Goal: Information Seeking & Learning: Learn about a topic

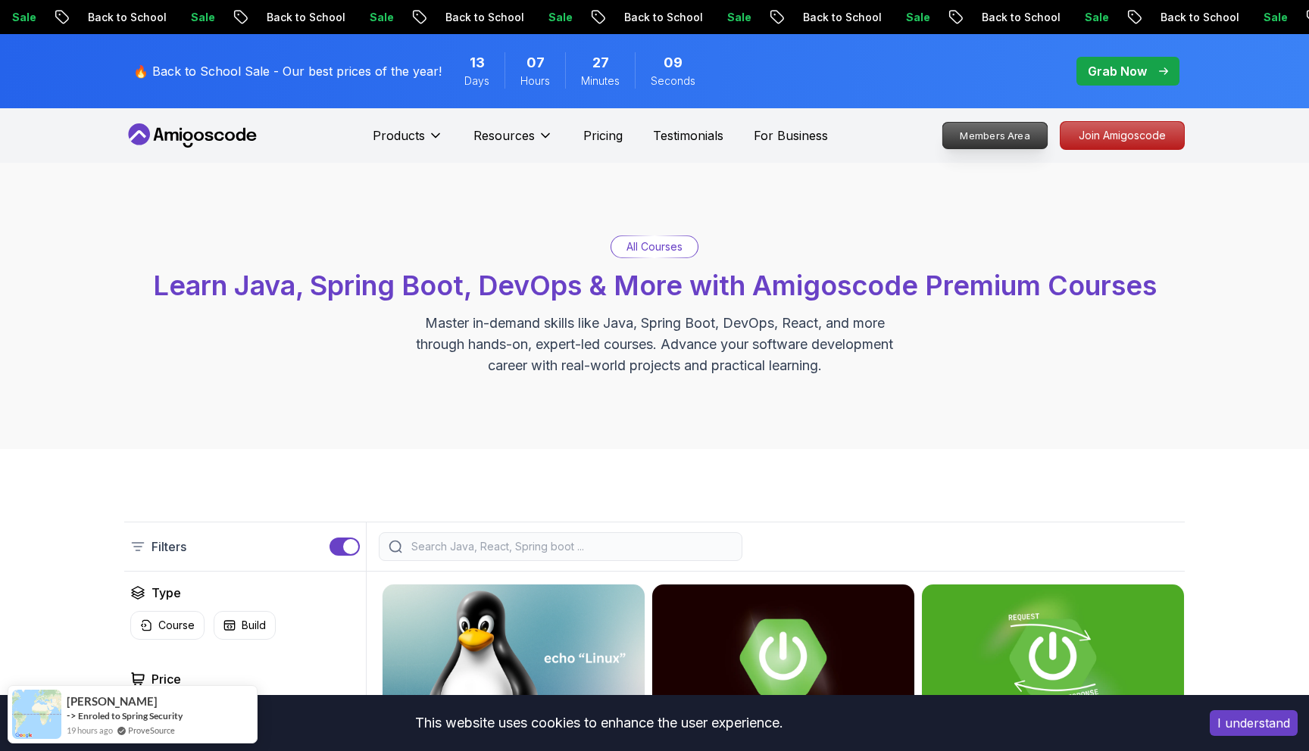
click at [1012, 143] on p "Members Area" at bounding box center [995, 136] width 105 height 26
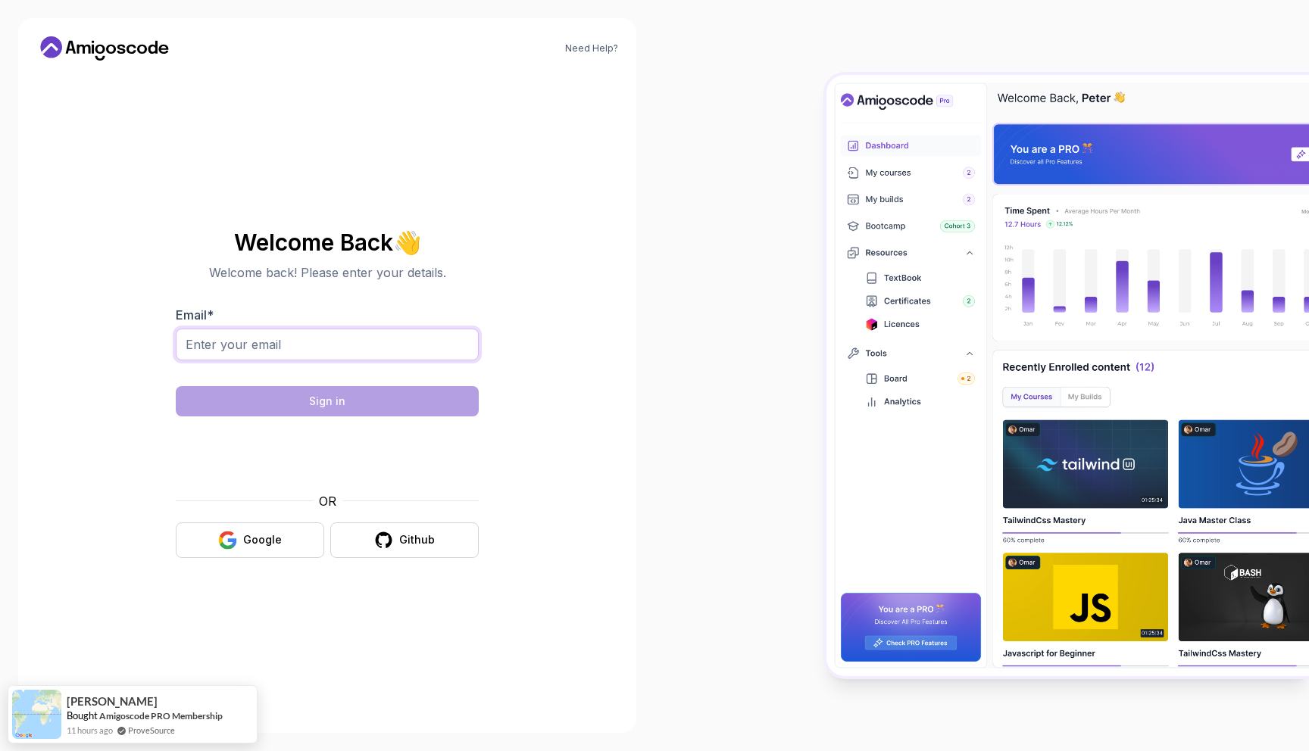
click at [352, 344] on input "Email *" at bounding box center [327, 345] width 303 height 32
type input "dineshpentakota7897@gmail.com"
click at [272, 534] on div "Google" at bounding box center [262, 539] width 39 height 15
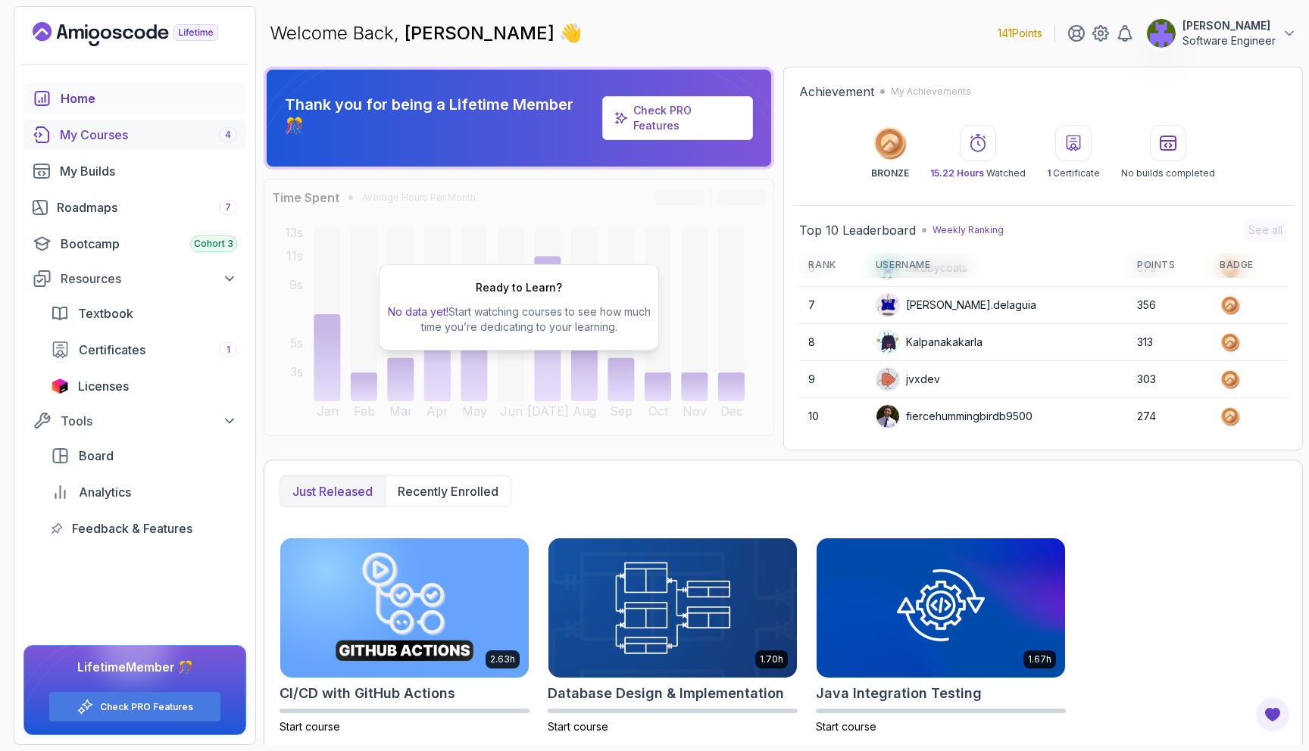
click at [183, 139] on div "My Courses 4" at bounding box center [148, 135] width 177 height 18
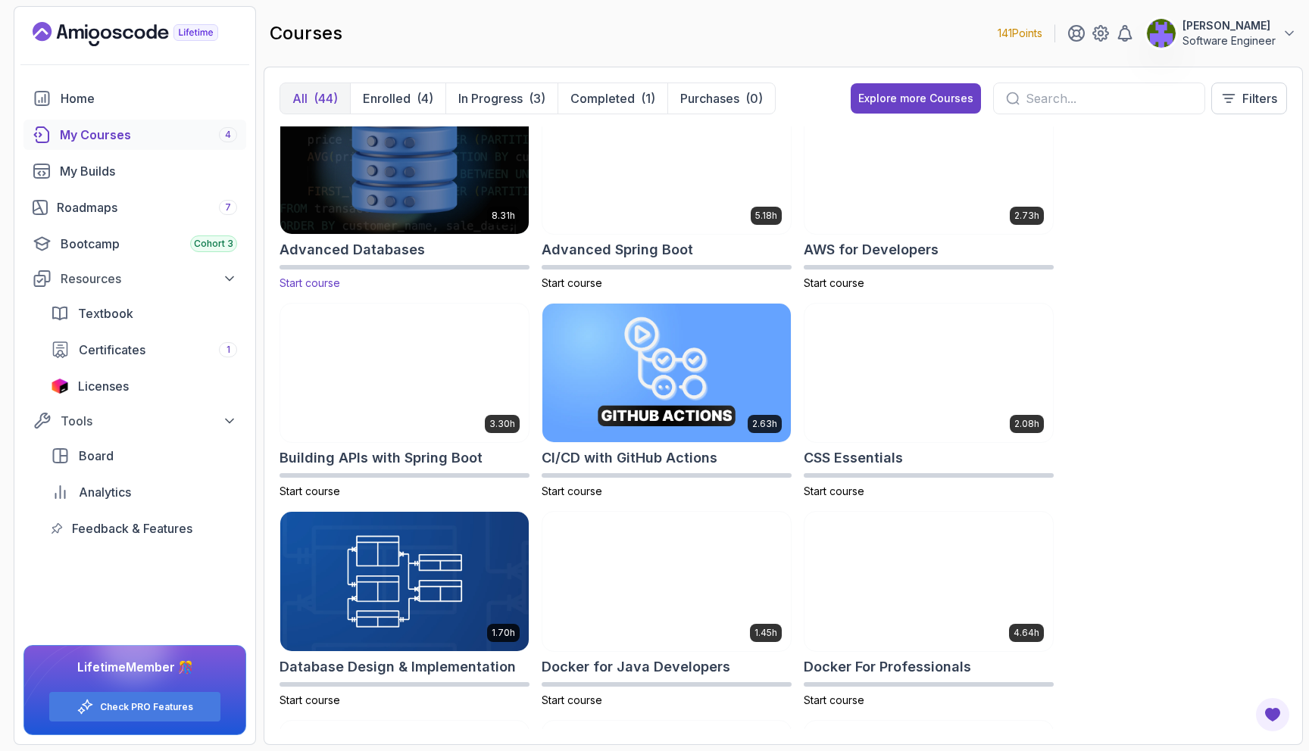
scroll to position [55, 0]
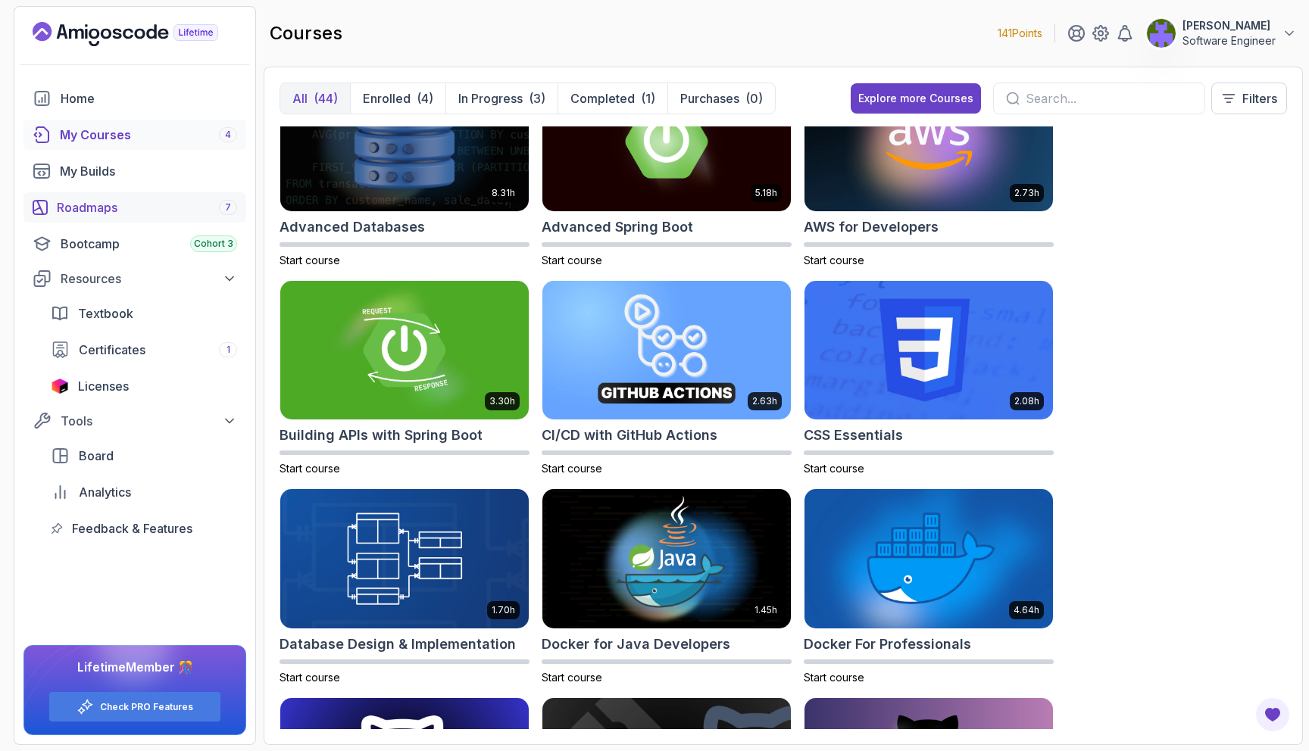
click at [195, 210] on div "Roadmaps 7" at bounding box center [147, 207] width 180 height 18
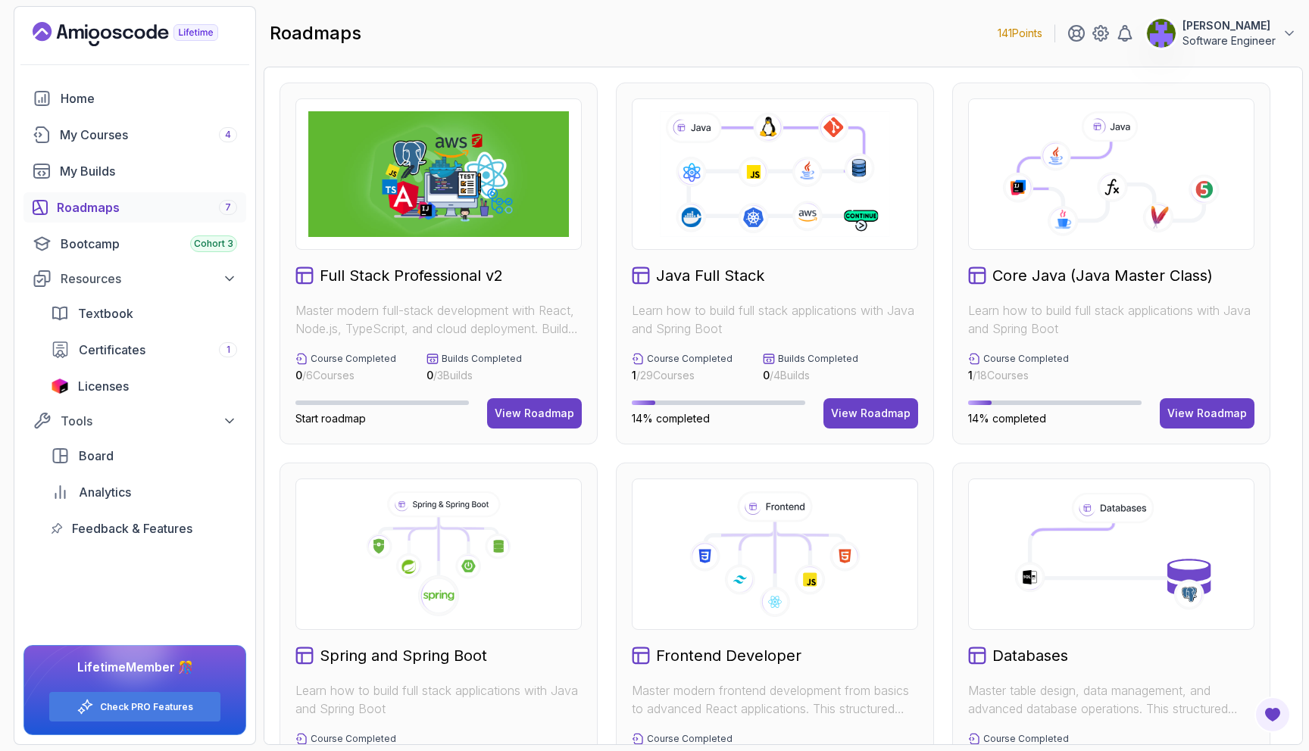
click at [206, 217] on link "Roadmaps 7" at bounding box center [134, 207] width 223 height 30
click at [173, 215] on div "Roadmaps 7" at bounding box center [147, 207] width 180 height 18
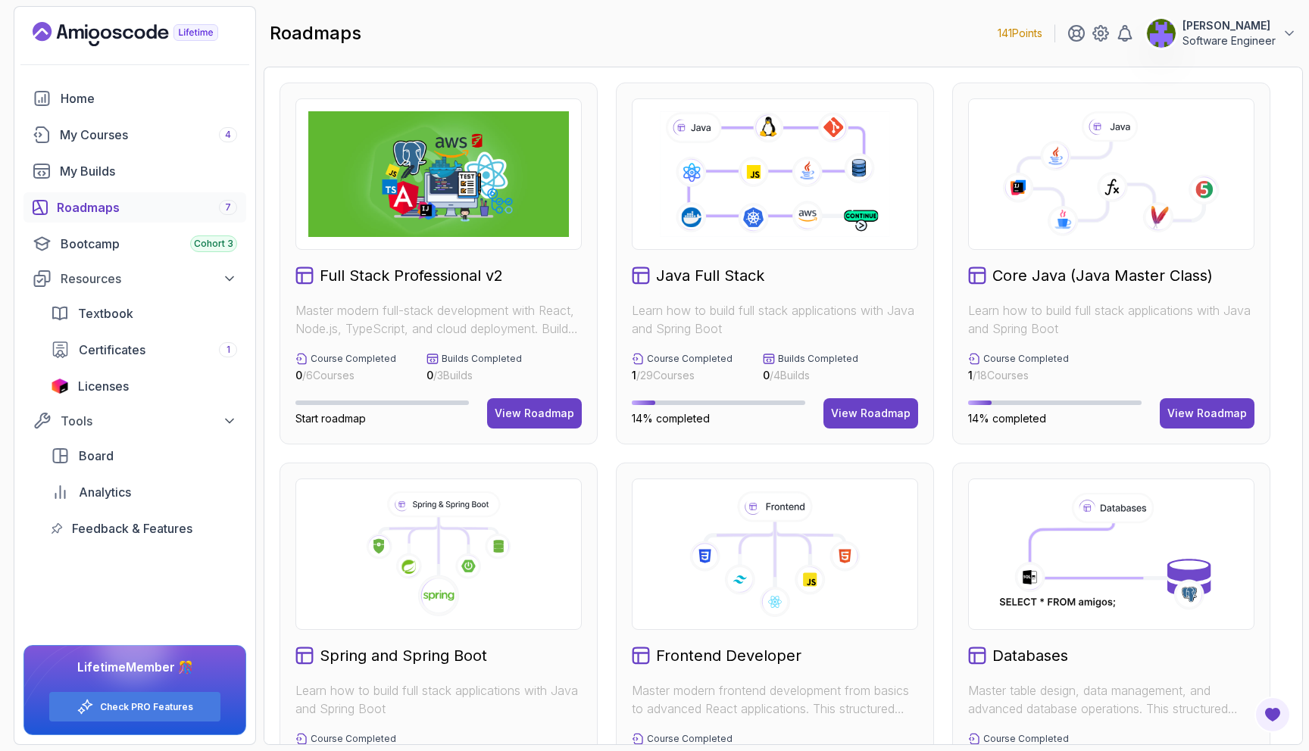
click at [173, 215] on div "Roadmaps 7" at bounding box center [147, 207] width 180 height 18
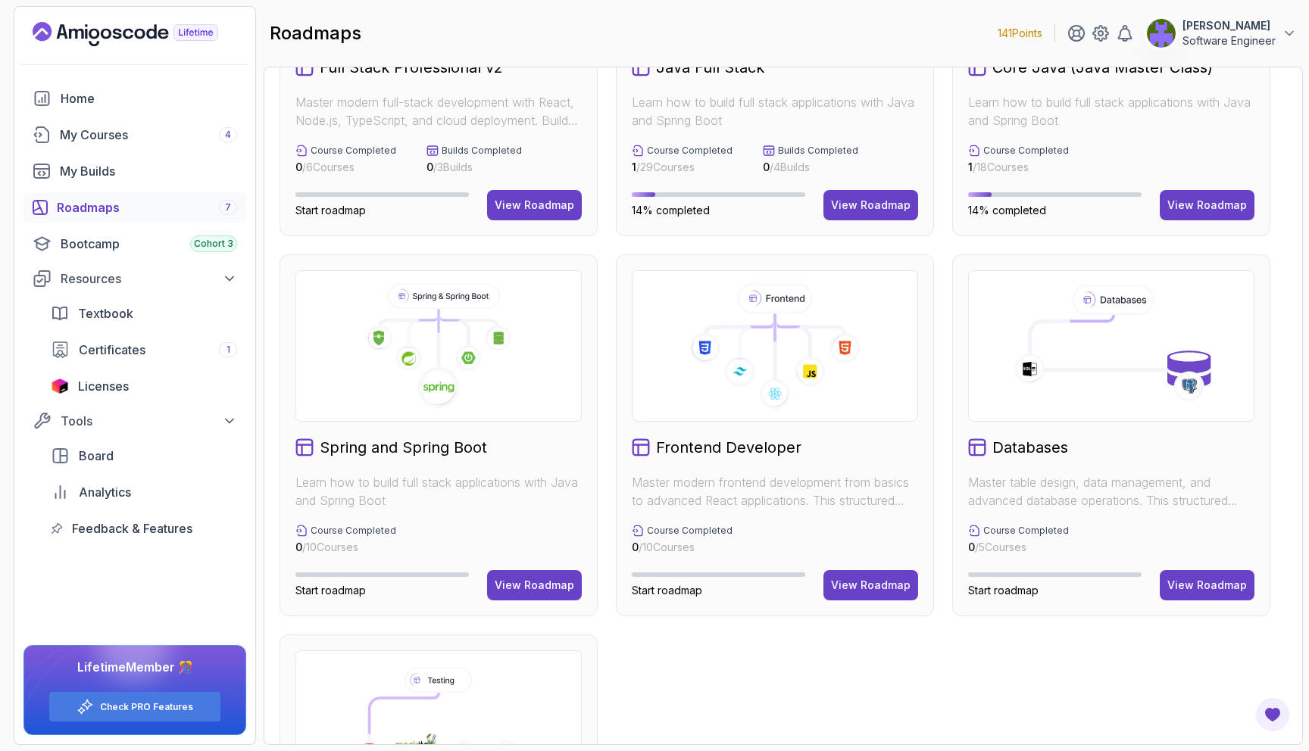
scroll to position [202, 0]
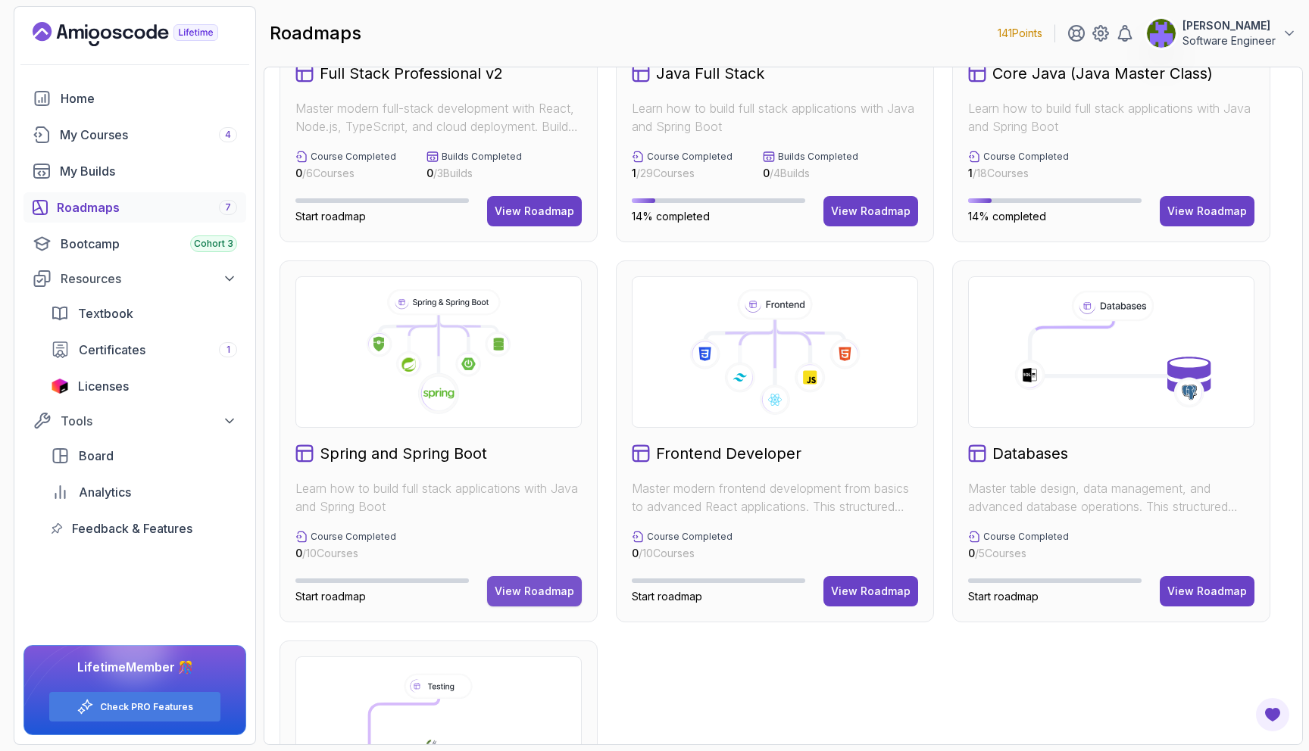
click at [522, 592] on div "View Roadmap" at bounding box center [535, 591] width 80 height 15
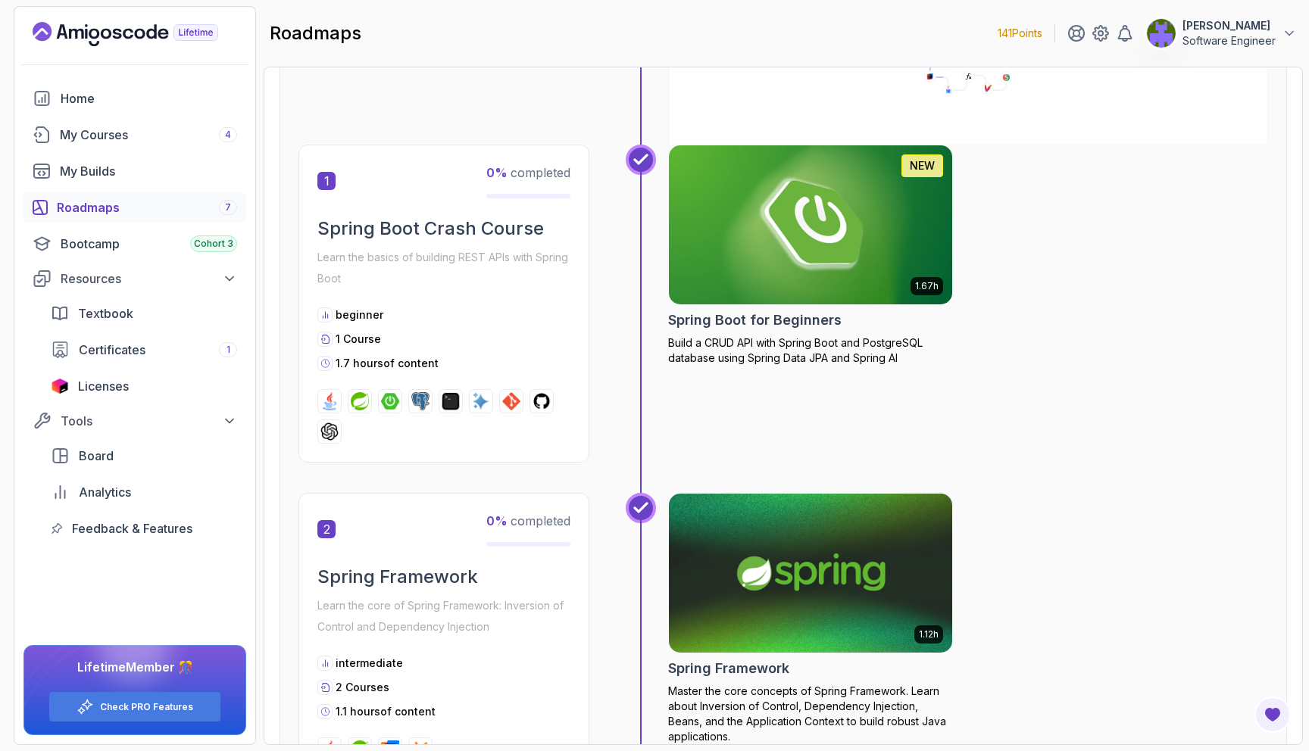
scroll to position [136, 0]
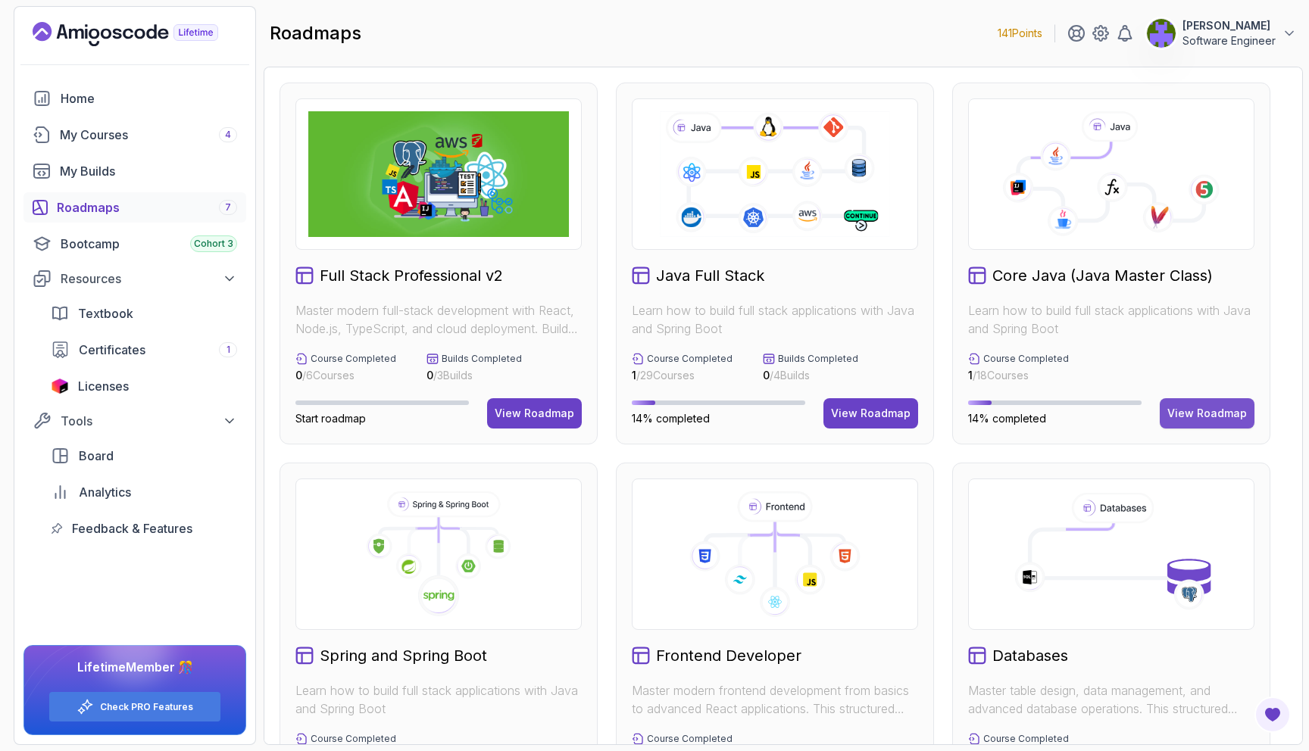
click at [1181, 411] on div "View Roadmap" at bounding box center [1207, 413] width 80 height 15
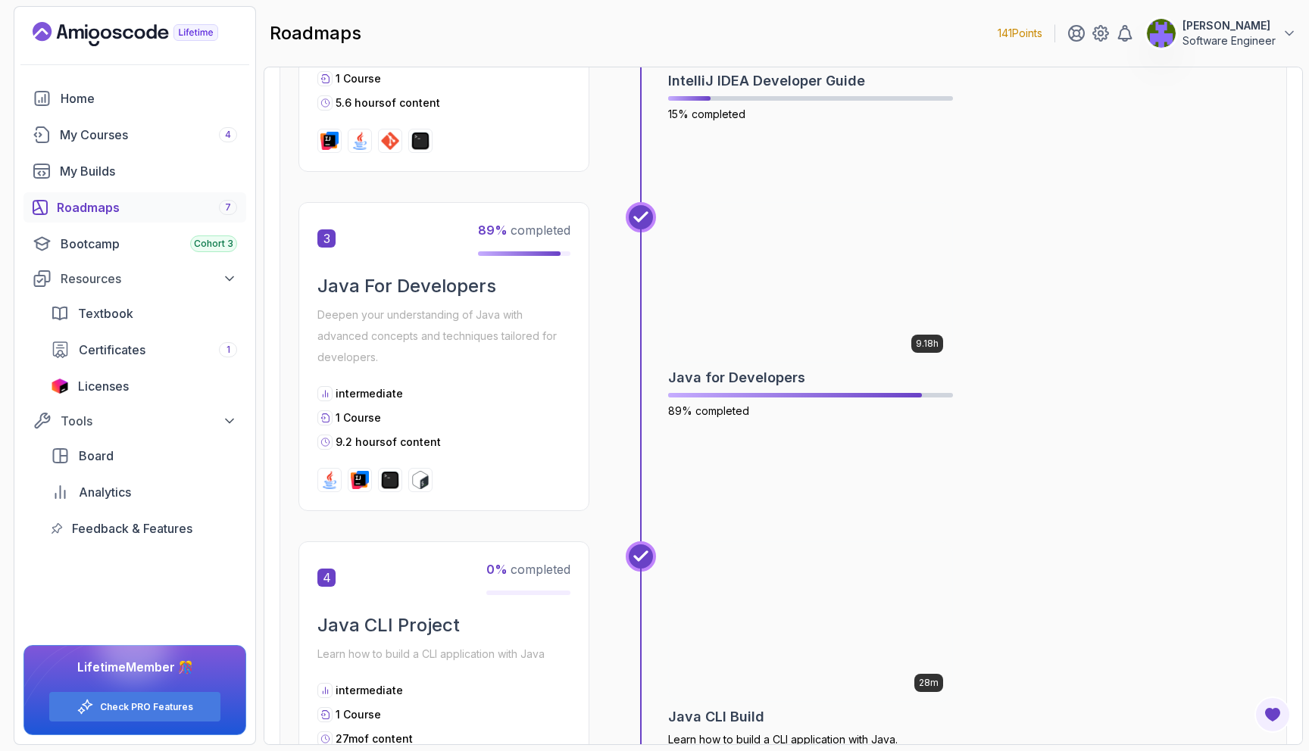
scroll to position [801, 0]
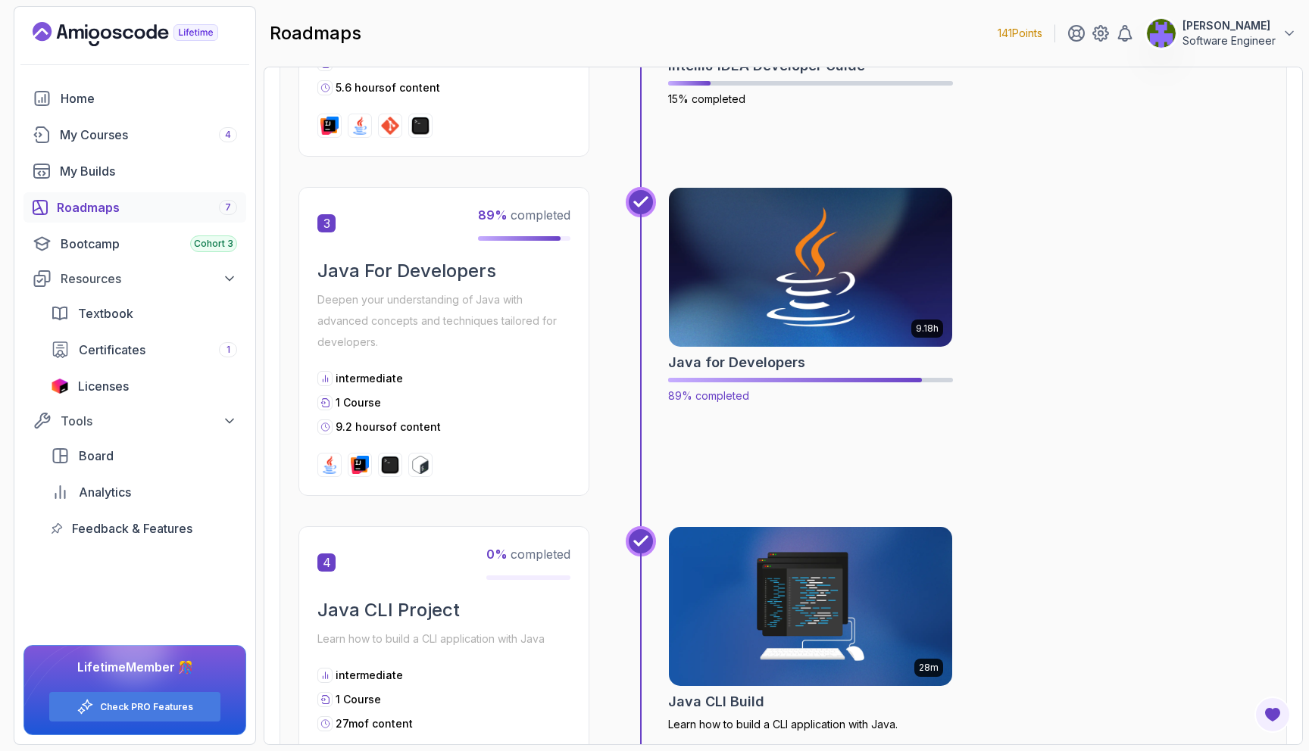
click at [780, 281] on img at bounding box center [811, 267] width 298 height 167
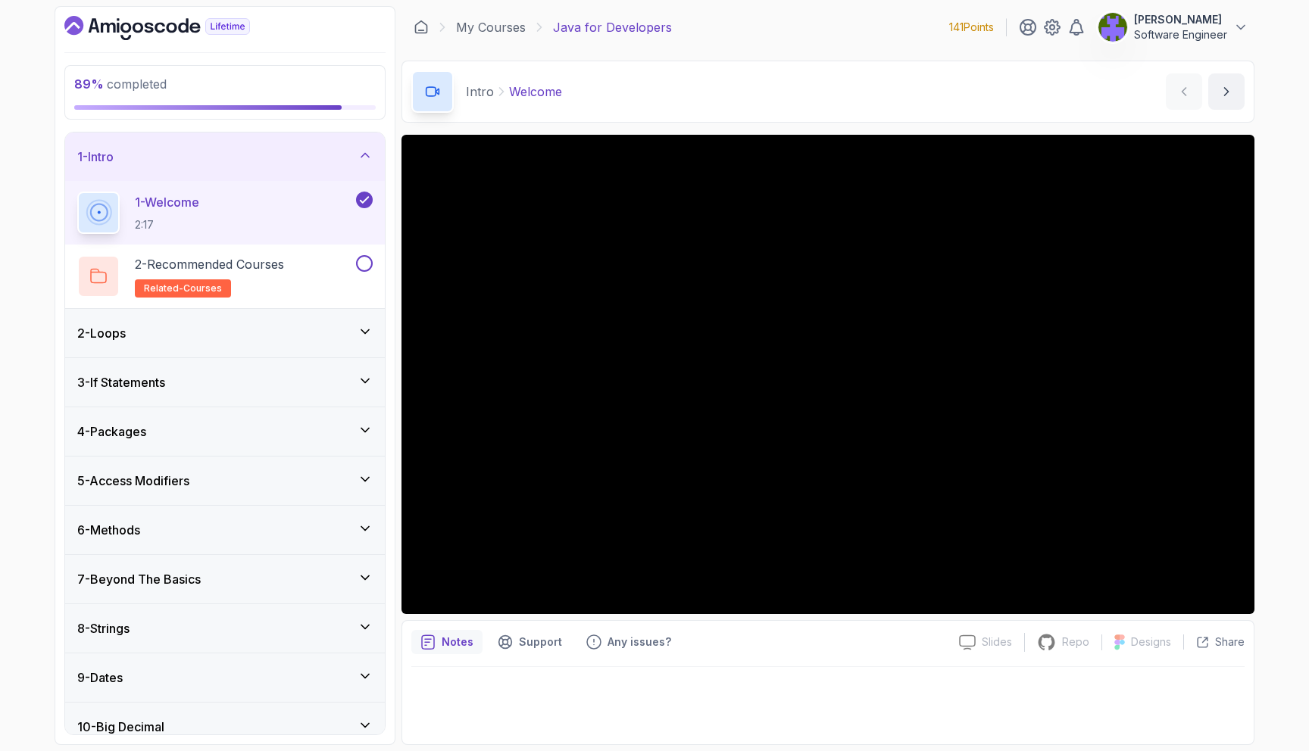
click at [351, 476] on div "5 - Access Modifiers" at bounding box center [224, 481] width 295 height 18
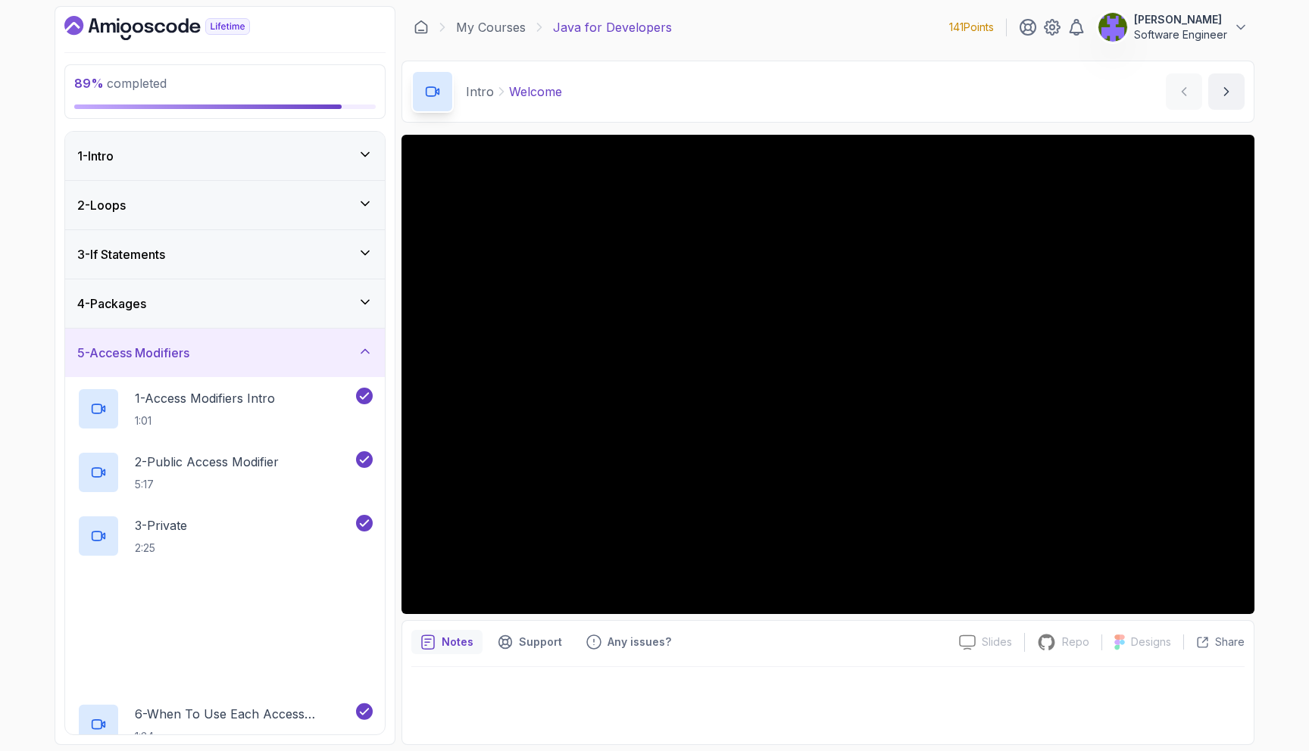
scroll to position [36, 0]
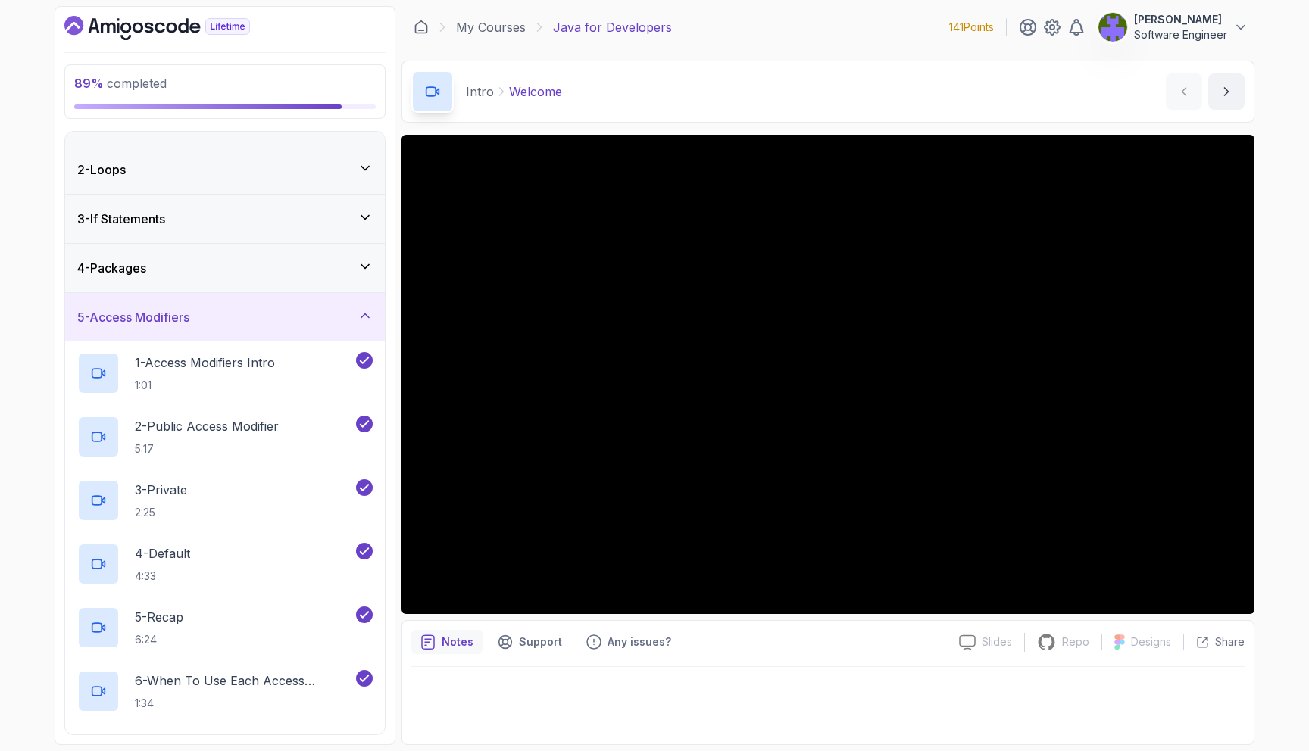
click at [368, 333] on div "5 - Access Modifiers" at bounding box center [225, 317] width 320 height 48
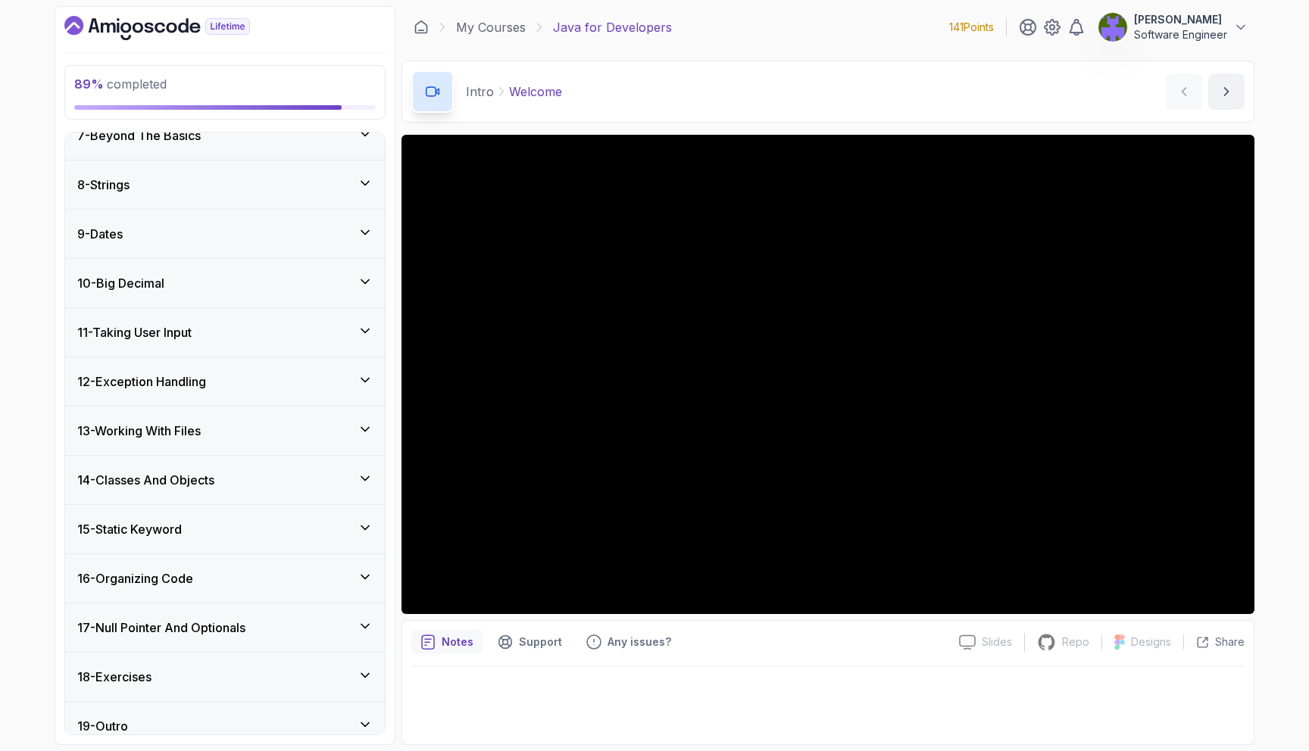
scroll to position [332, 0]
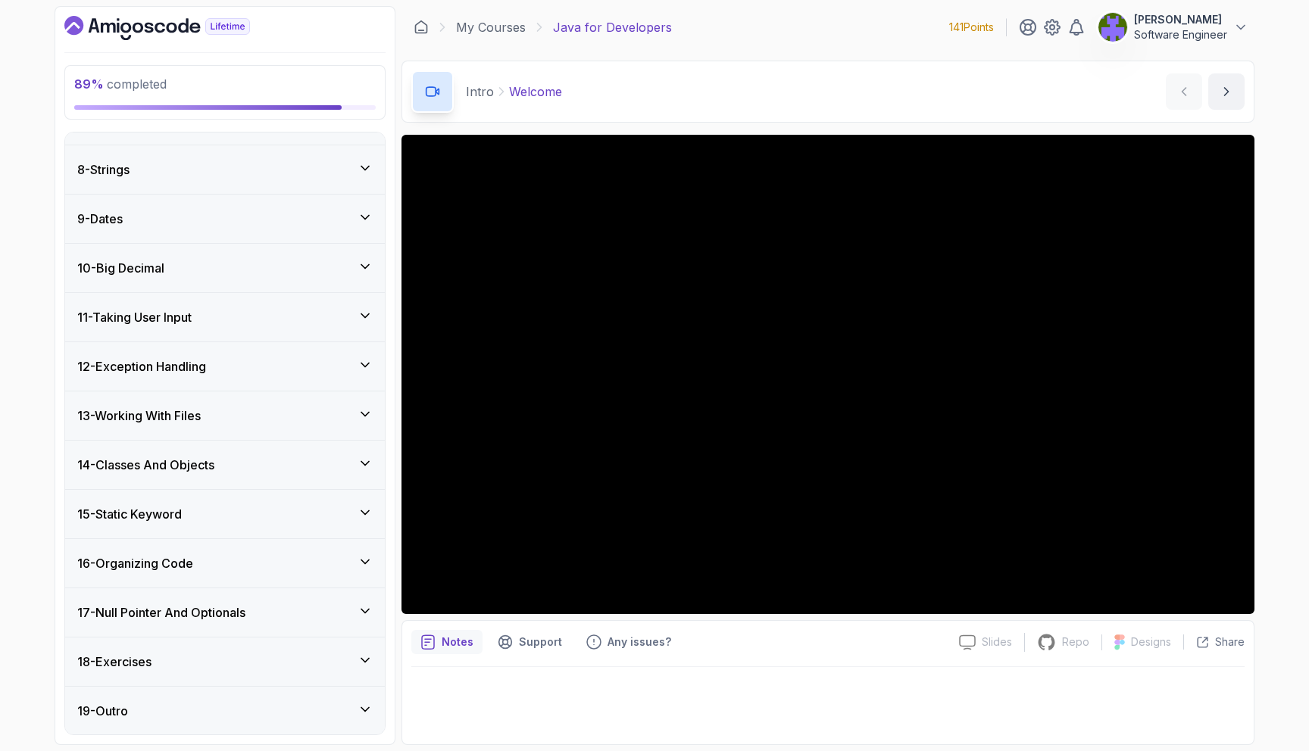
click at [290, 638] on div "18 - Exercises" at bounding box center [225, 662] width 320 height 48
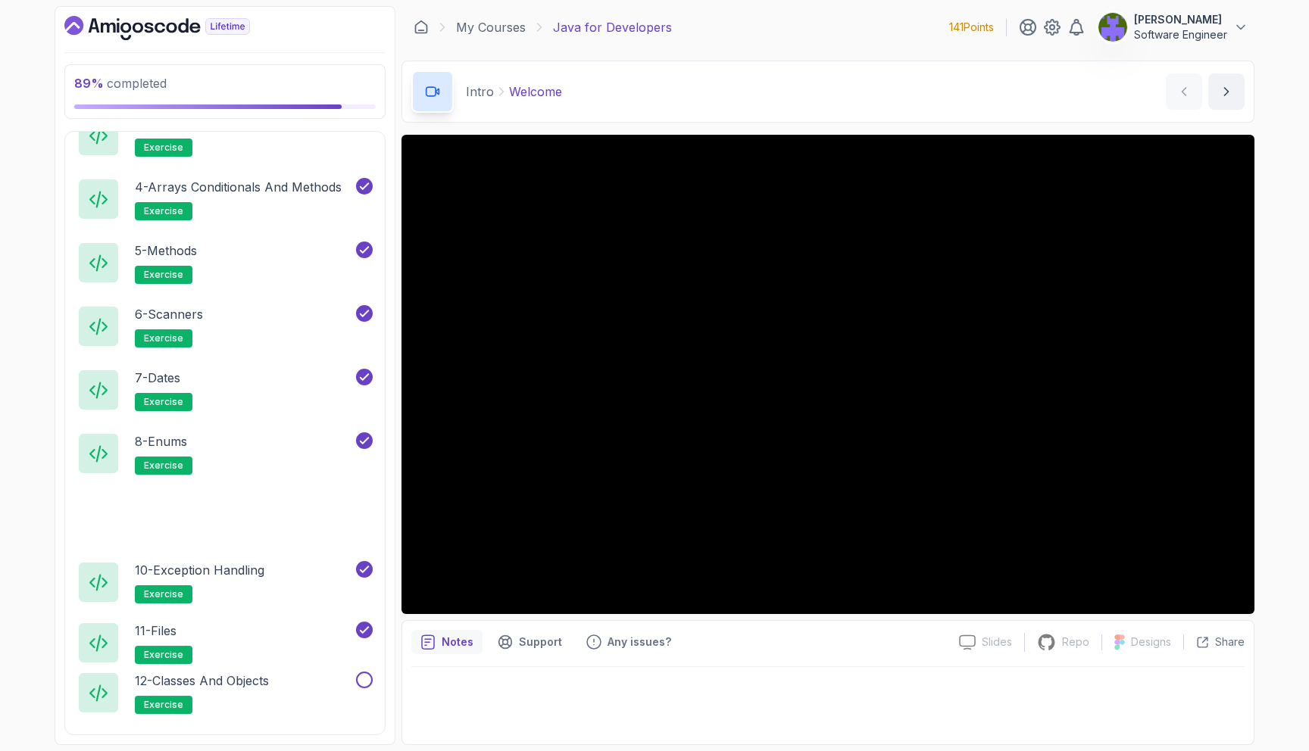
scroll to position [1159, 0]
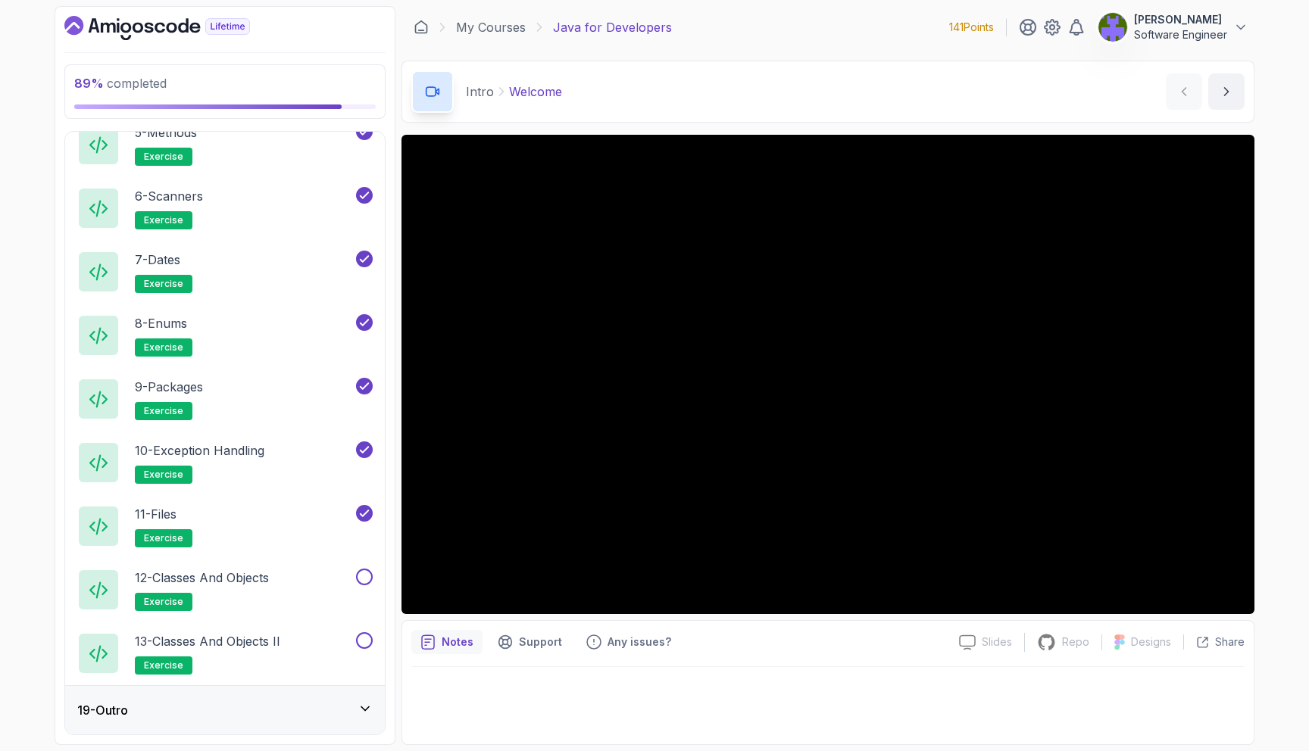
click at [277, 715] on div "19 - Outro" at bounding box center [224, 710] width 295 height 18
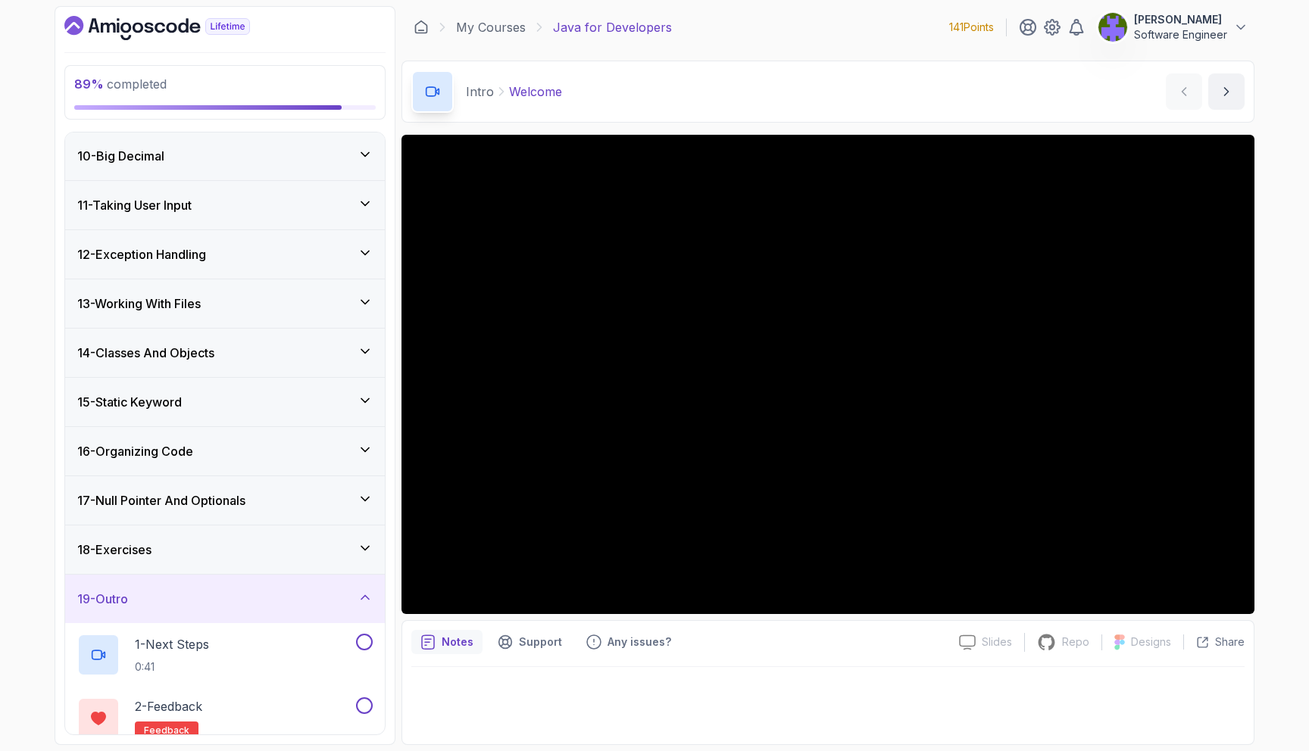
scroll to position [523, 0]
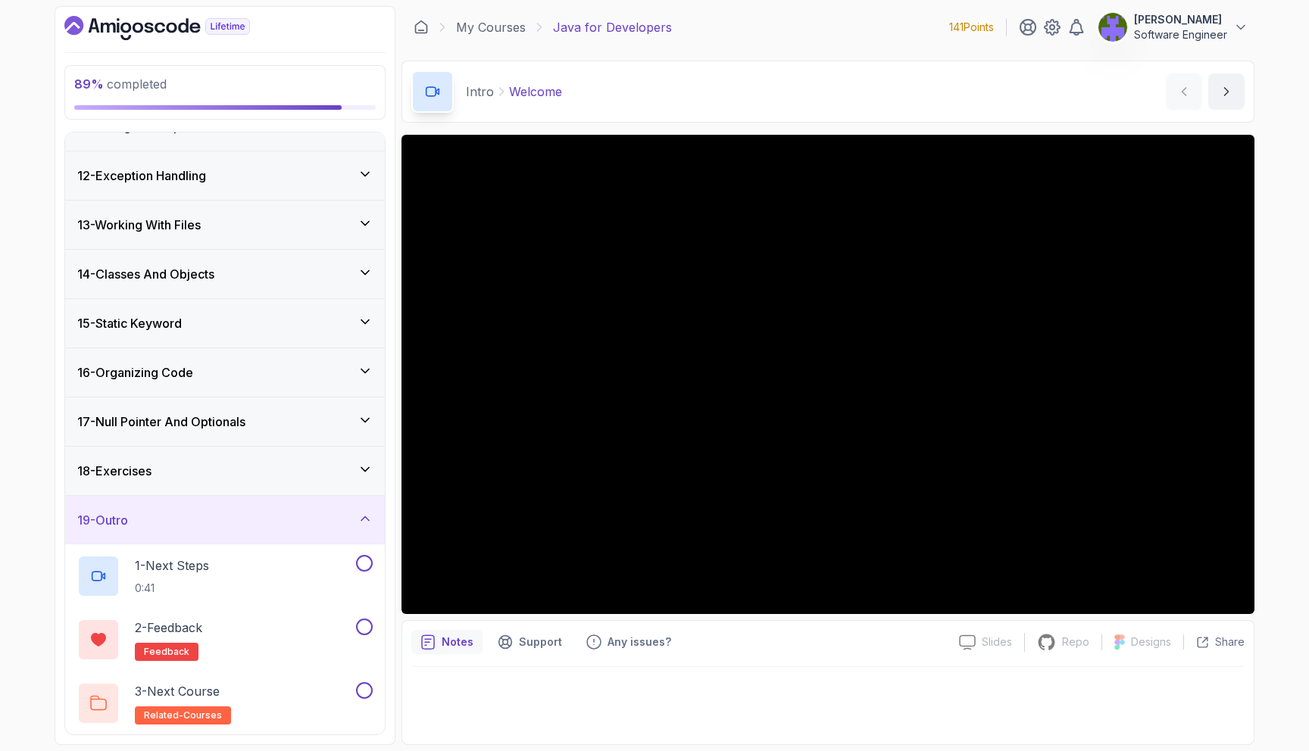
click at [332, 487] on div "18 - Exercises" at bounding box center [225, 471] width 320 height 48
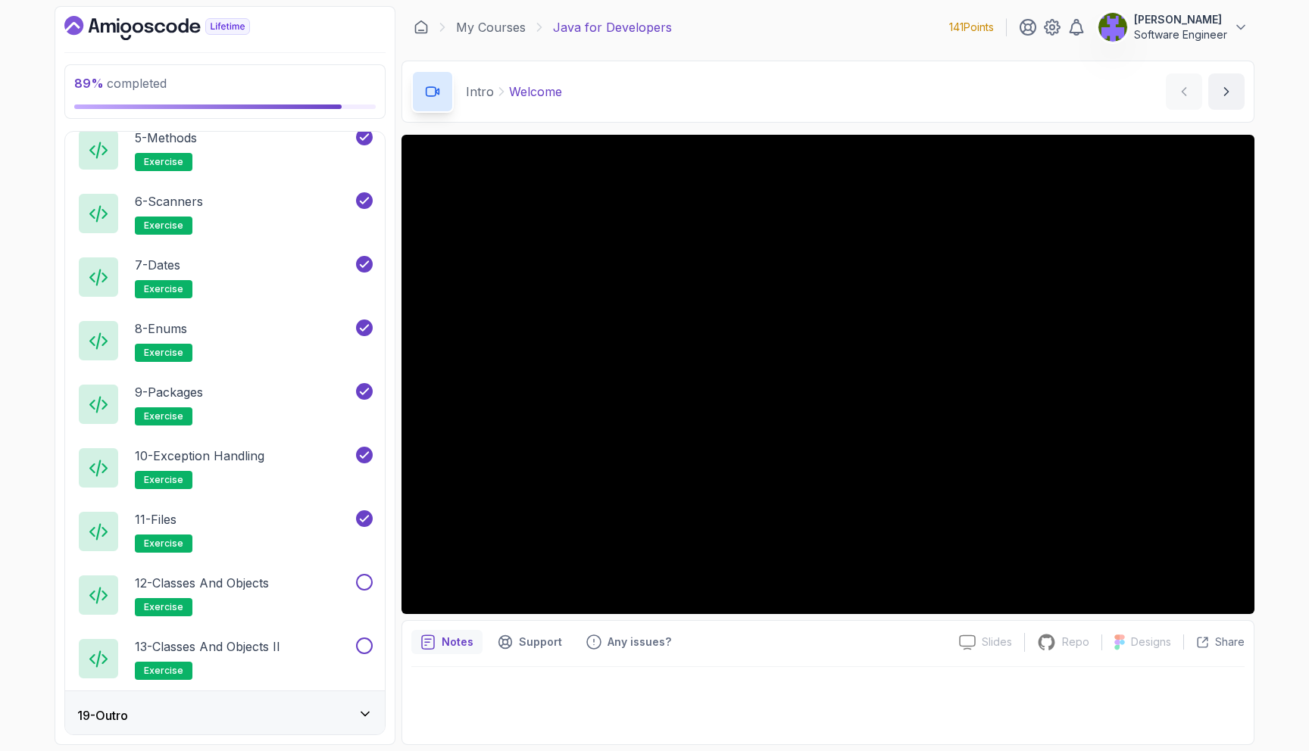
scroll to position [1159, 0]
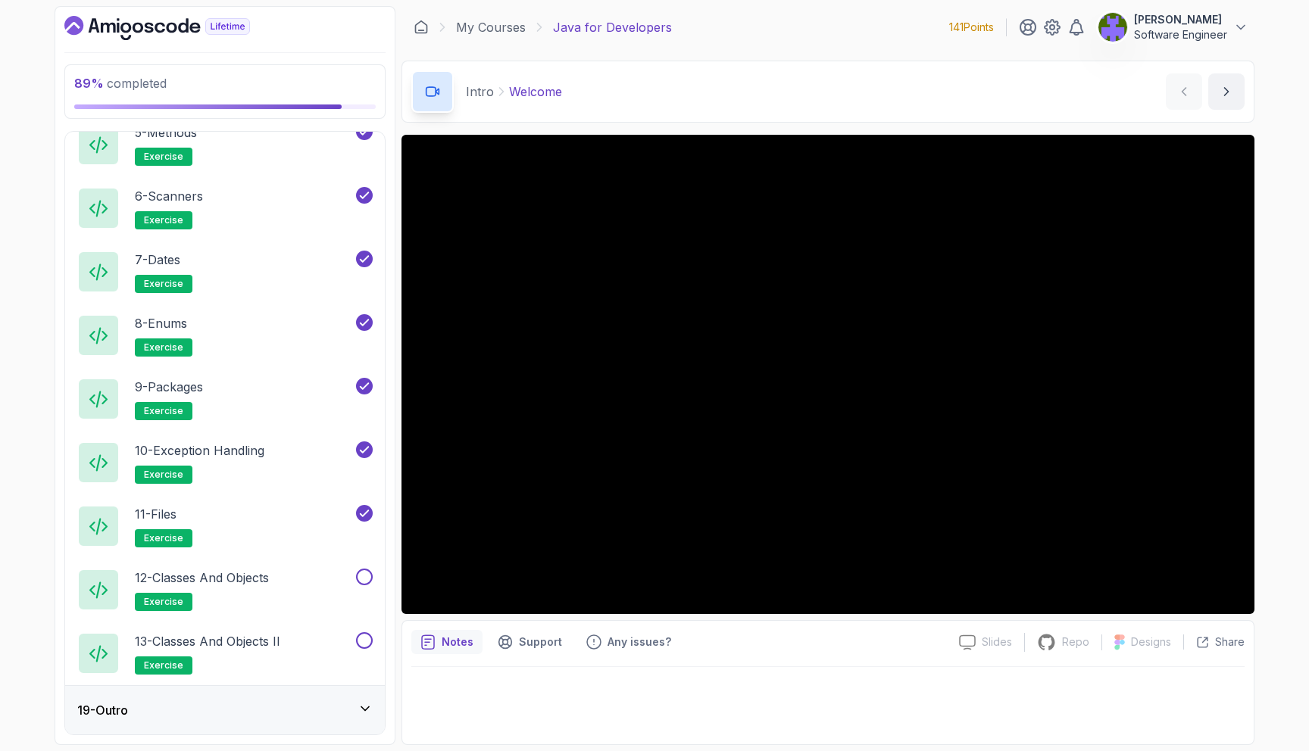
click at [291, 558] on div "12 - Classes and Objects exercise" at bounding box center [225, 590] width 320 height 64
click at [289, 579] on div "12 - Classes and Objects exercise" at bounding box center [215, 590] width 276 height 42
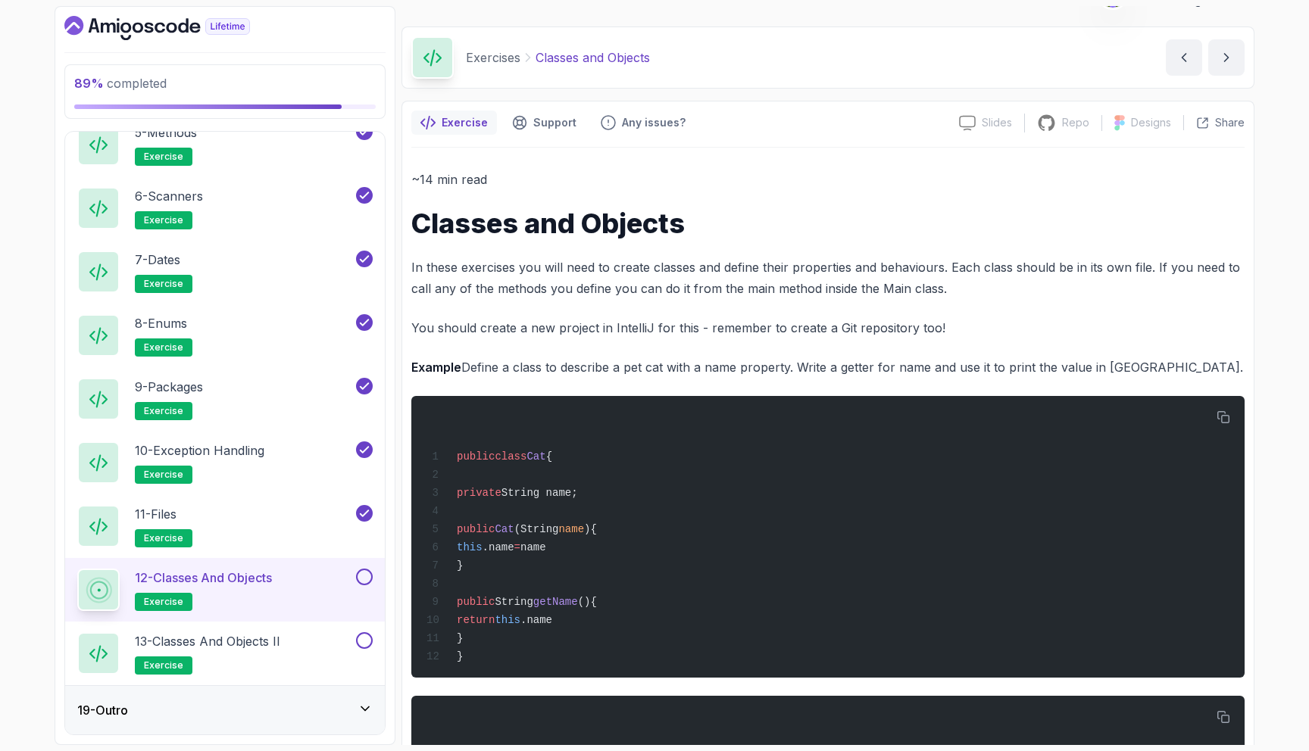
scroll to position [44, 0]
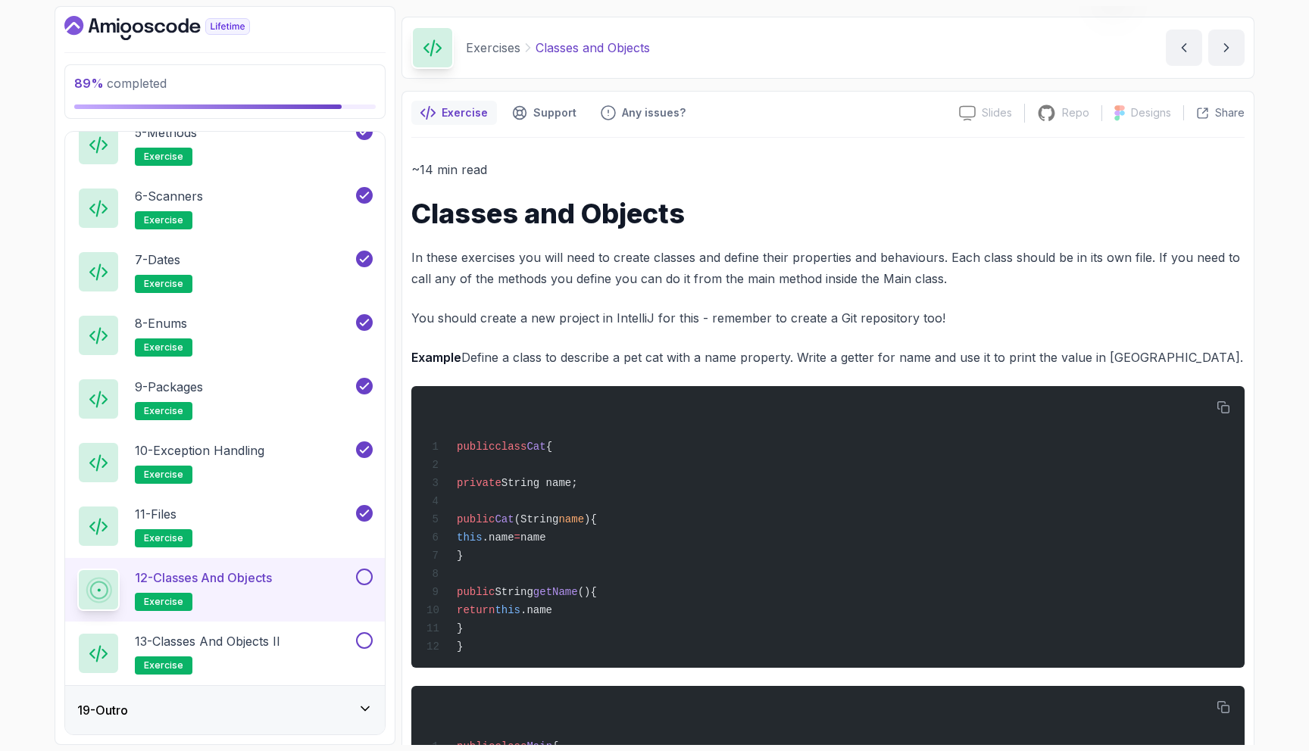
click at [528, 318] on p "You should create a new project in IntelliJ for this - remember to create a Git…" at bounding box center [827, 318] width 833 height 21
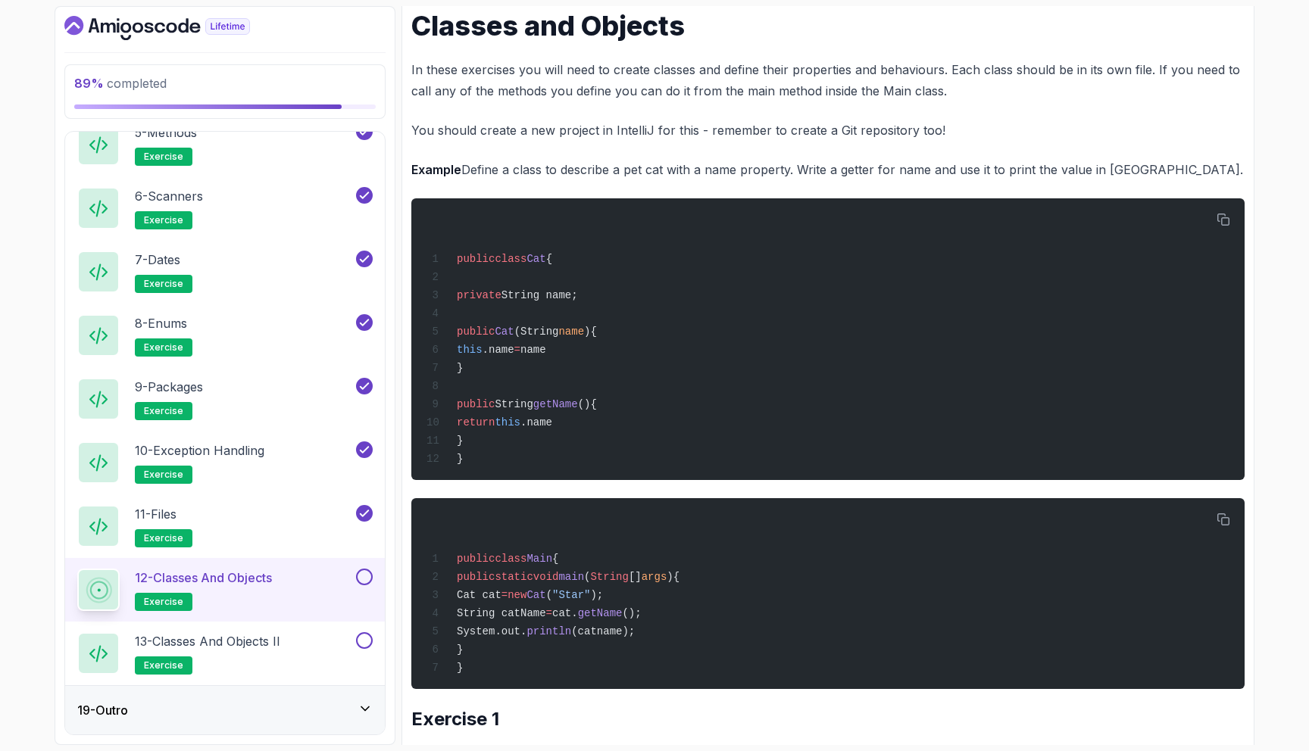
scroll to position [233, 0]
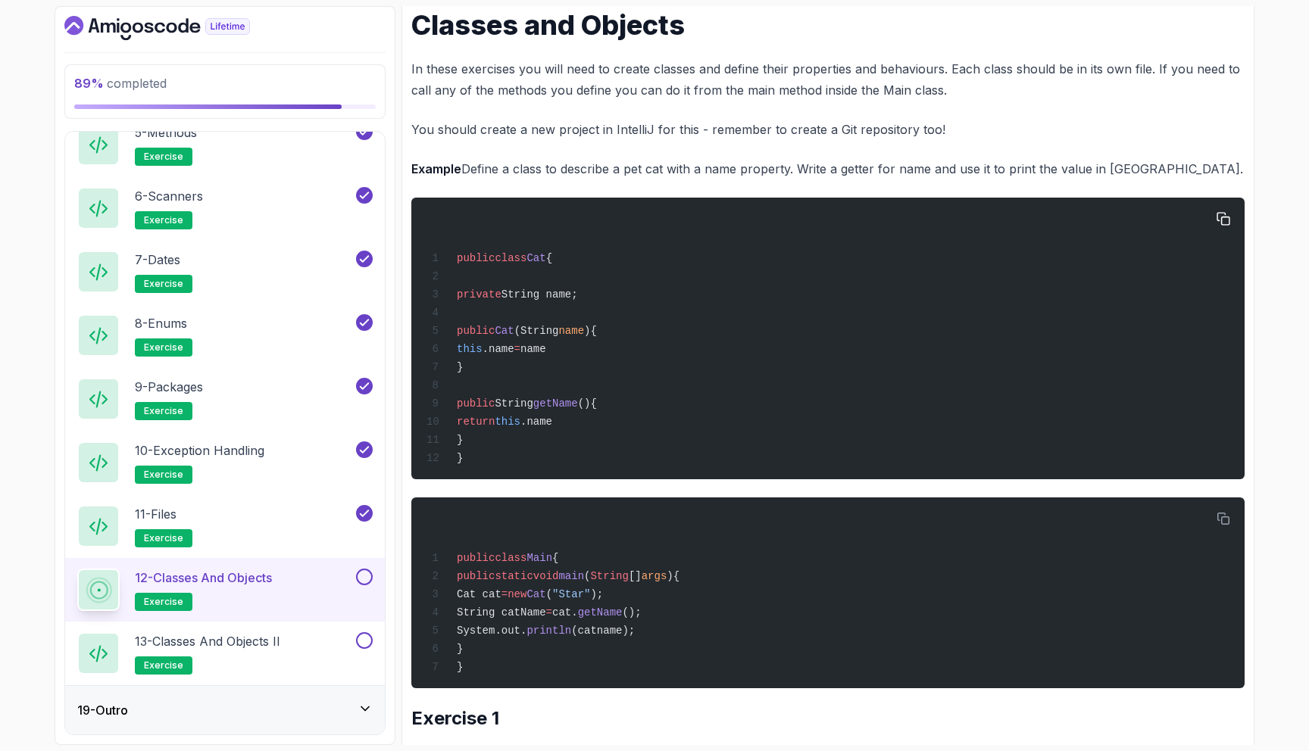
click at [505, 283] on div "public class Cat { private String name; public Cat (String name ){ this .name =…" at bounding box center [827, 339] width 809 height 264
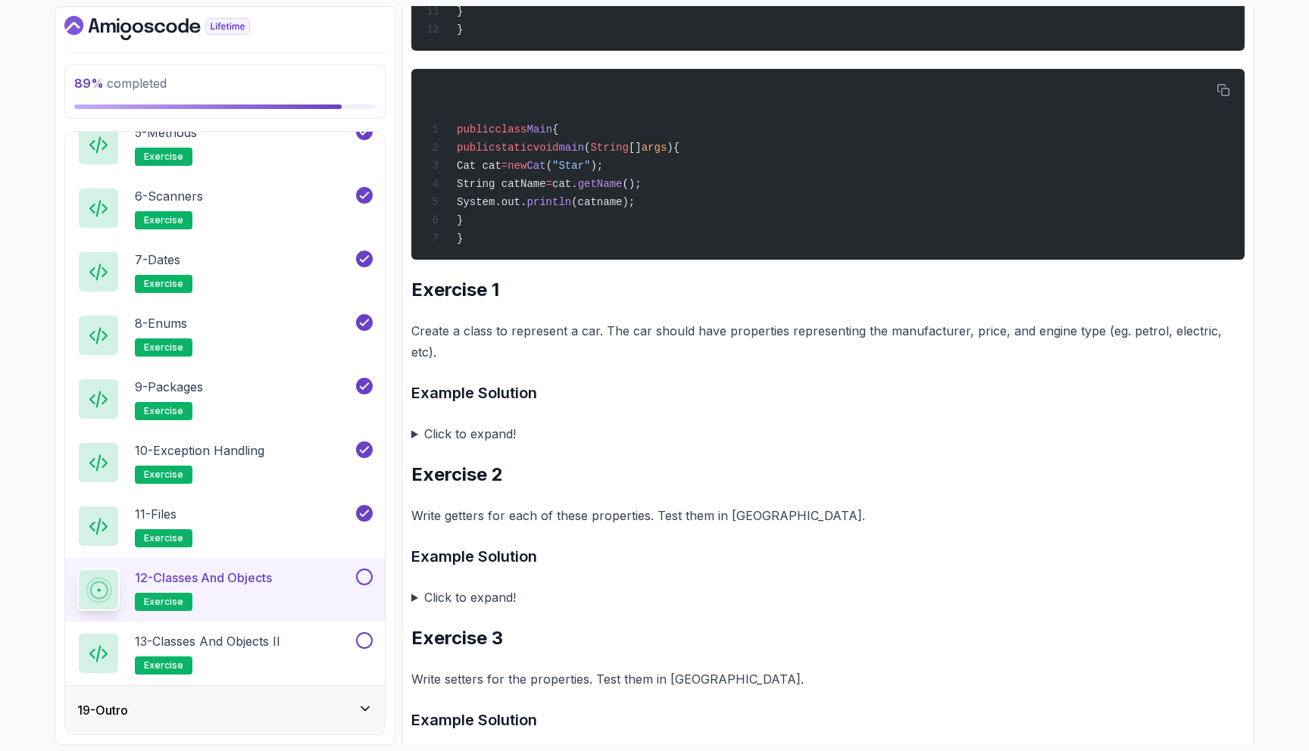
scroll to position [714, 0]
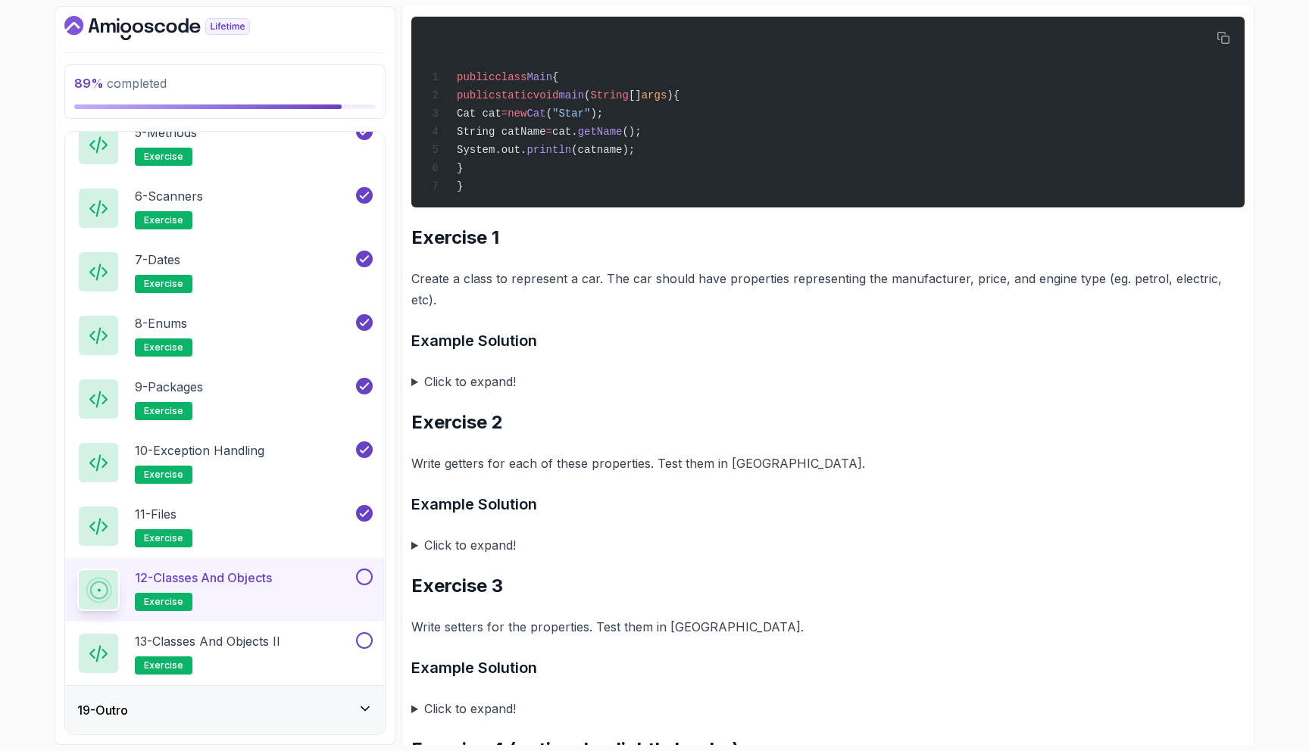
click at [691, 294] on p "Create a class to represent a car. The car should have properties representing …" at bounding box center [827, 289] width 833 height 42
click at [564, 208] on pre "public class Main { public static void main ( String [] args ){ Cat cat = new C…" at bounding box center [827, 112] width 833 height 191
click at [885, 289] on p "Create a class to represent a car. The car should have properties representing …" at bounding box center [827, 289] width 833 height 42
copy p "manufacturer"
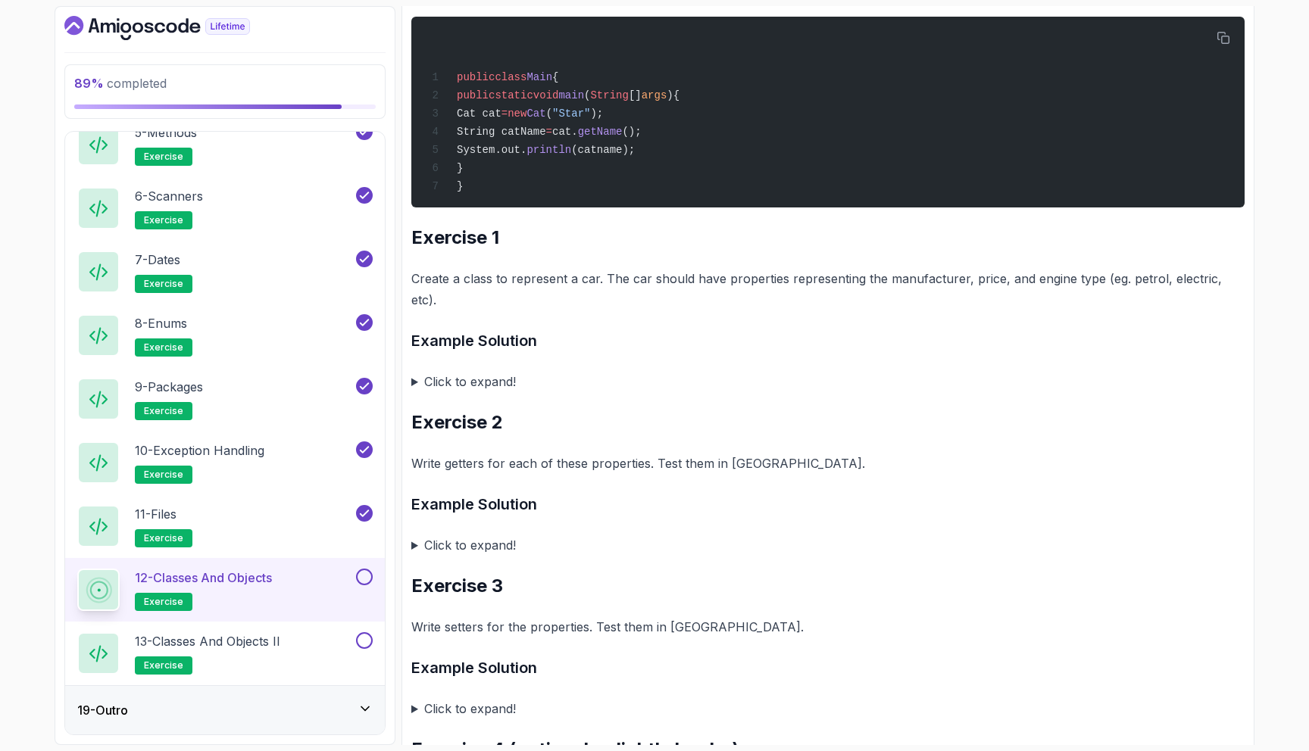
click at [1028, 291] on p "Create a class to represent a car. The car should have properties representing …" at bounding box center [827, 289] width 833 height 42
drag, startPoint x: 1028, startPoint y: 291, endPoint x: 1073, endPoint y: 292, distance: 44.7
click at [1073, 292] on p "Create a class to represent a car. The car should have properties representing …" at bounding box center [827, 289] width 833 height 42
copy p "engine type"
click at [1138, 295] on p "Create a class to represent a car. The car should have properties representing …" at bounding box center [827, 289] width 833 height 42
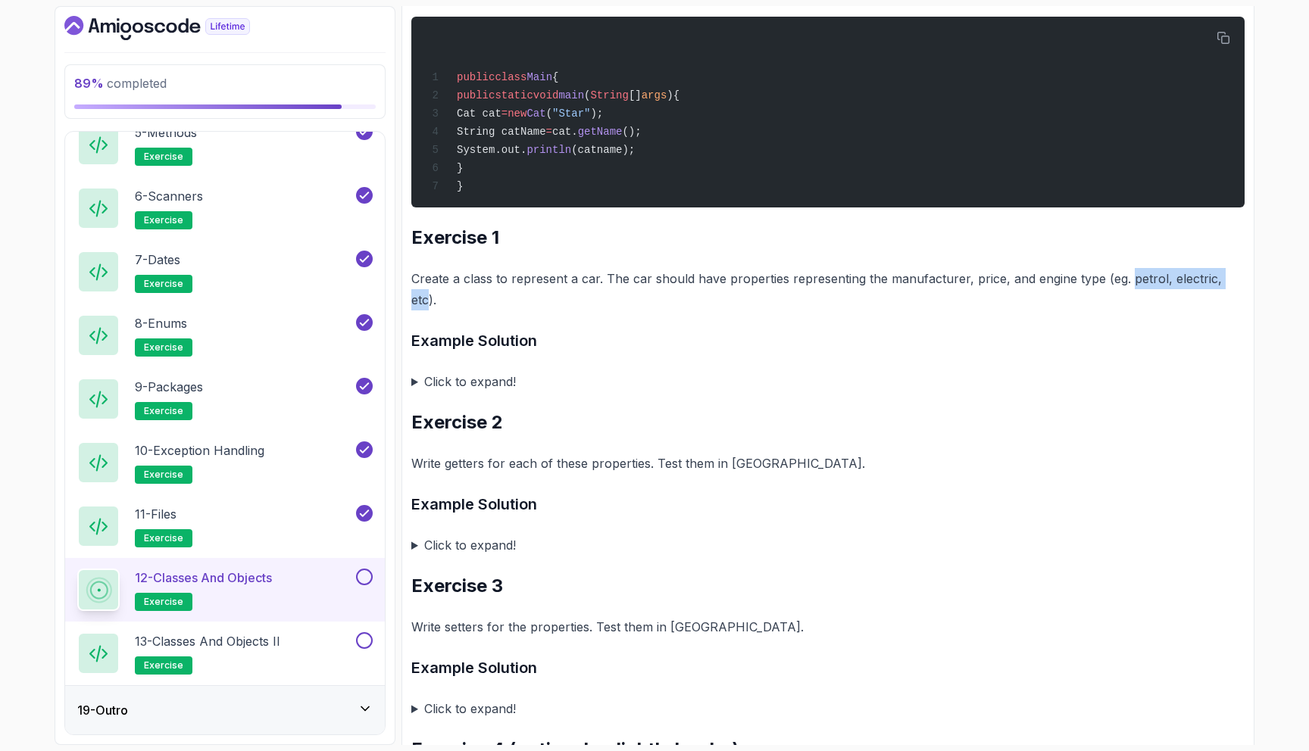
drag, startPoint x: 1138, startPoint y: 295, endPoint x: 1213, endPoint y: 294, distance: 75.0
click at [1213, 294] on p "Create a class to represent a car. The car should have properties representing …" at bounding box center [827, 289] width 833 height 42
copy p "petrol, electric, etc"
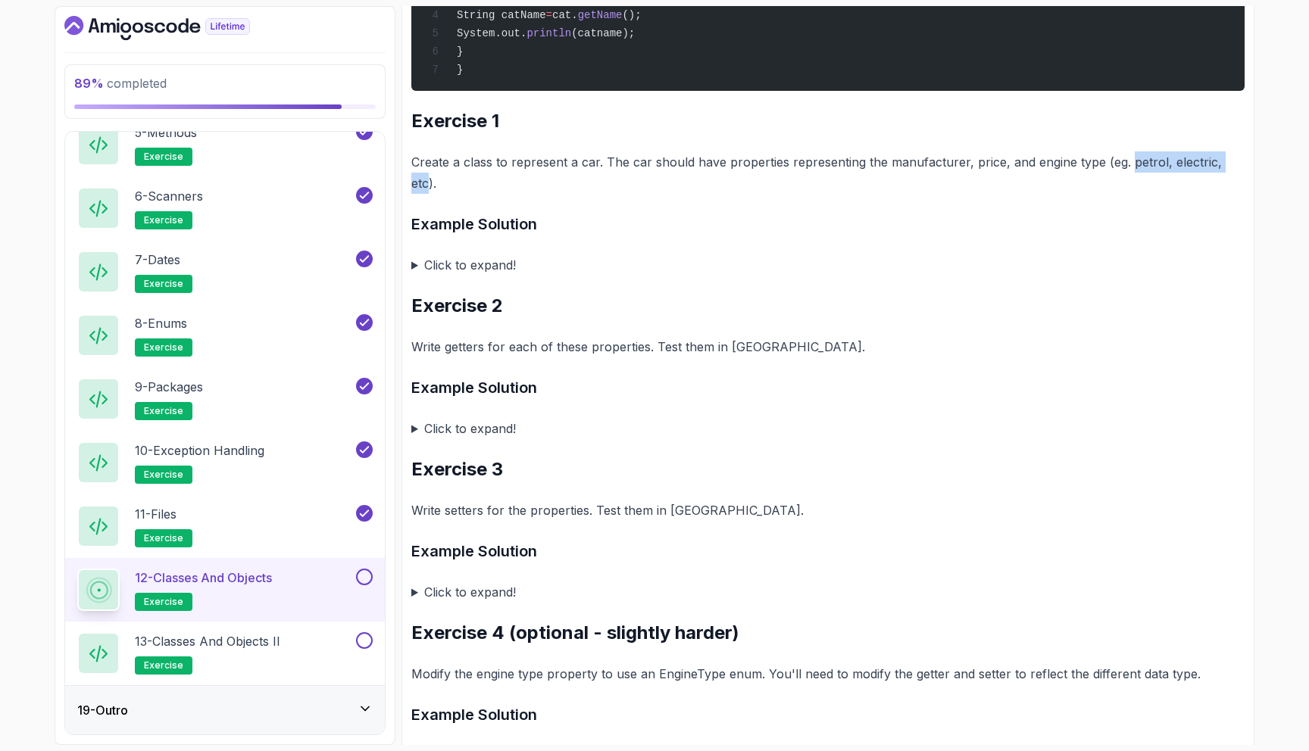
scroll to position [820, 0]
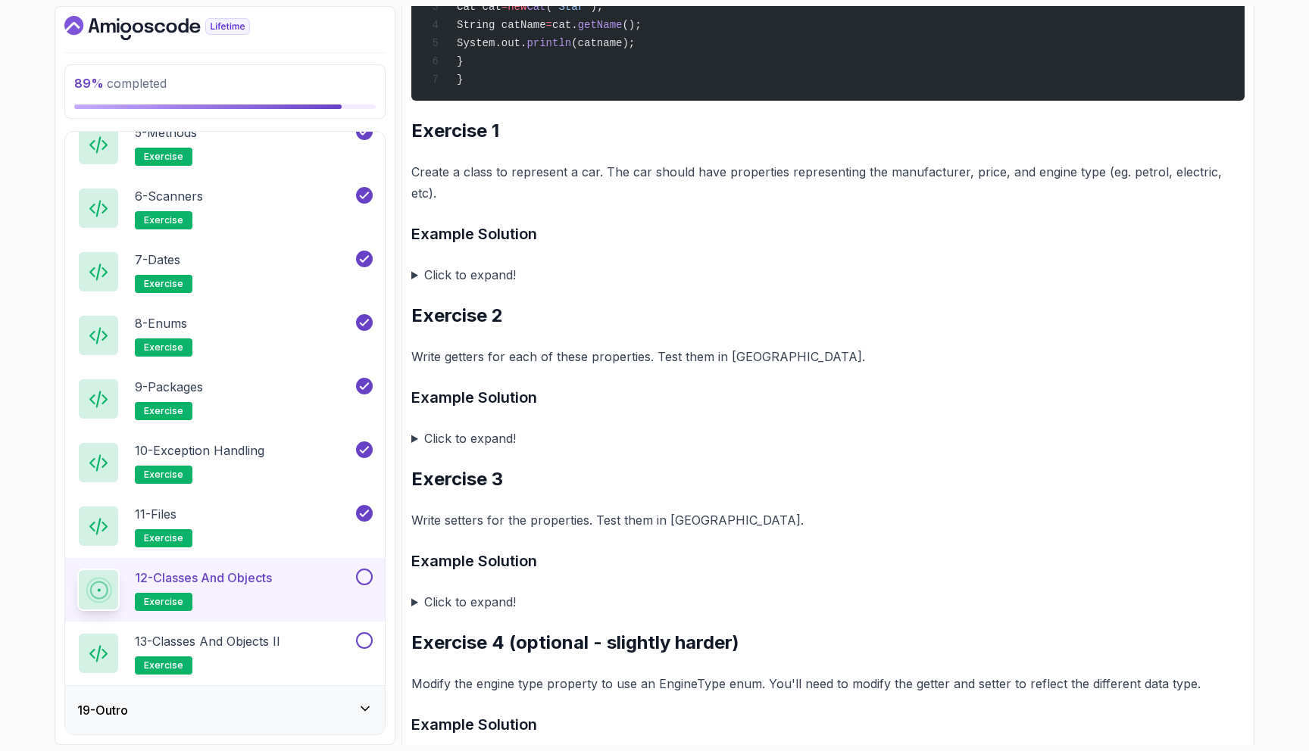
click at [468, 269] on summary "Click to expand!" at bounding box center [827, 274] width 833 height 21
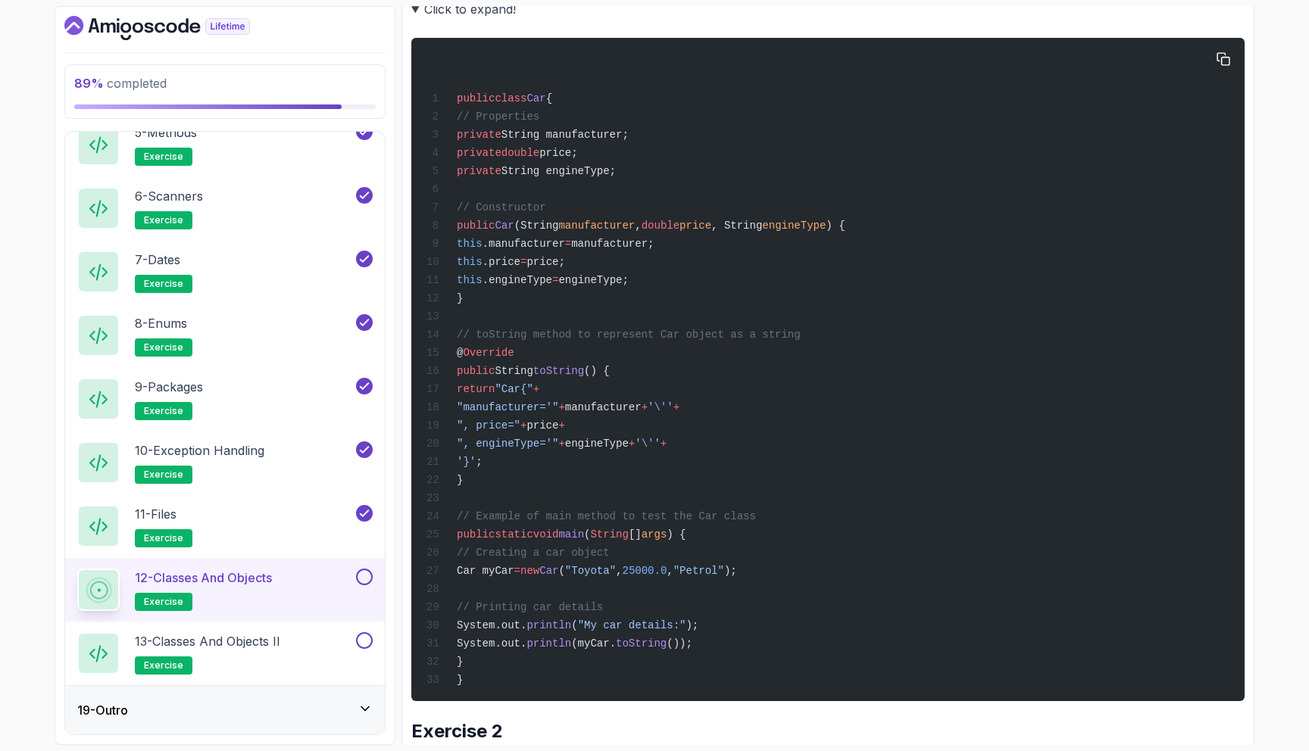
scroll to position [1101, 0]
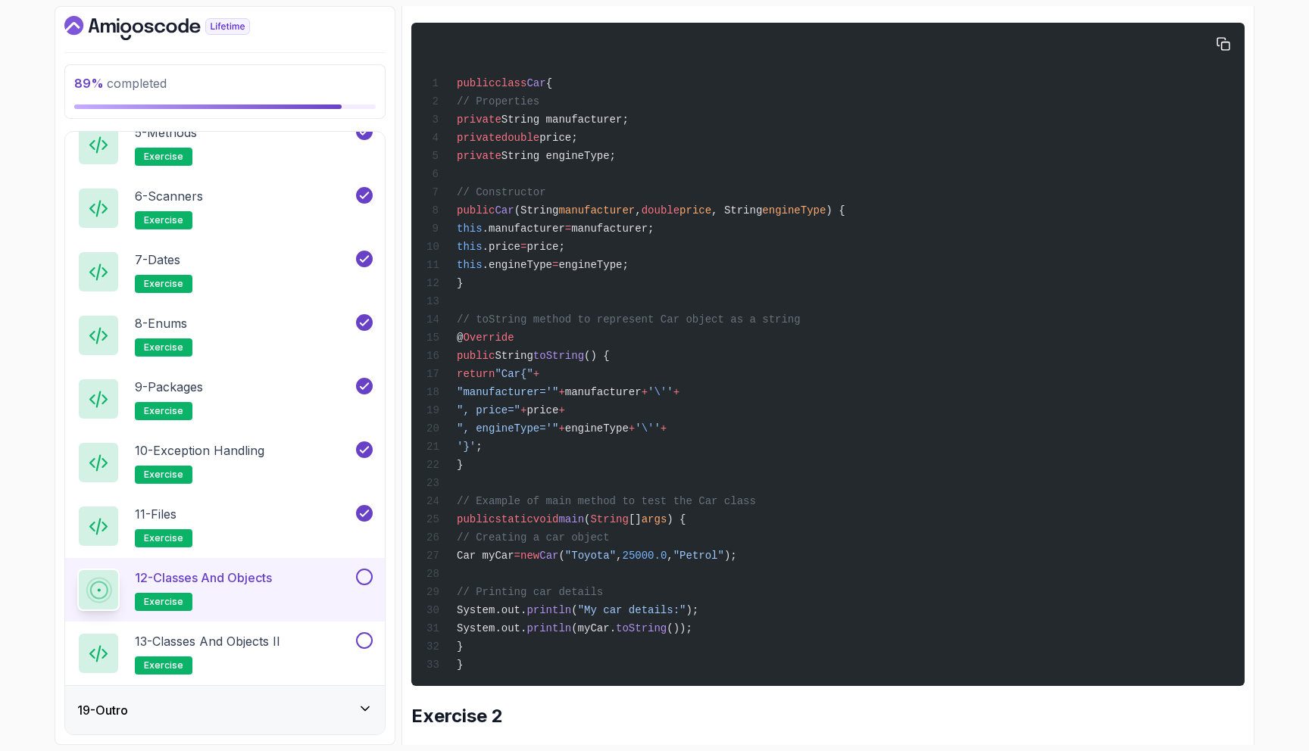
click at [532, 380] on span ""Car{"" at bounding box center [514, 374] width 38 height 12
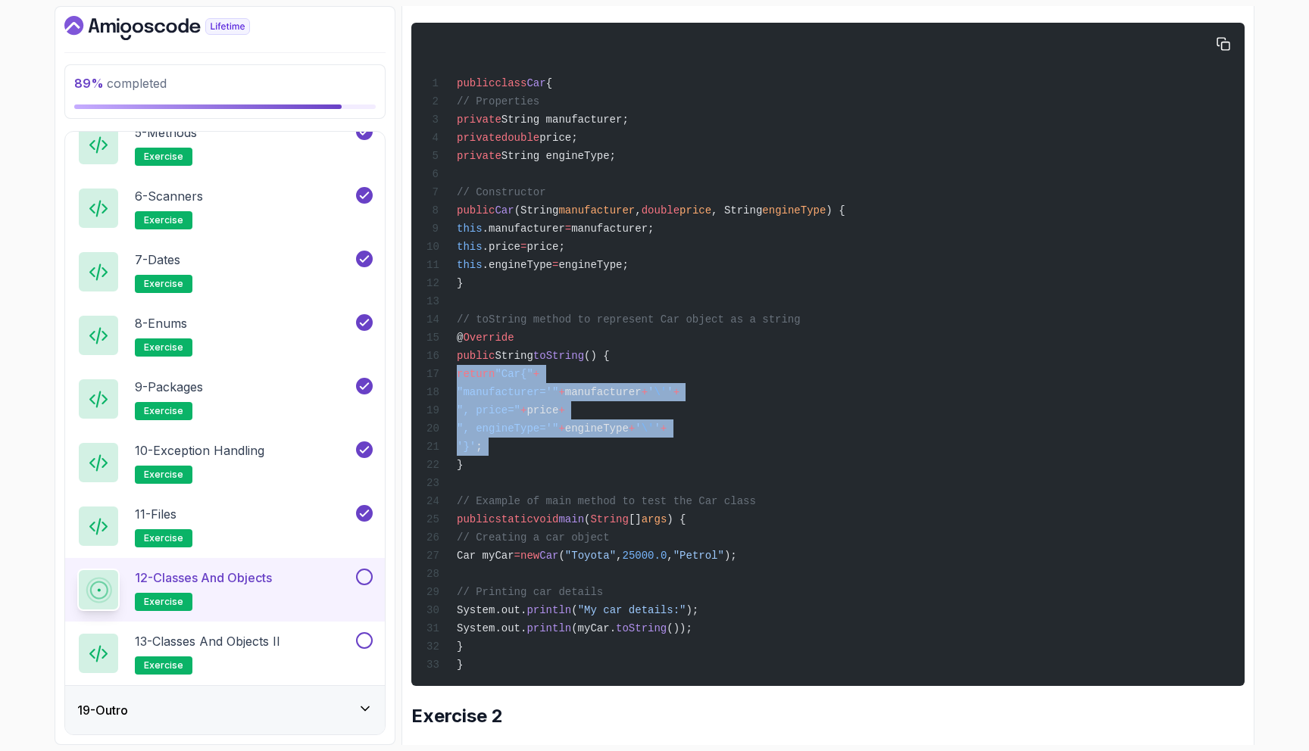
drag, startPoint x: 579, startPoint y: 380, endPoint x: 579, endPoint y: 457, distance: 77.3
click at [579, 457] on code "public class Car { // Properties private String manufacturer; private double pr…" at bounding box center [635, 374] width 419 height 594
copy code "return "Car{" + "manufacturer='" + manufacturer + ' \' ' + ", price=" + price +…"
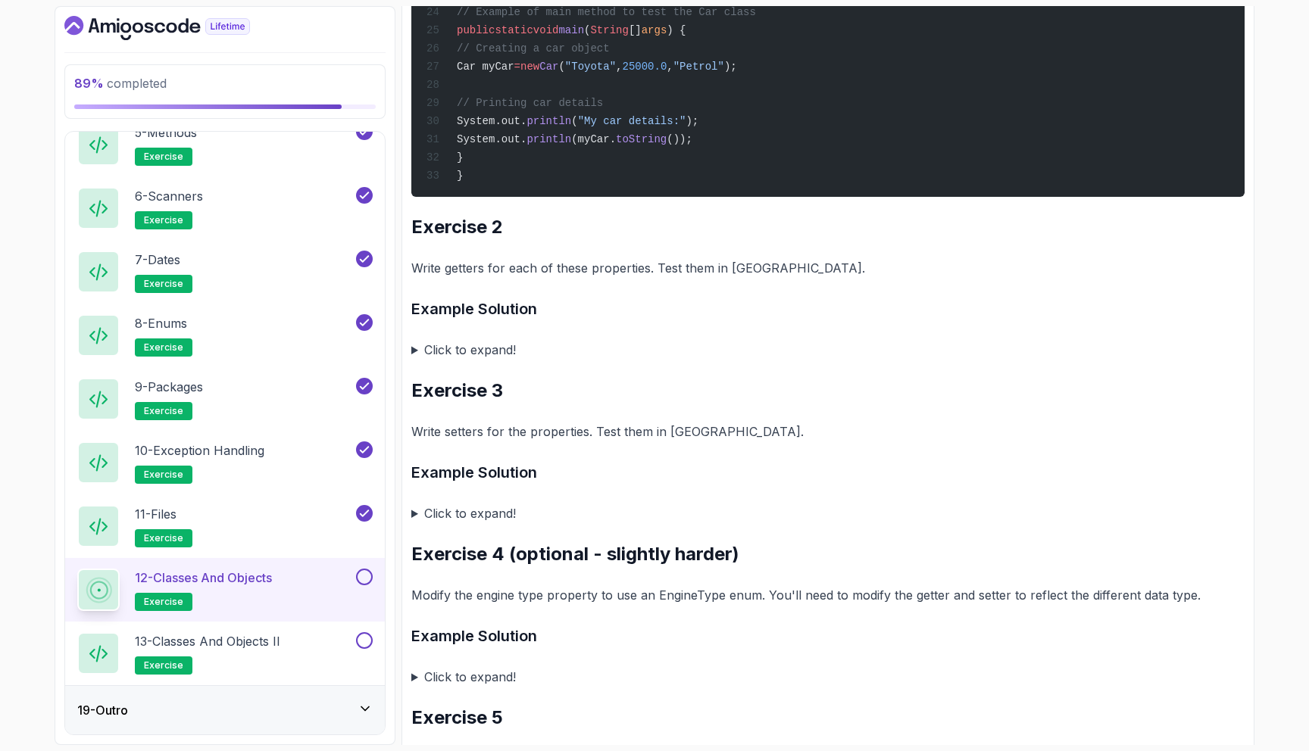
scroll to position [1611, 0]
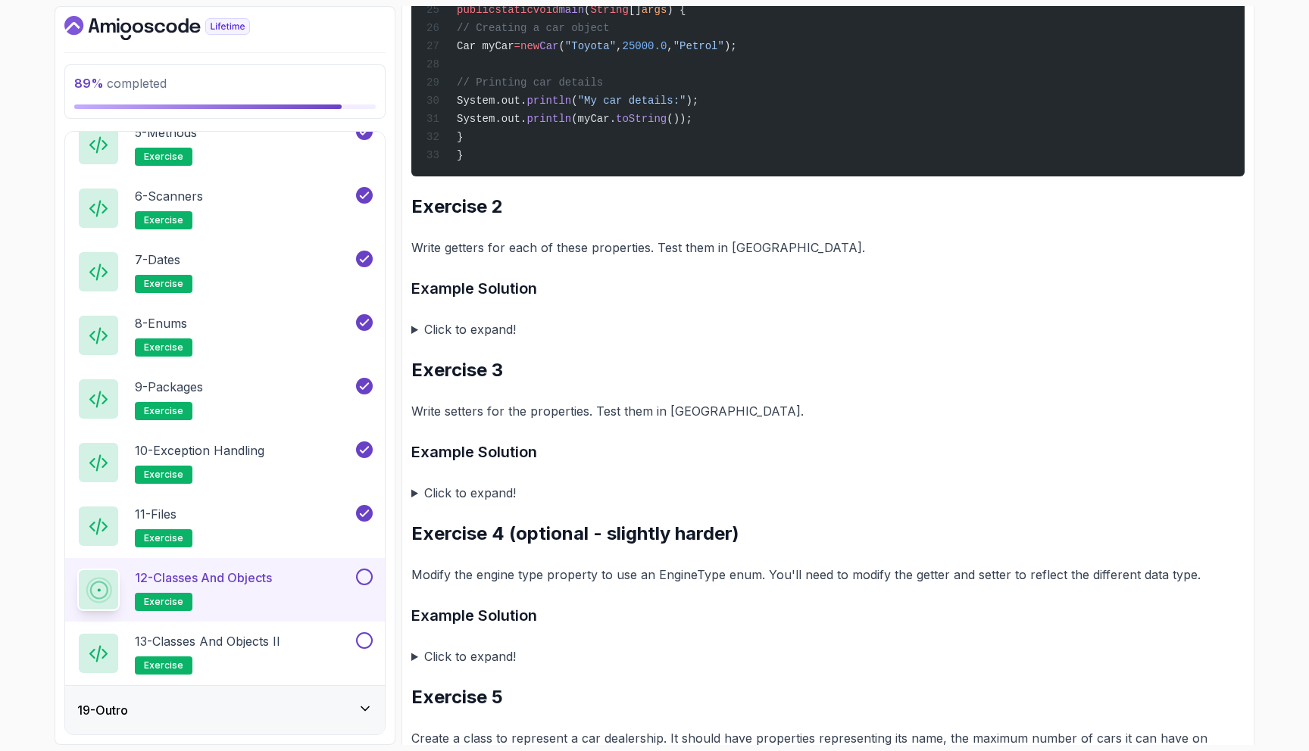
click at [486, 340] on summary "Click to expand!" at bounding box center [827, 329] width 833 height 21
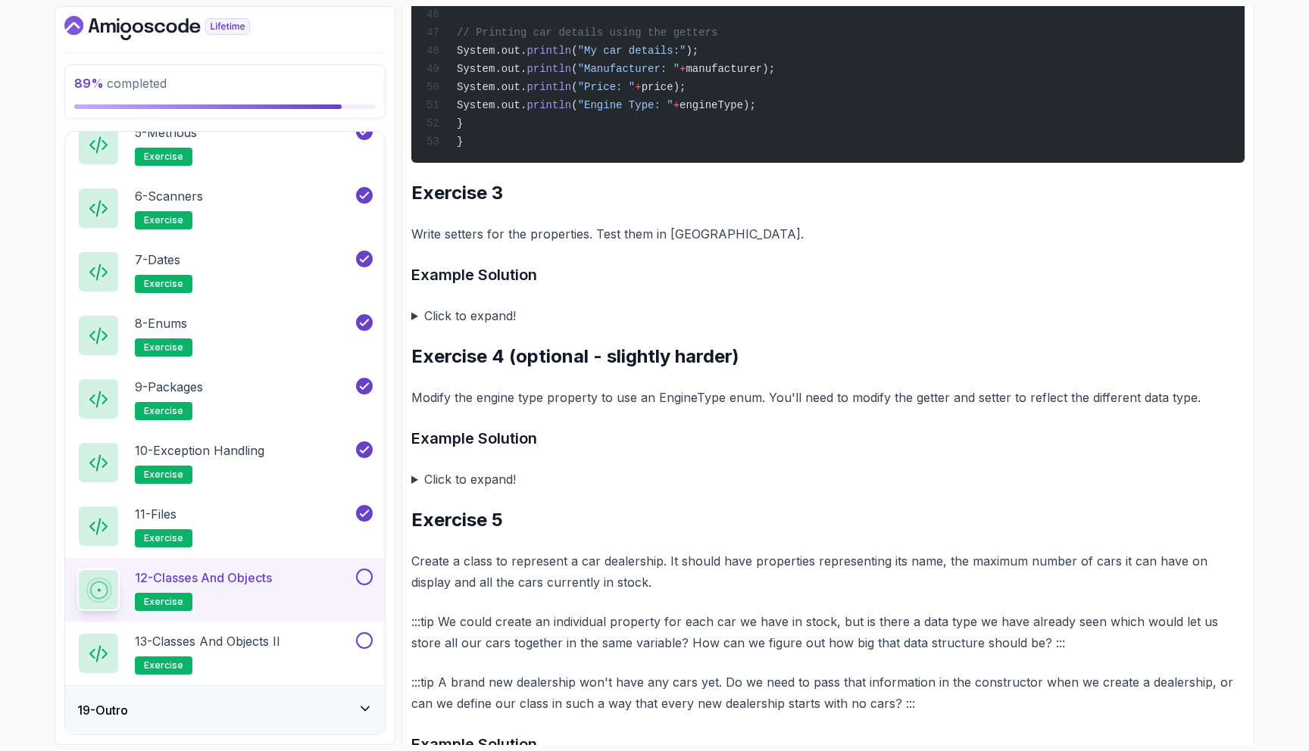
scroll to position [2850, 0]
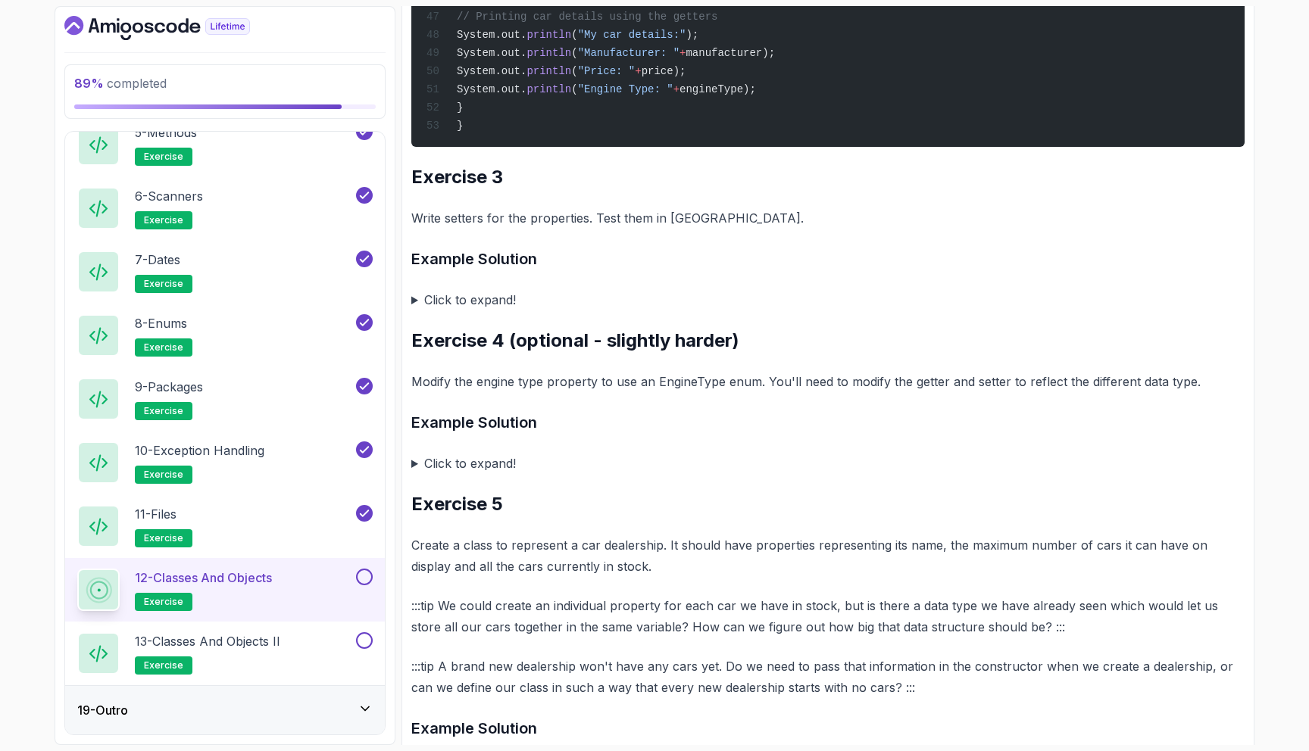
click at [478, 311] on summary "Click to expand!" at bounding box center [827, 299] width 833 height 21
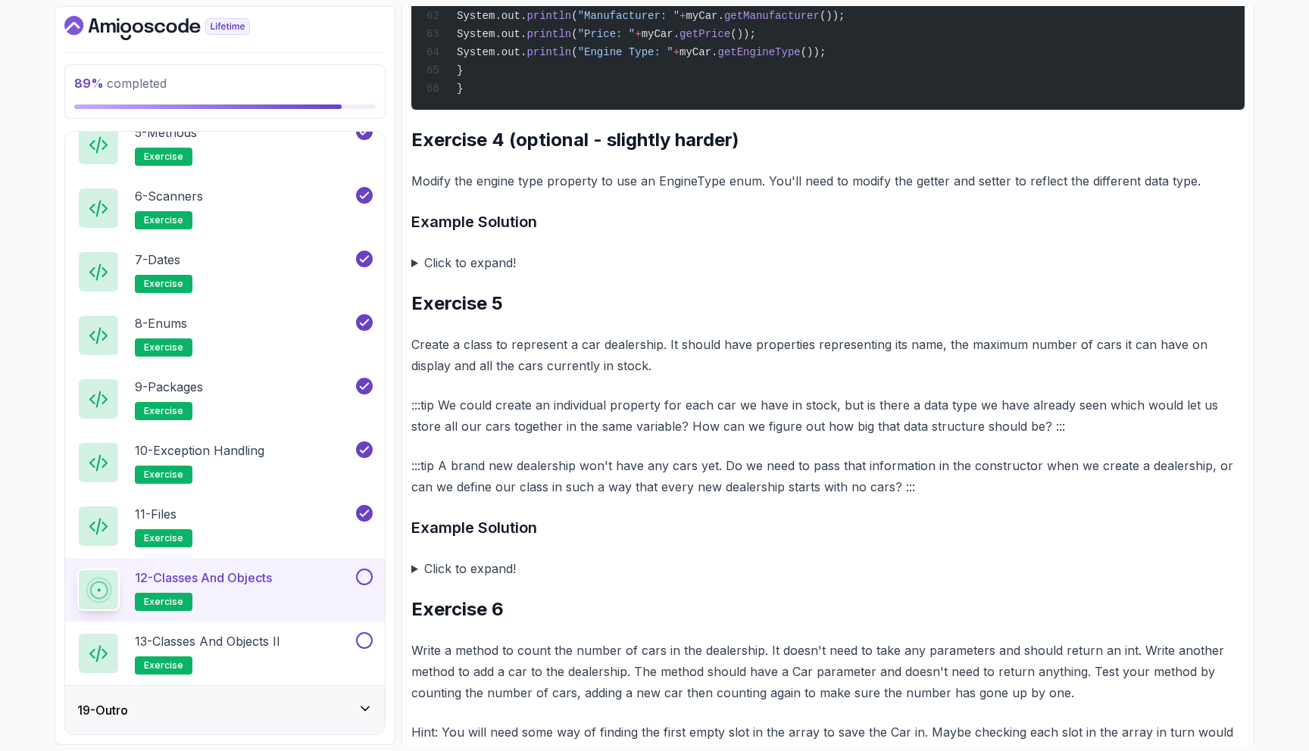
scroll to position [4330, 0]
click at [516, 275] on summary "Click to expand!" at bounding box center [827, 264] width 833 height 21
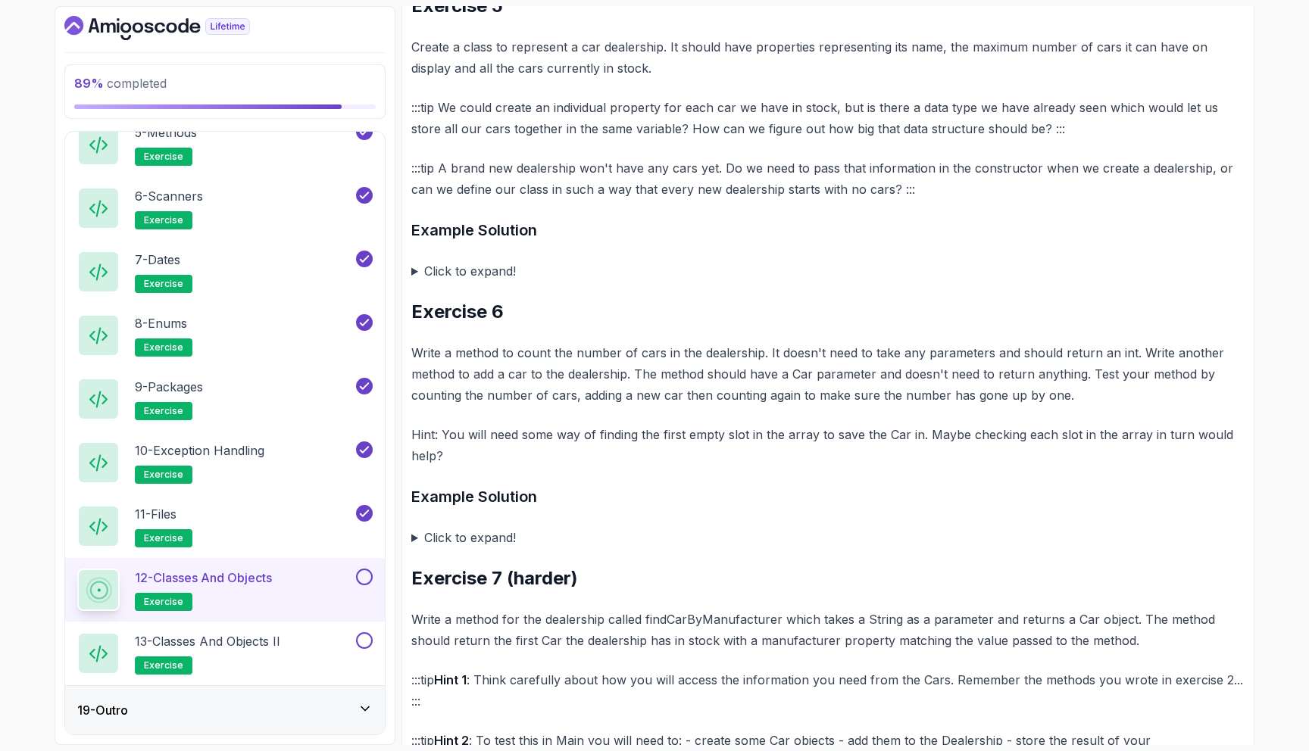
scroll to position [5997, 0]
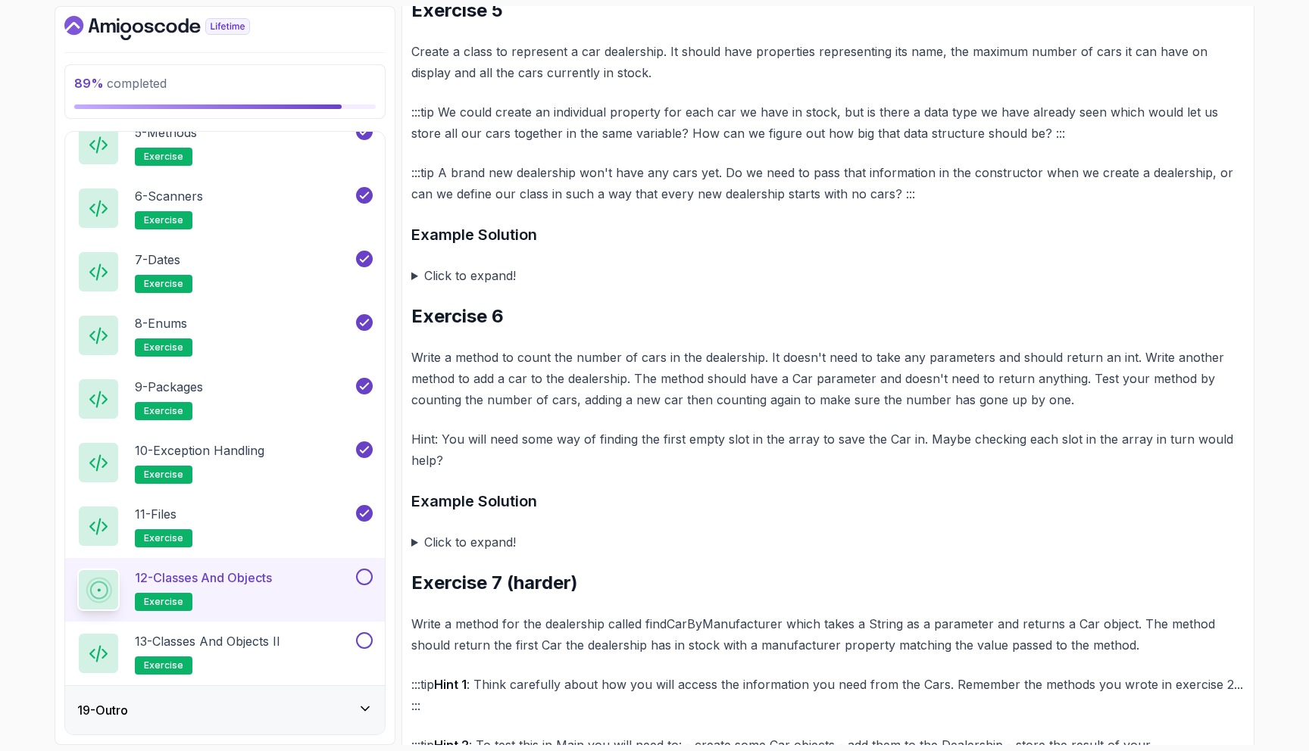
click at [489, 286] on summary "Click to expand!" at bounding box center [827, 275] width 833 height 21
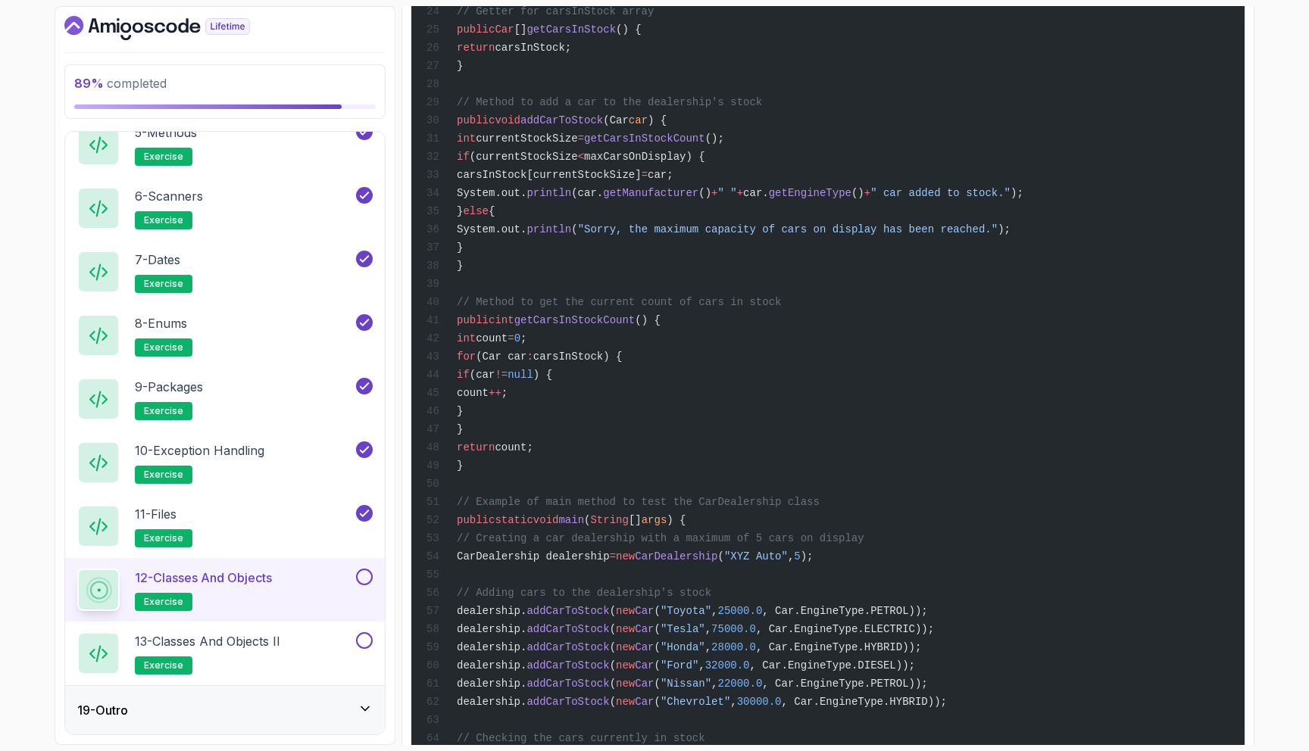
scroll to position [6780, 0]
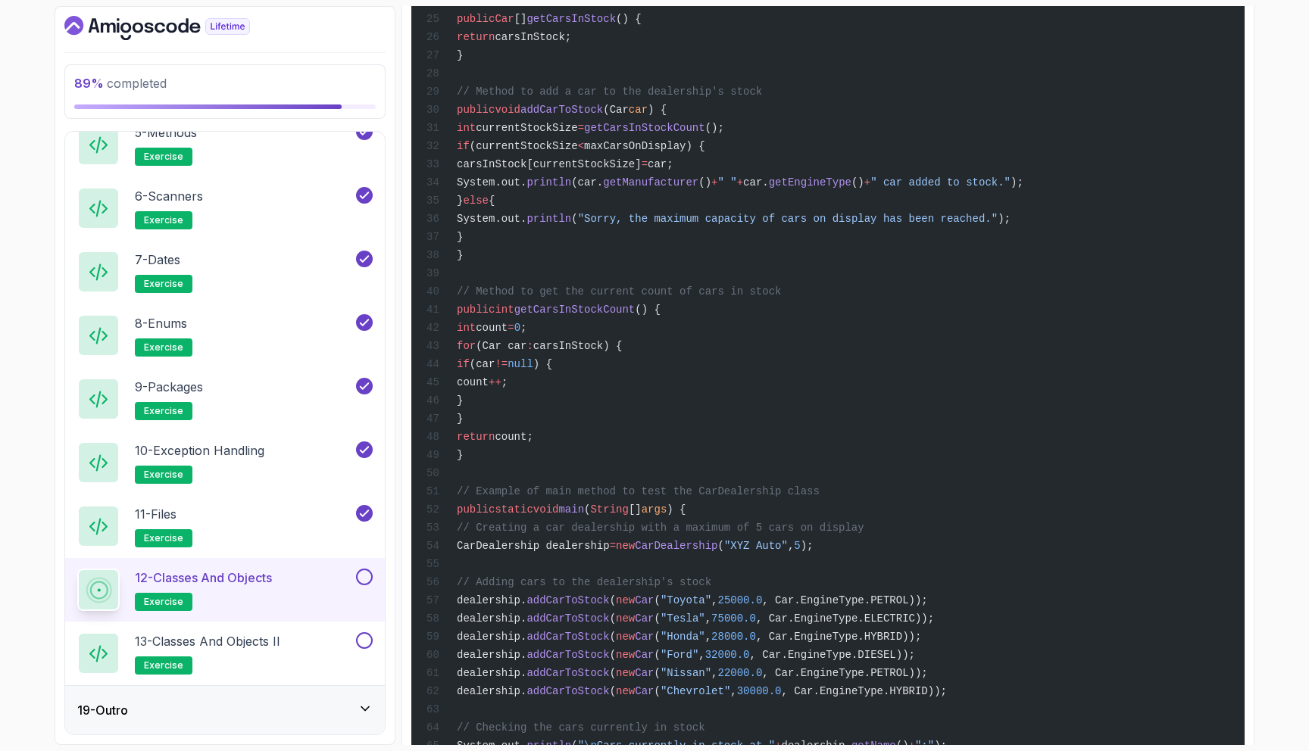
click at [603, 116] on span "addCarToStock" at bounding box center [561, 110] width 83 height 12
copy span "addCarToStock"
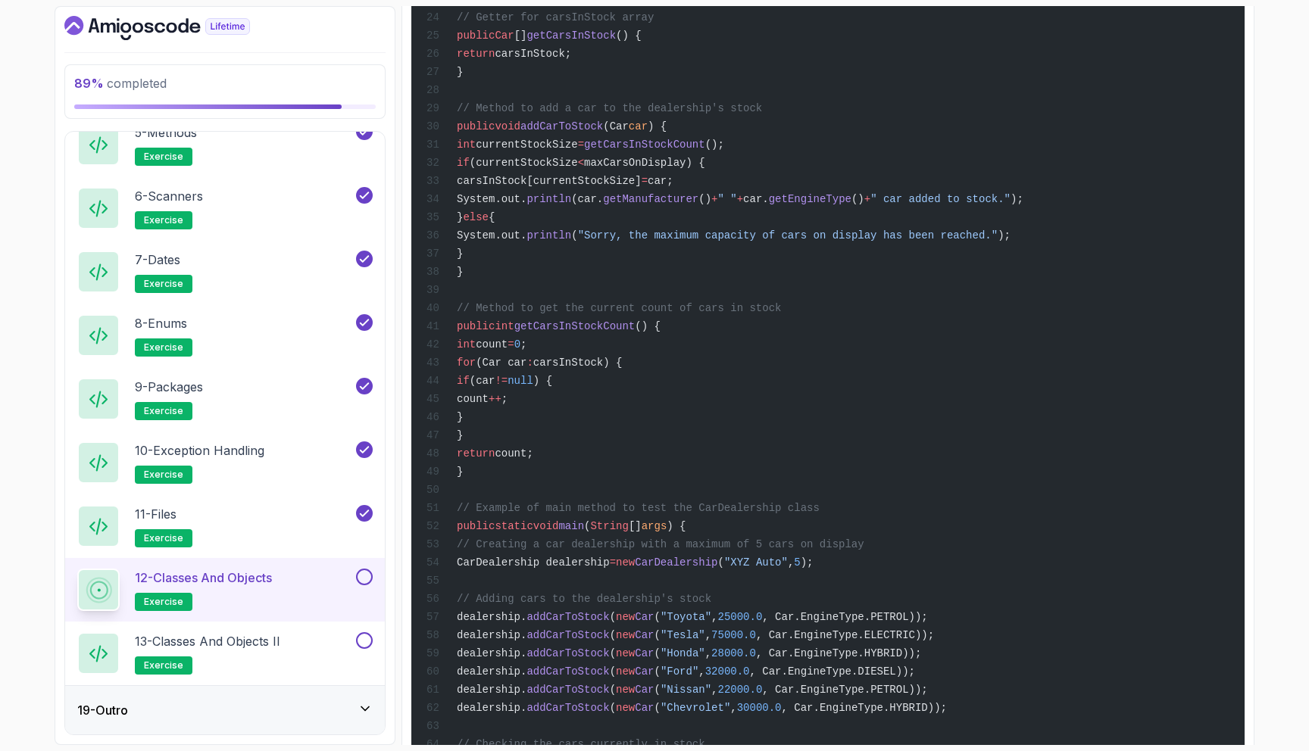
scroll to position [6755, 0]
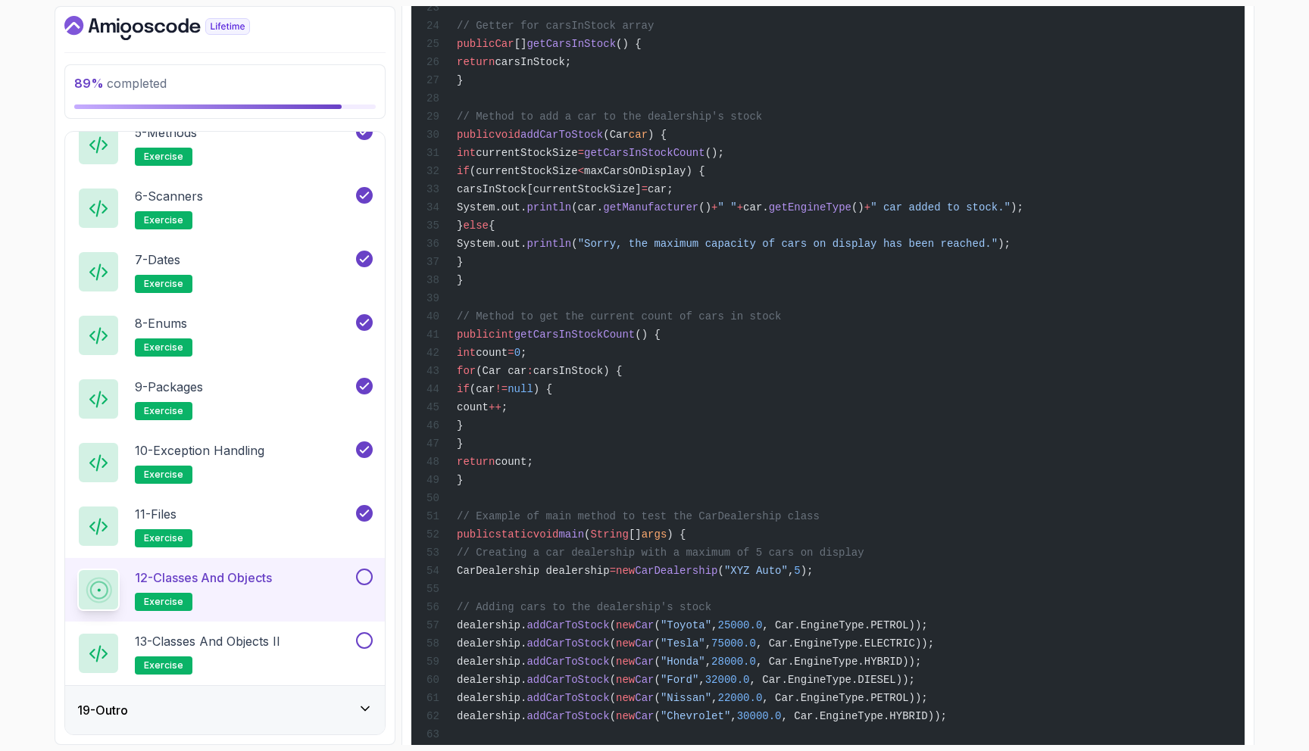
click at [616, 50] on span "getCarsInStock" at bounding box center [570, 44] width 89 height 12
copy span "getCarsInStock"
click at [637, 520] on div "public class CarDealership { // Properties private String name; private int max…" at bounding box center [827, 242] width 809 height 1372
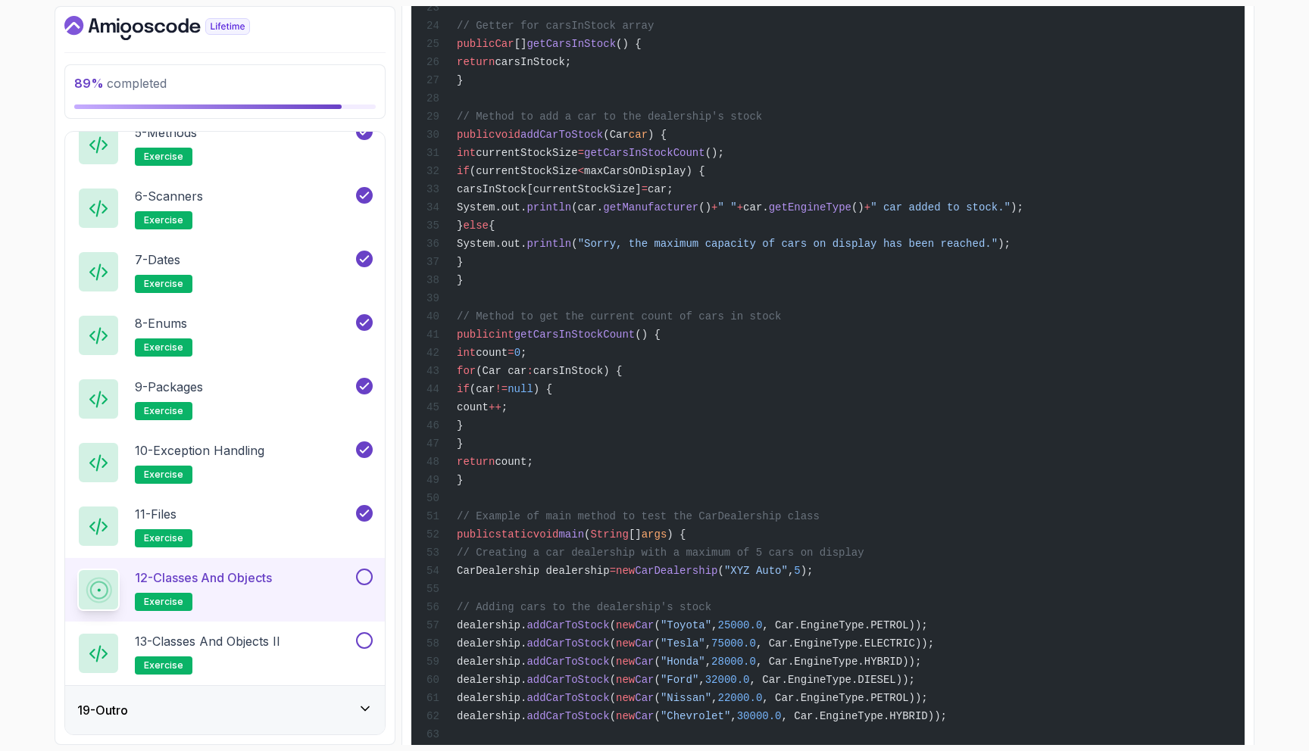
copy span "getCarsInStockCount"
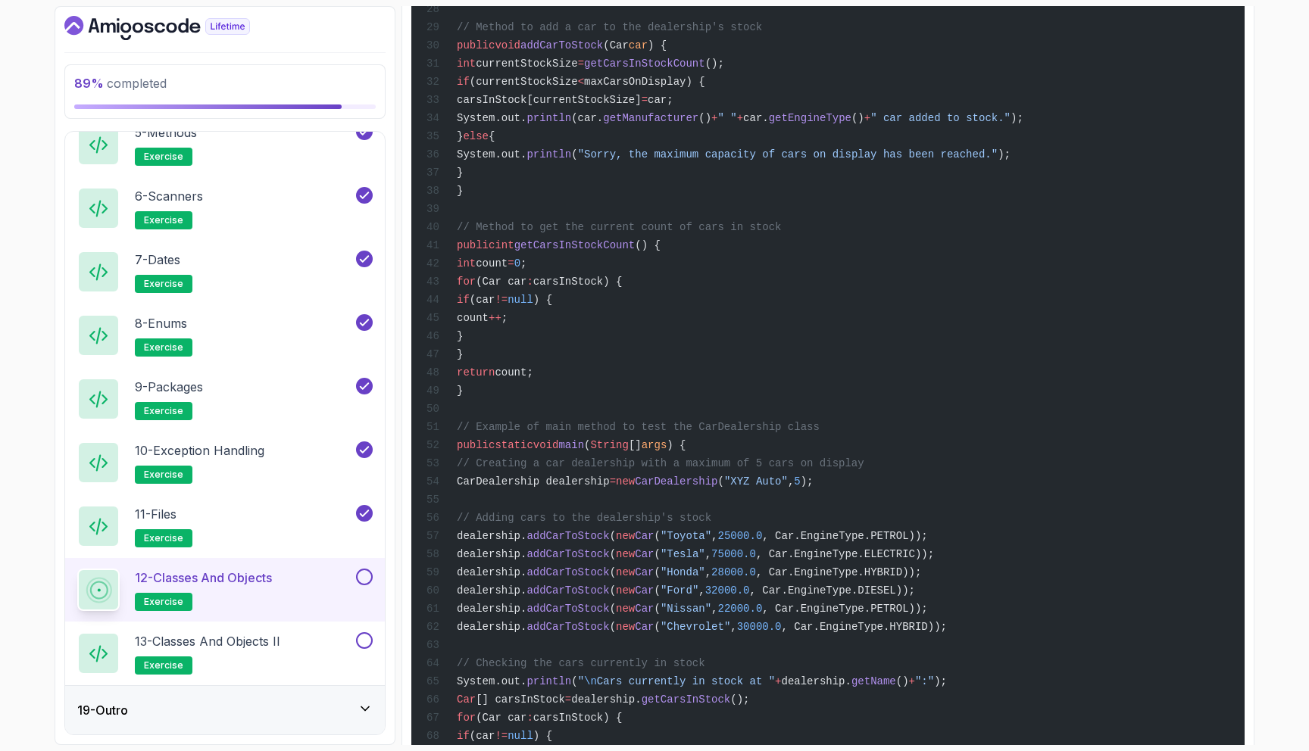
scroll to position [6840, 0]
click at [1023, 129] on span ");" at bounding box center [1016, 123] width 13 height 12
drag, startPoint x: 1132, startPoint y: 313, endPoint x: 543, endPoint y: 304, distance: 589.4
click at [543, 129] on span "System.out. println (car. getManufacturer () + " " + car. getEngineType () + " …" at bounding box center [724, 123] width 597 height 12
copy span "System.out. println (car. getManufacturer () + " " + car. getEngineType () + " …"
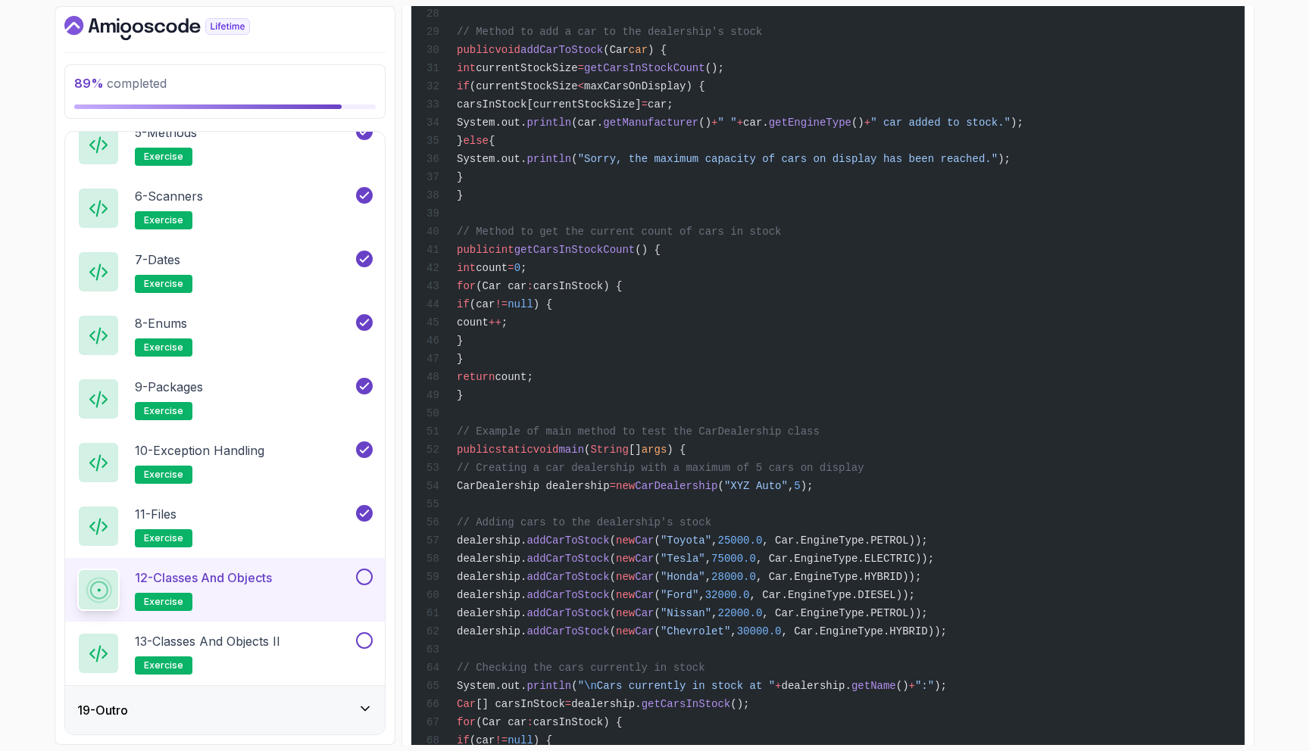
drag, startPoint x: 559, startPoint y: 354, endPoint x: 572, endPoint y: 351, distance: 13.2
click at [526, 165] on span "System.out." at bounding box center [492, 159] width 70 height 12
drag, startPoint x: 568, startPoint y: 351, endPoint x: 938, endPoint y: 324, distance: 371.3
click at [938, 324] on div "public class CarDealership { // Properties private String name; private int max…" at bounding box center [827, 157] width 809 height 1372
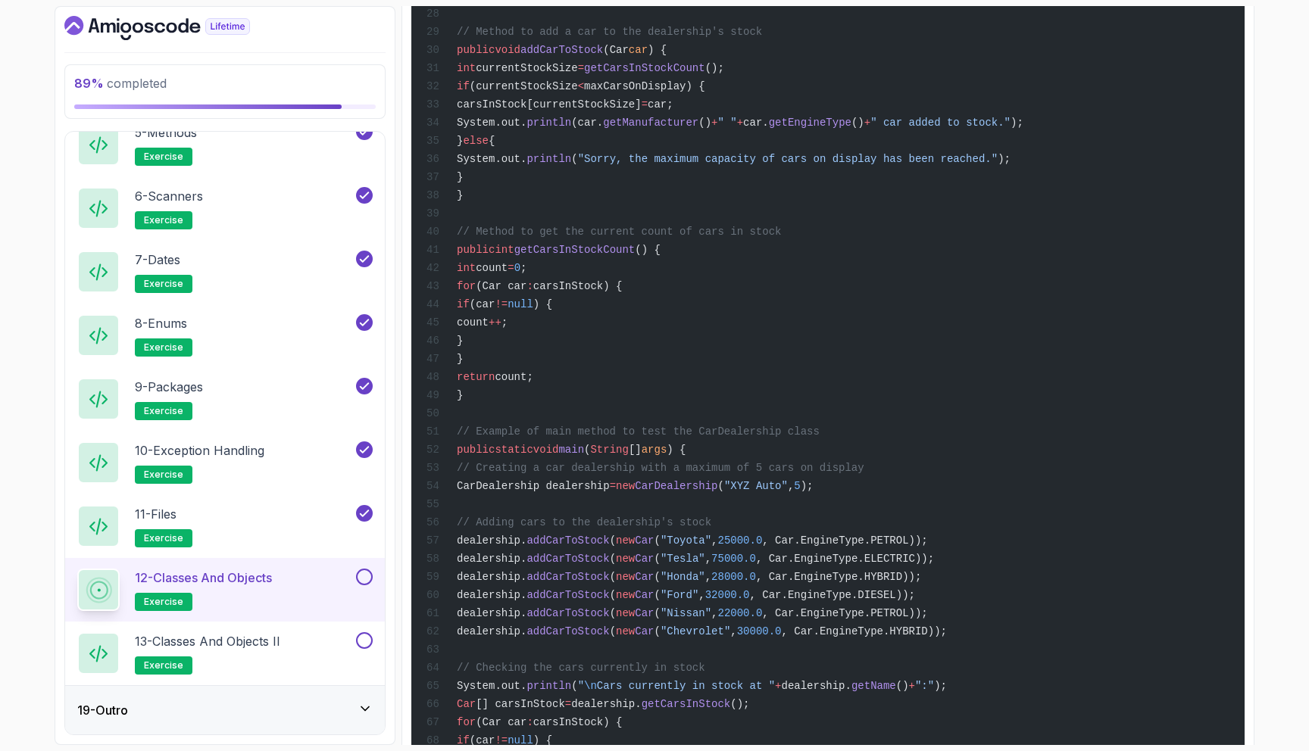
click at [526, 165] on span "System.out." at bounding box center [492, 159] width 70 height 12
drag, startPoint x: 548, startPoint y: 348, endPoint x: 1083, endPoint y: 348, distance: 535.5
click at [1010, 165] on span "System.out. println ( "Sorry, the maximum capacity of cars on display has been …" at bounding box center [718, 159] width 584 height 12
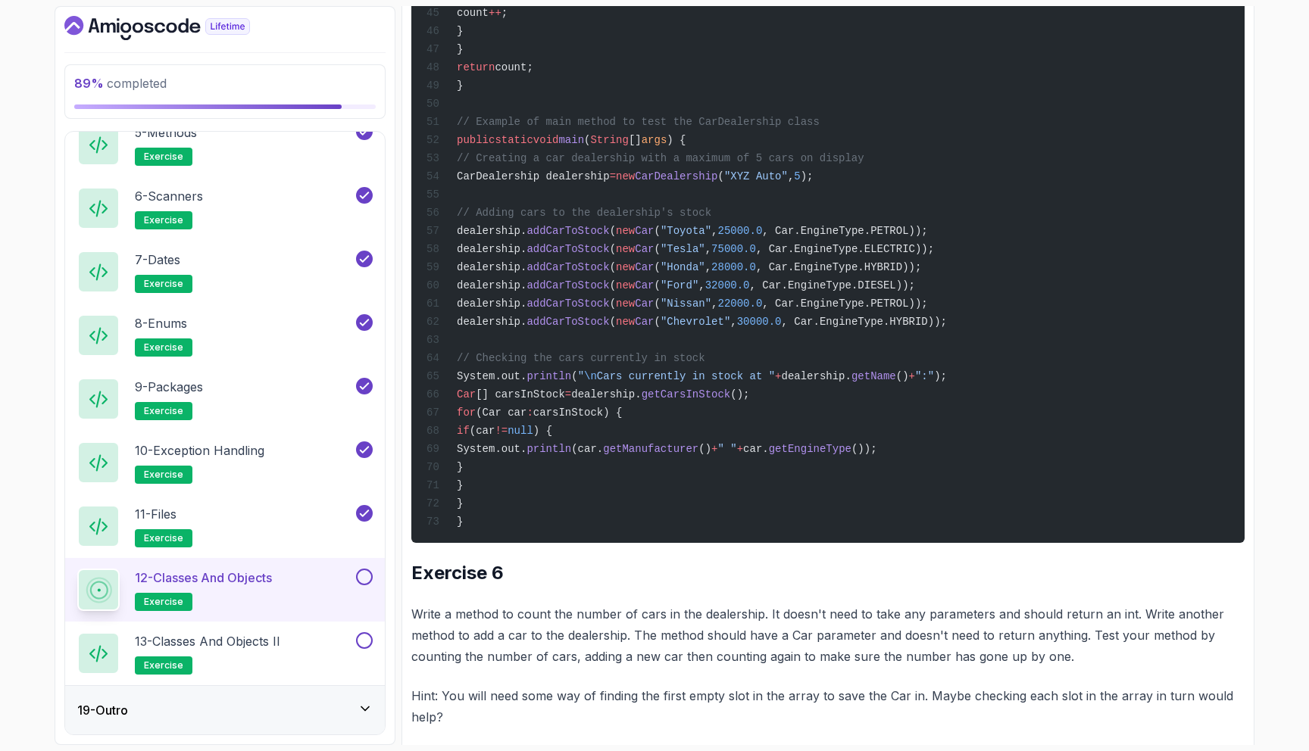
scroll to position [7151, 0]
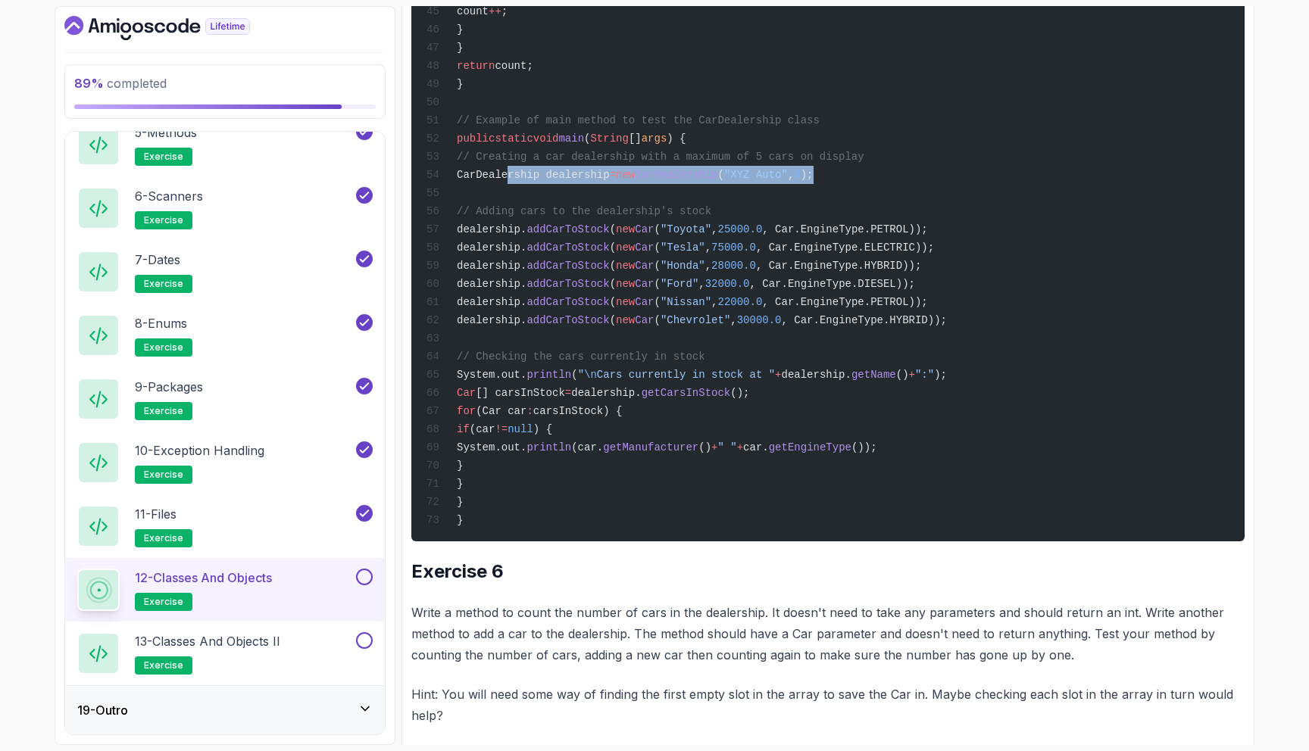
drag, startPoint x: 891, startPoint y: 377, endPoint x: 510, endPoint y: 387, distance: 381.1
copy span "CarDealership dealership = new CarDealership ( "XYZ Auto" , 5 );"
click at [927, 236] on span ", Car.EngineType.PETROL));" at bounding box center [844, 229] width 165 height 12
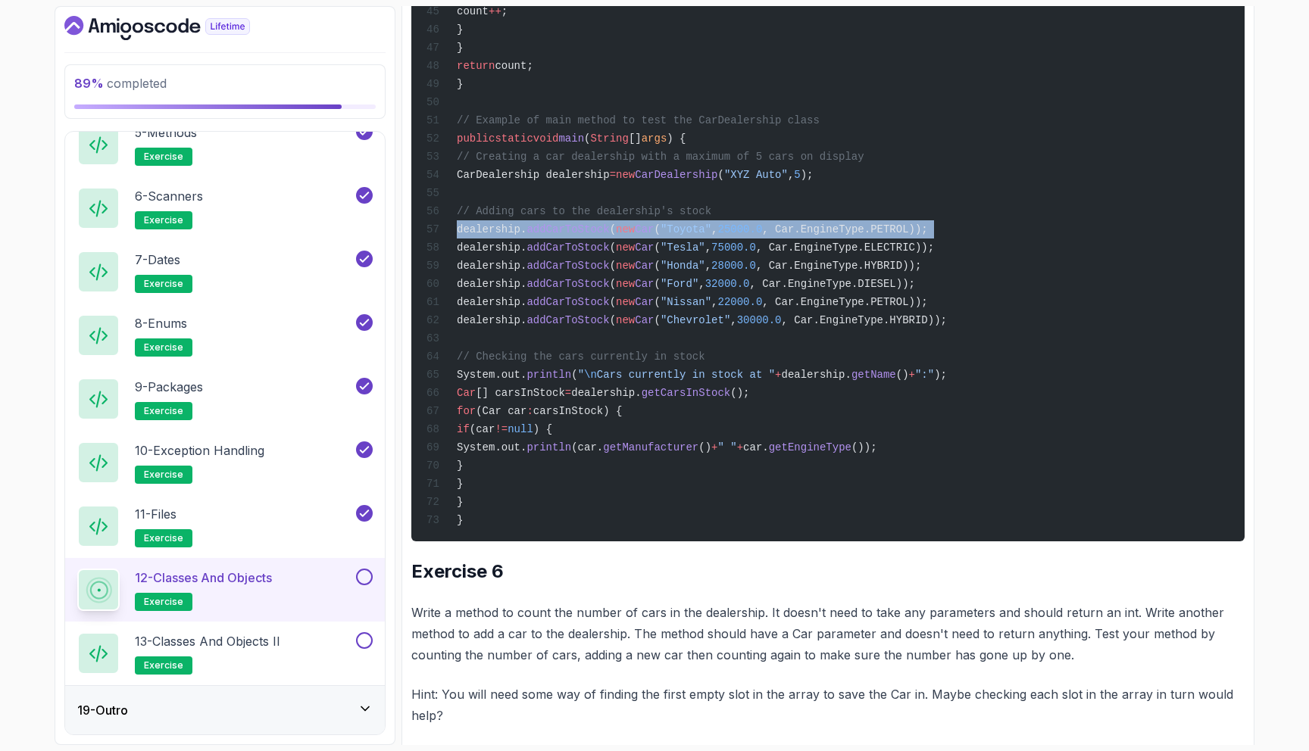
click at [927, 236] on span ", Car.EngineType.PETROL));" at bounding box center [844, 229] width 165 height 12
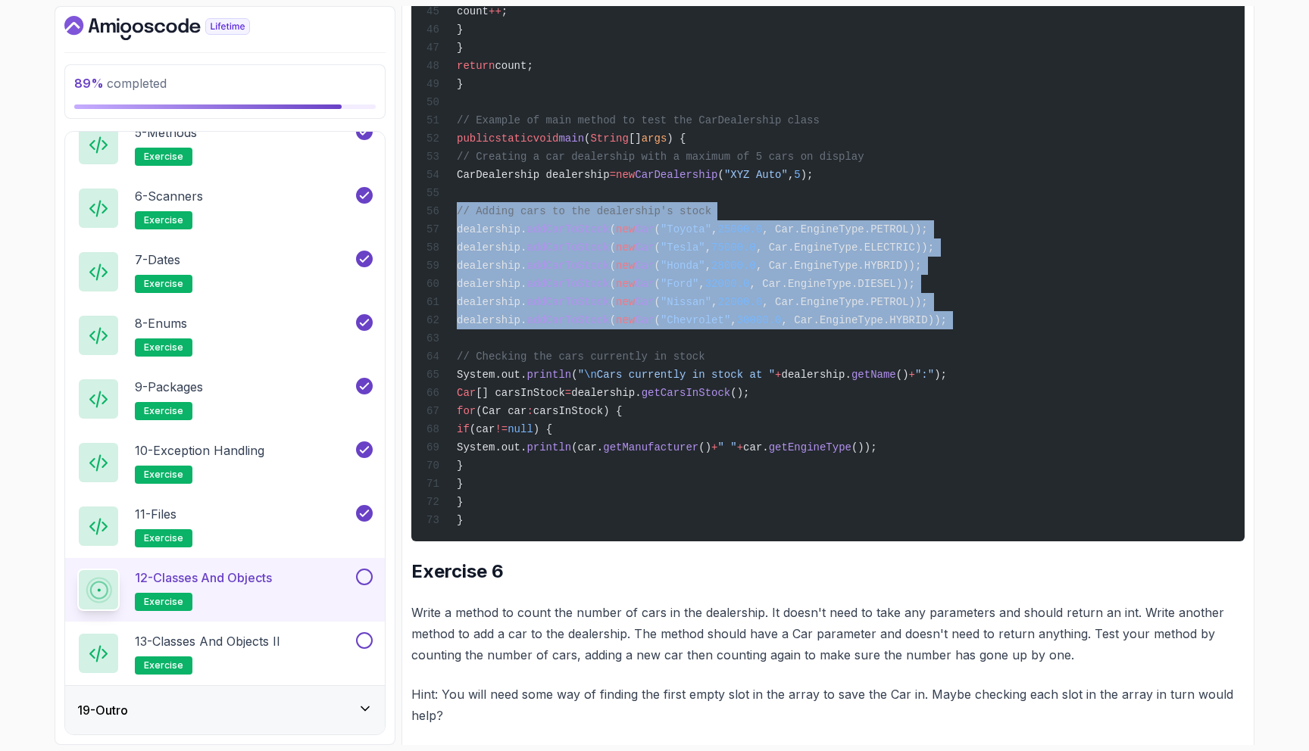
drag, startPoint x: 927, startPoint y: 417, endPoint x: 898, endPoint y: 526, distance: 112.8
copy code "// Adding cars to the dealership's stock dealership. addCarToStock ( new Car ( …"
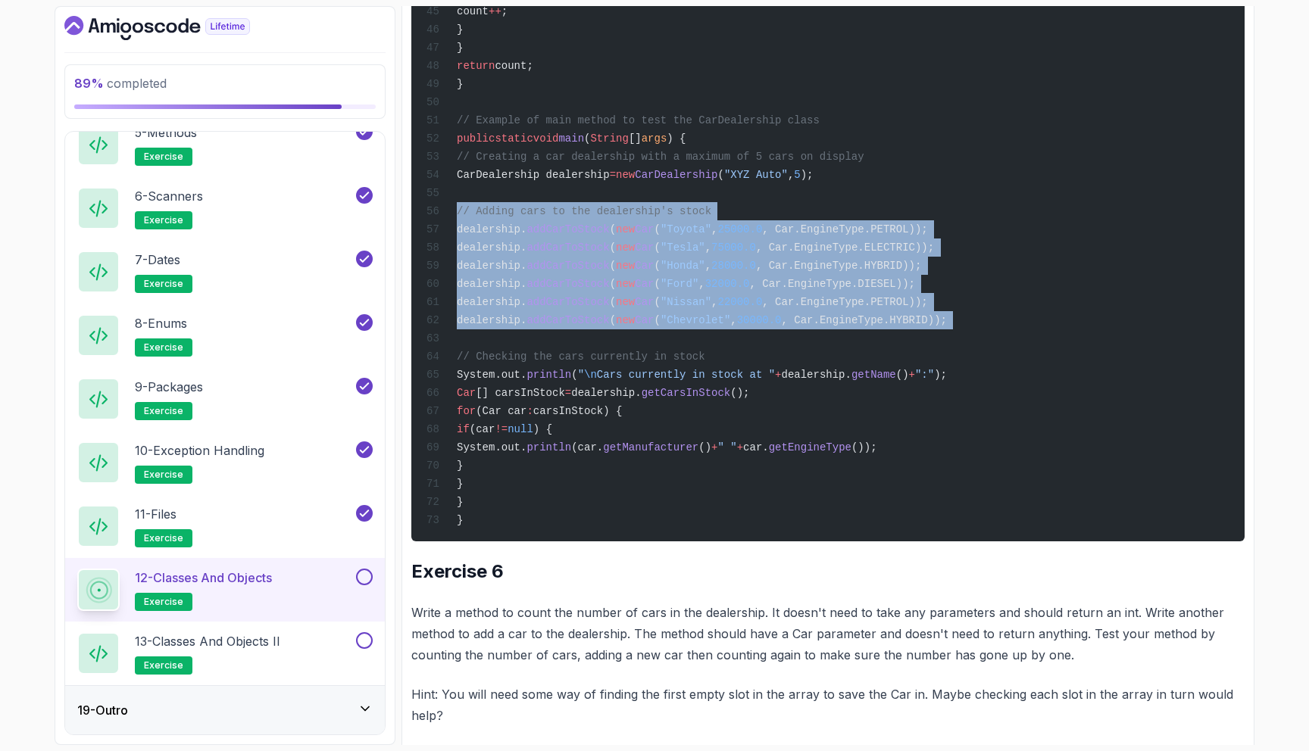
drag, startPoint x: 598, startPoint y: 521, endPoint x: 634, endPoint y: 420, distance: 106.8
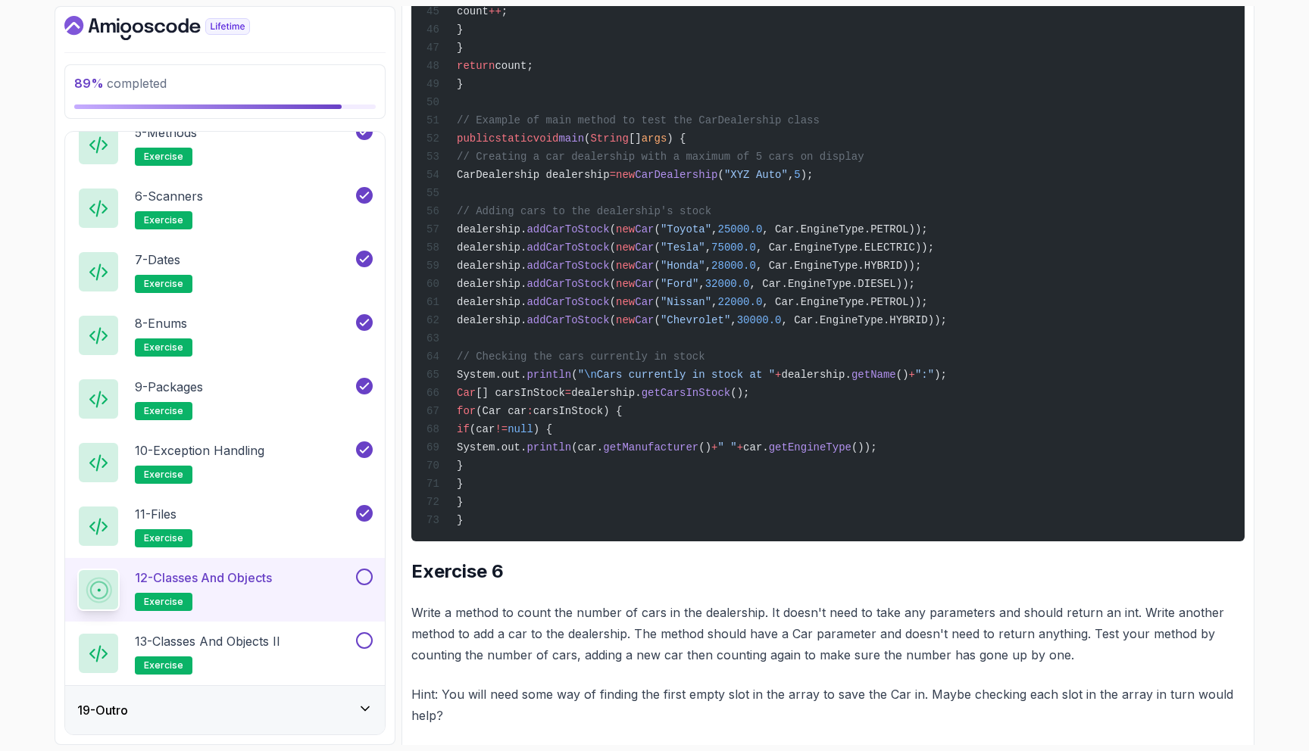
click at [609, 290] on span "addCarToStock" at bounding box center [567, 284] width 83 height 12
click at [515, 254] on span "dealership." at bounding box center [492, 248] width 70 height 12
click at [511, 217] on span "// Adding cars to the dealership's stock" at bounding box center [584, 211] width 255 height 12
drag, startPoint x: 511, startPoint y: 415, endPoint x: 753, endPoint y: 415, distance: 241.6
click at [711, 217] on span "// Adding cars to the dealership's stock" at bounding box center [584, 211] width 255 height 12
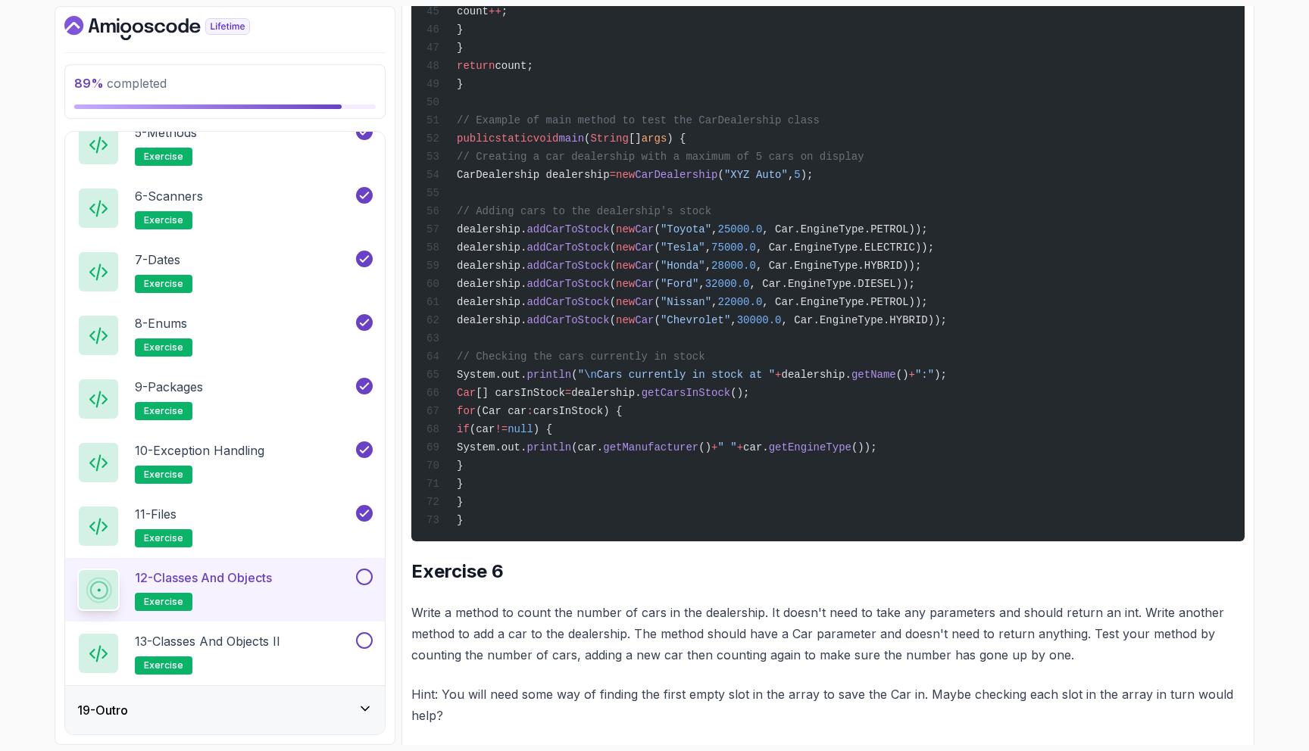
click at [711, 217] on span "// Adding cars to the dealership's stock" at bounding box center [584, 211] width 255 height 12
drag, startPoint x: 753, startPoint y: 415, endPoint x: 511, endPoint y: 415, distance: 241.6
click at [511, 217] on span "// Adding cars to the dealership's stock" at bounding box center [584, 211] width 255 height 12
click at [526, 236] on span "dealership." at bounding box center [492, 229] width 70 height 12
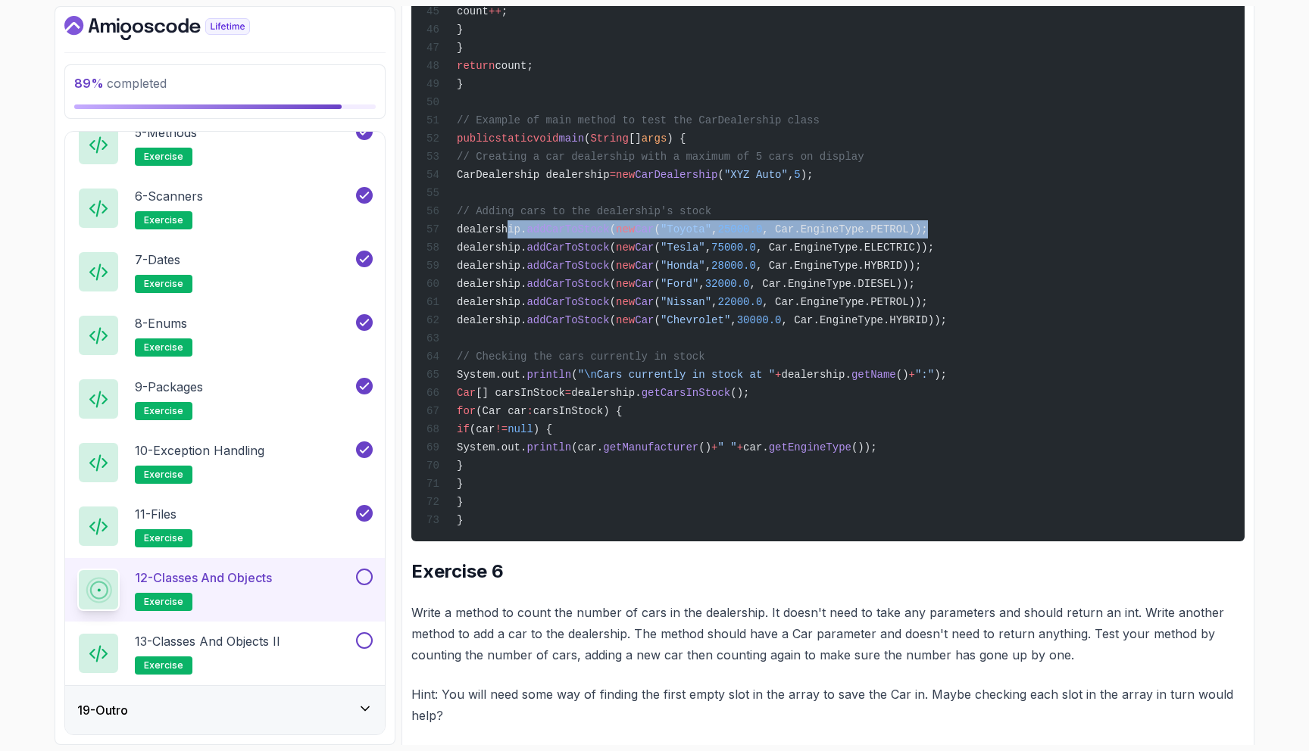
drag, startPoint x: 561, startPoint y: 435, endPoint x: 988, endPoint y: 433, distance: 428.0
click at [928, 236] on span "dealership. addCarToStock ( new Car ( "Toyota" , 25000.0 , Car.EngineType.PETRO…" at bounding box center [676, 229] width 501 height 12
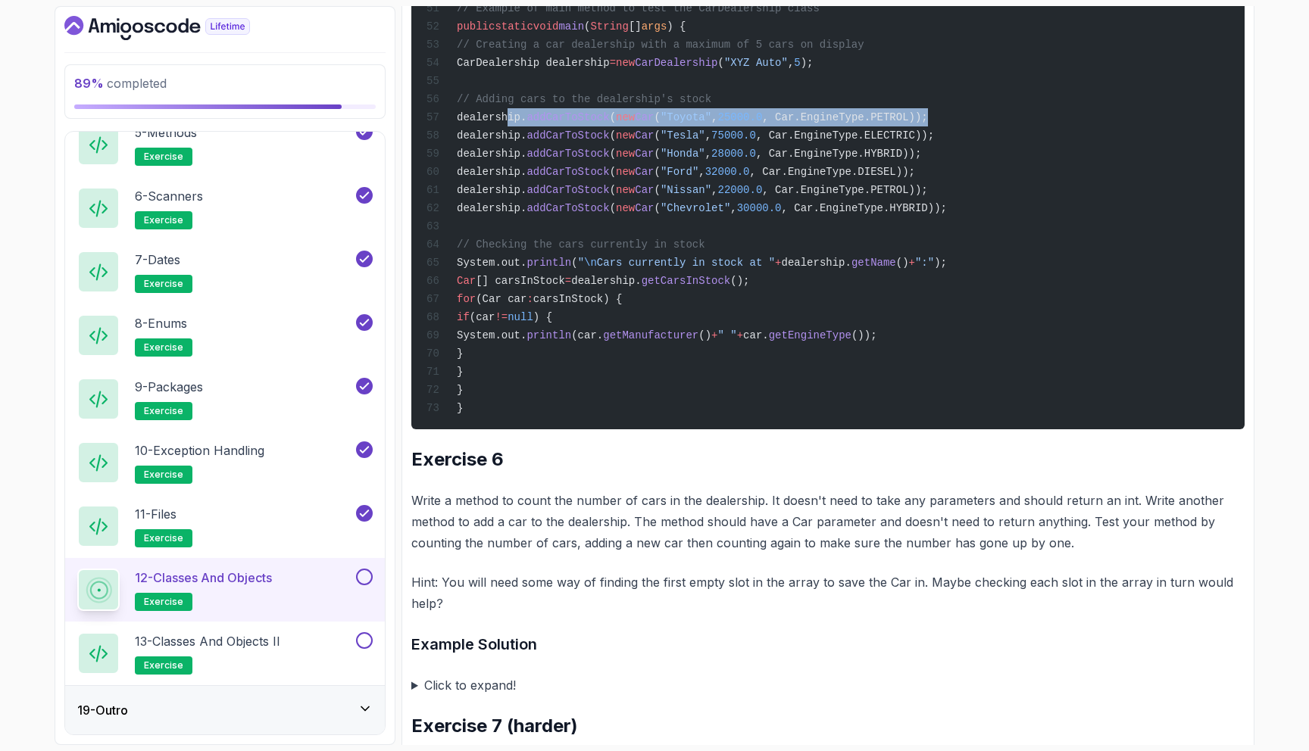
scroll to position [7281, 0]
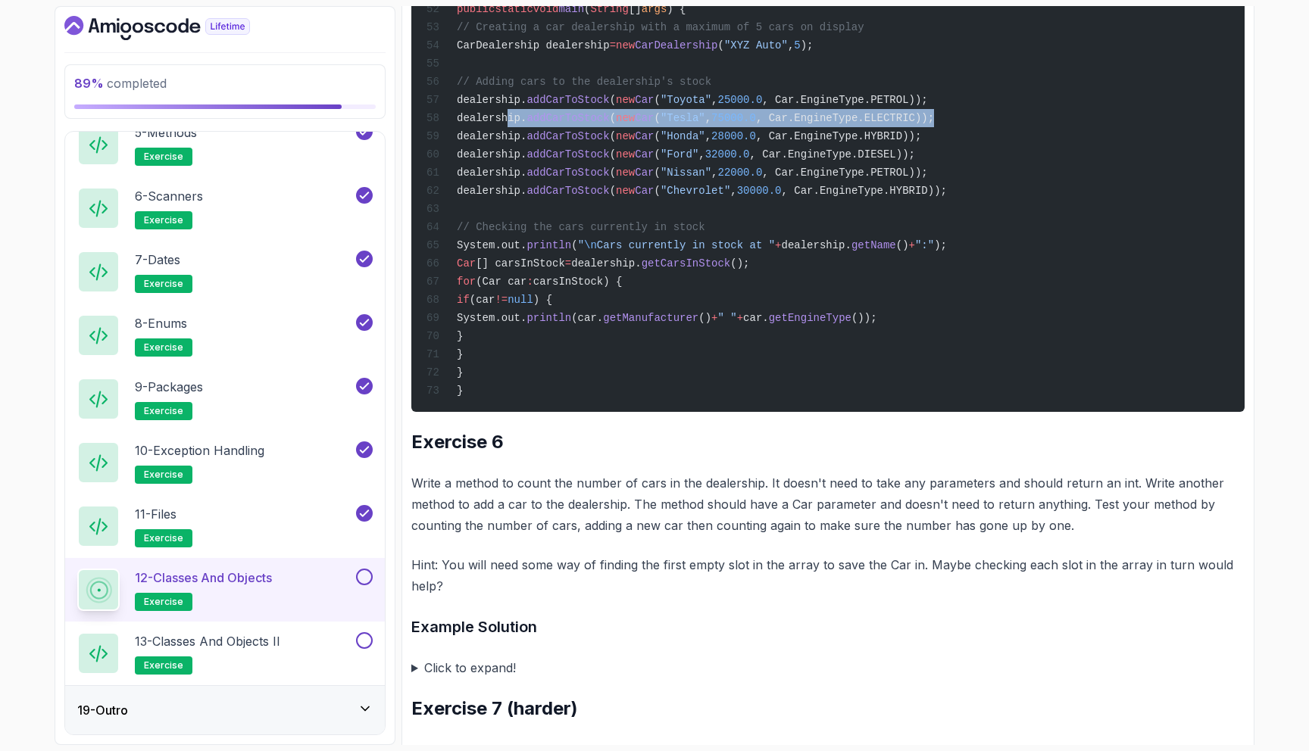
drag, startPoint x: 998, startPoint y: 326, endPoint x: 508, endPoint y: 316, distance: 489.4
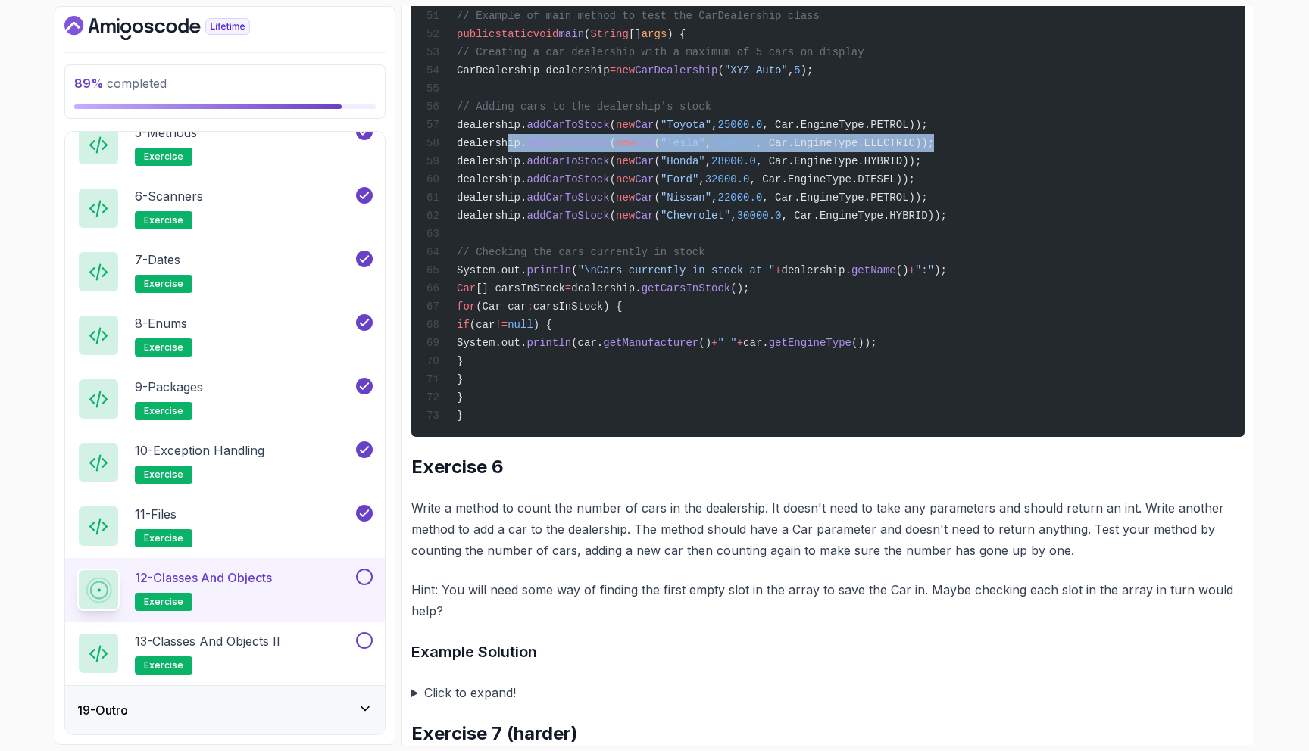
scroll to position [7309, 0]
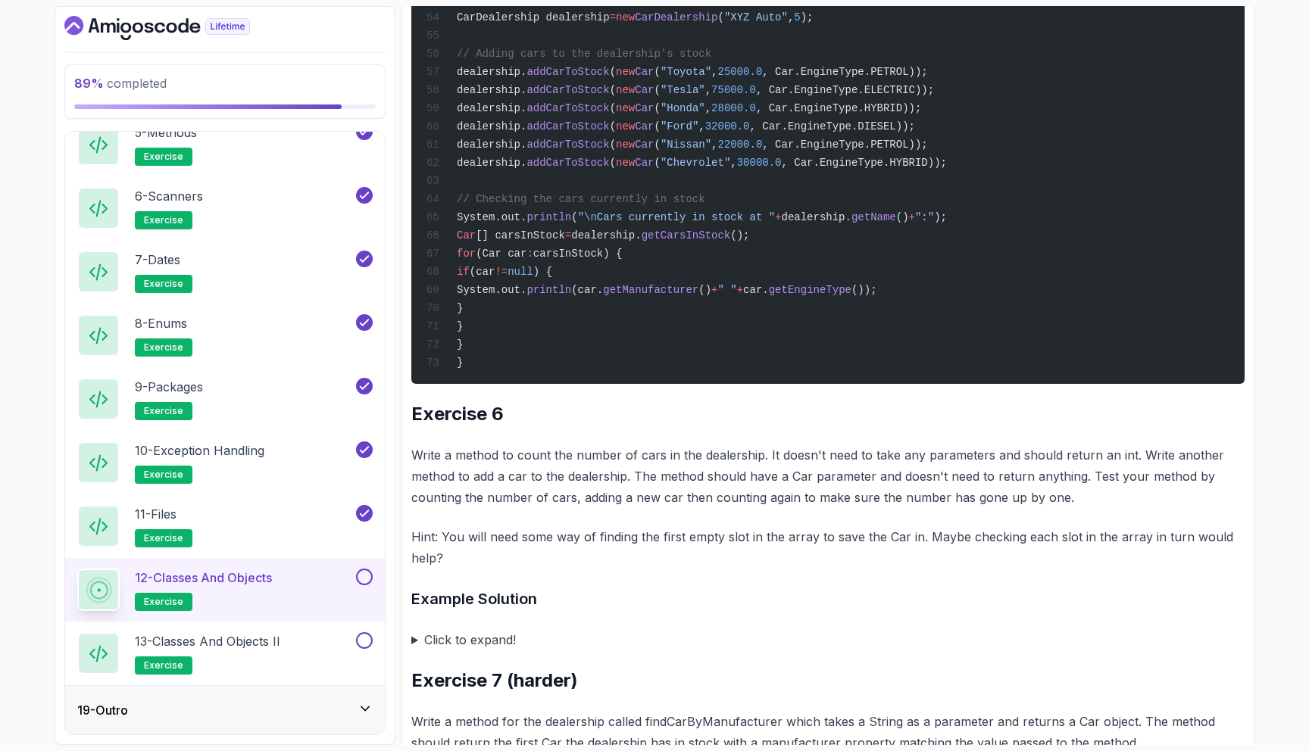
click at [526, 114] on span "dealership." at bounding box center [492, 108] width 70 height 12
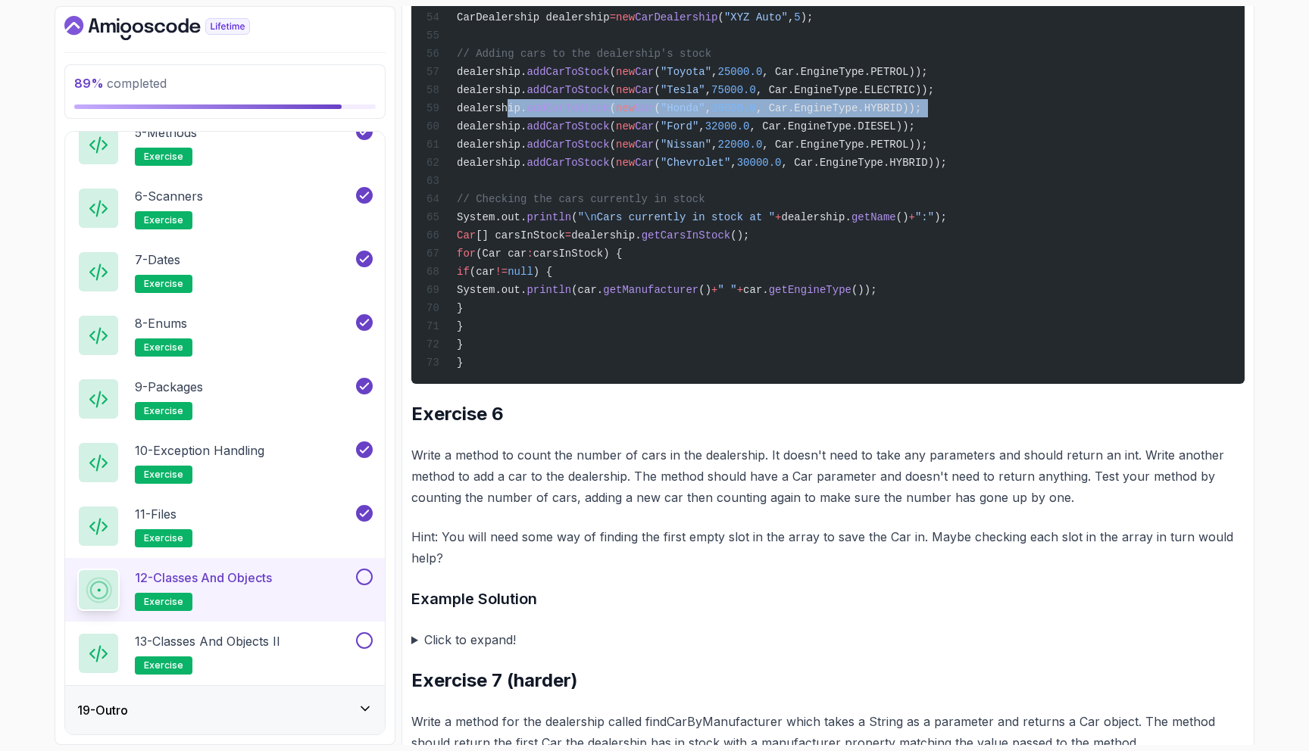
drag, startPoint x: 531, startPoint y: 317, endPoint x: 1008, endPoint y: 314, distance: 477.2
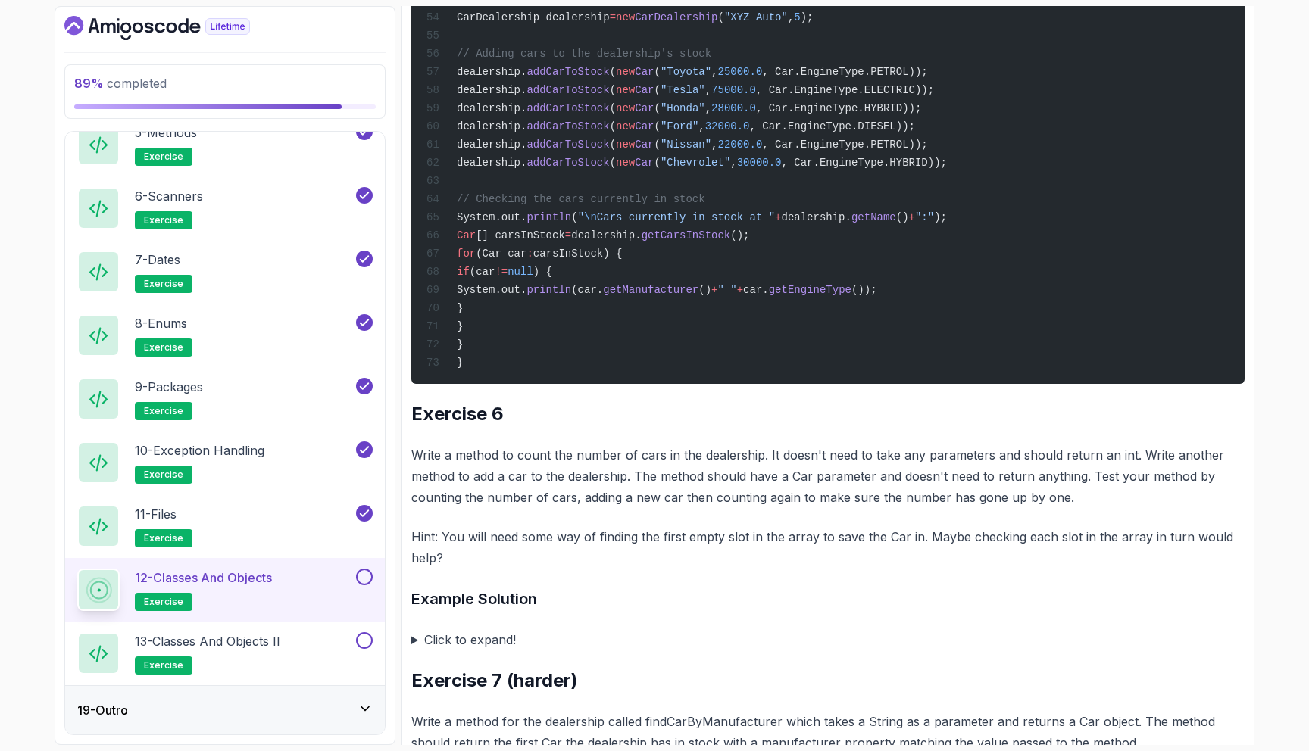
click at [526, 133] on span "dealership." at bounding box center [492, 126] width 70 height 12
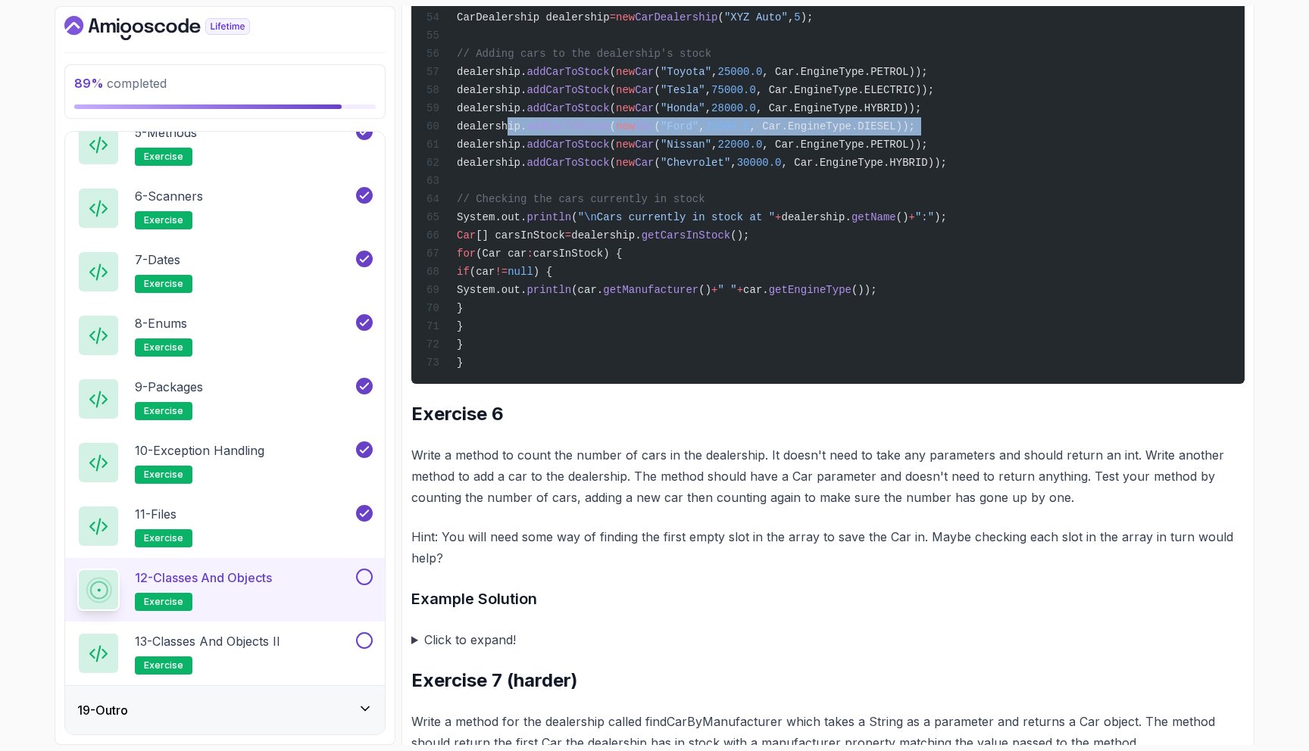
drag, startPoint x: 536, startPoint y: 330, endPoint x: 991, endPoint y: 333, distance: 454.5
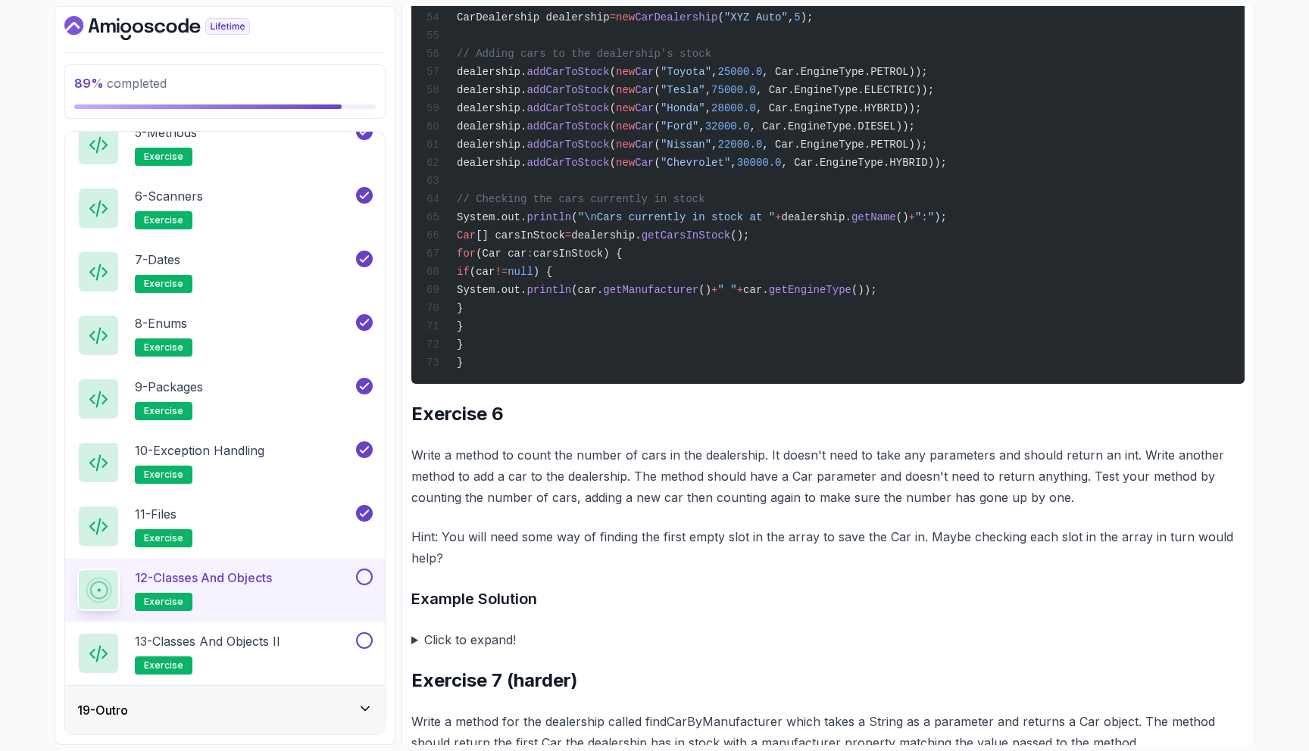
click at [526, 151] on span "dealership." at bounding box center [492, 145] width 70 height 12
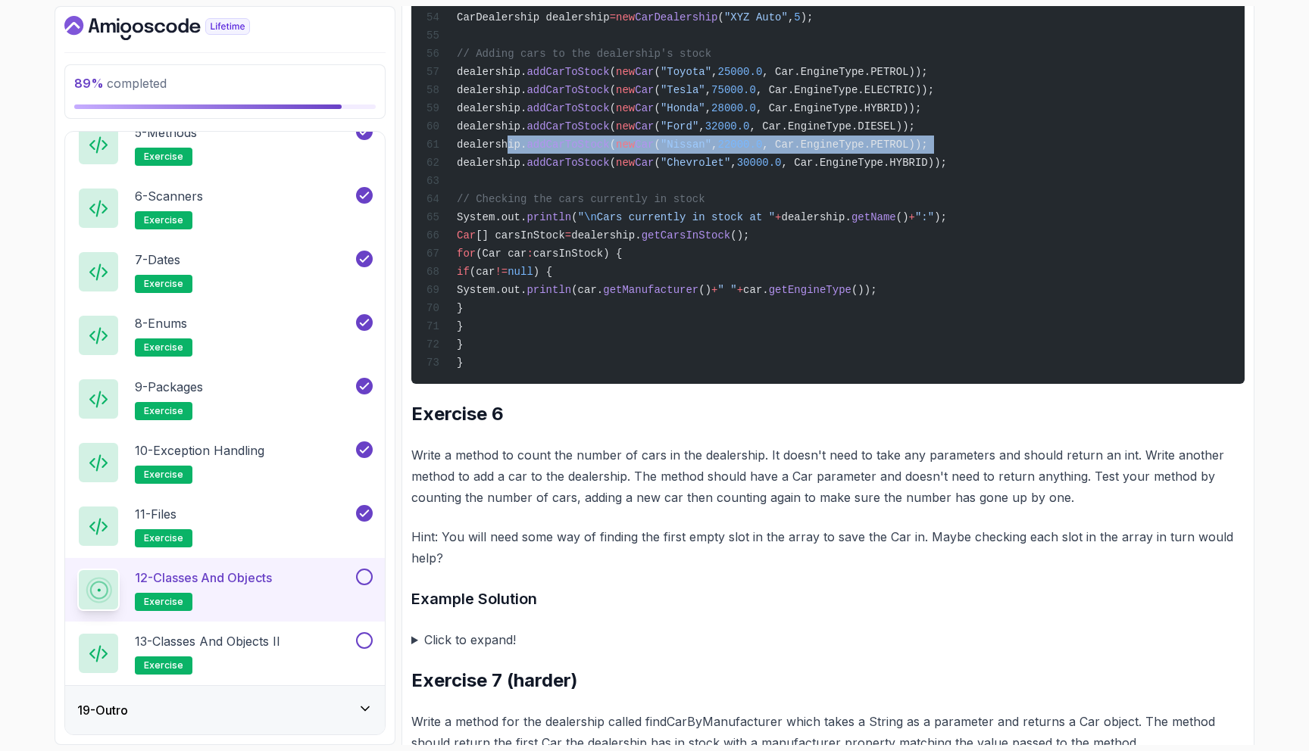
drag, startPoint x: 548, startPoint y: 351, endPoint x: 1051, endPoint y: 349, distance: 502.2
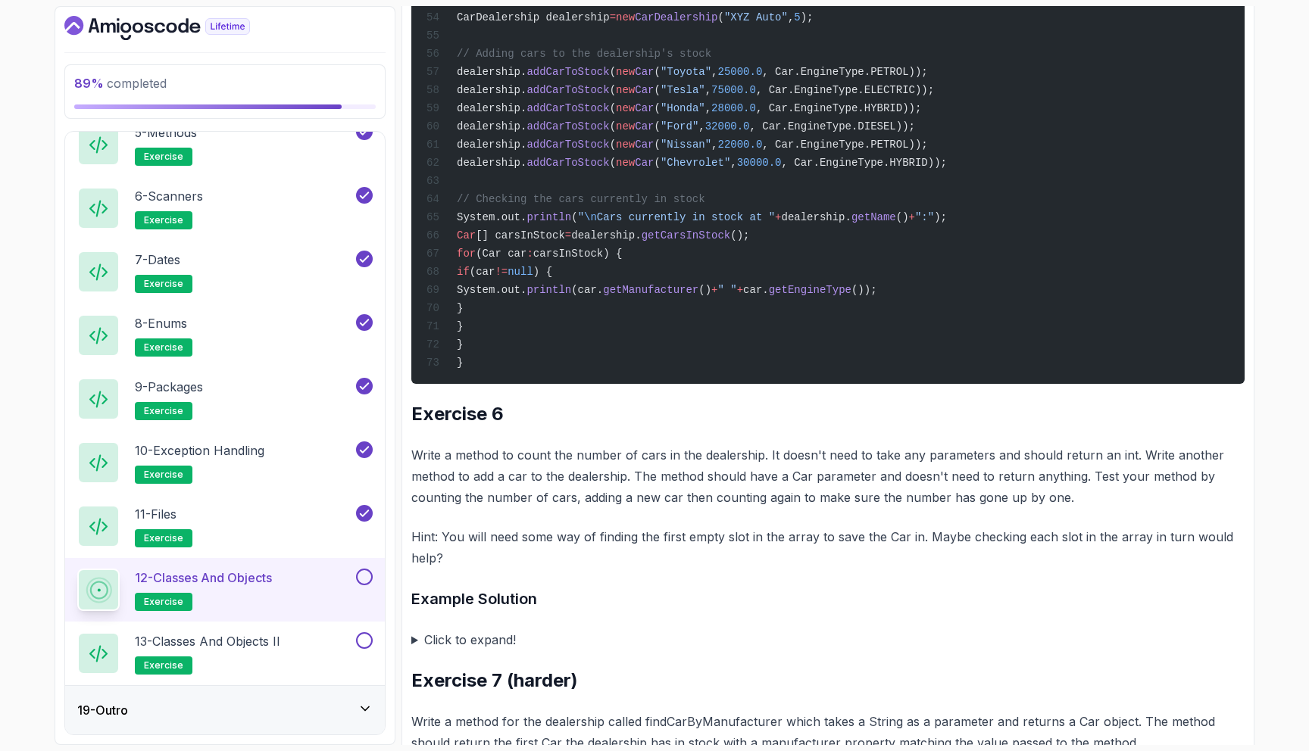
click at [526, 169] on span "dealership." at bounding box center [492, 163] width 70 height 12
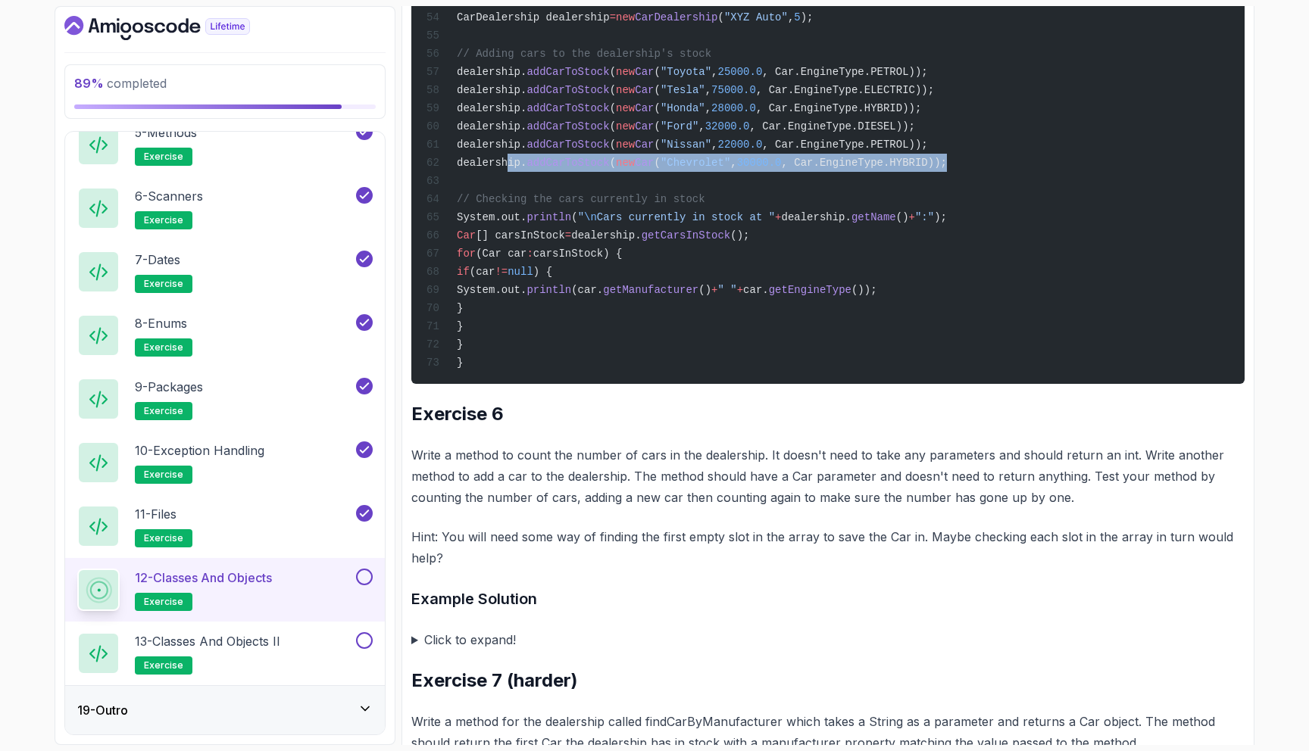
drag, startPoint x: 556, startPoint y: 370, endPoint x: 1004, endPoint y: 372, distance: 448.4
click at [947, 169] on span "dealership. addCarToStock ( new Car ( "Chevrolet" , 30000.0 , Car.EngineType.HY…" at bounding box center [686, 163] width 520 height 12
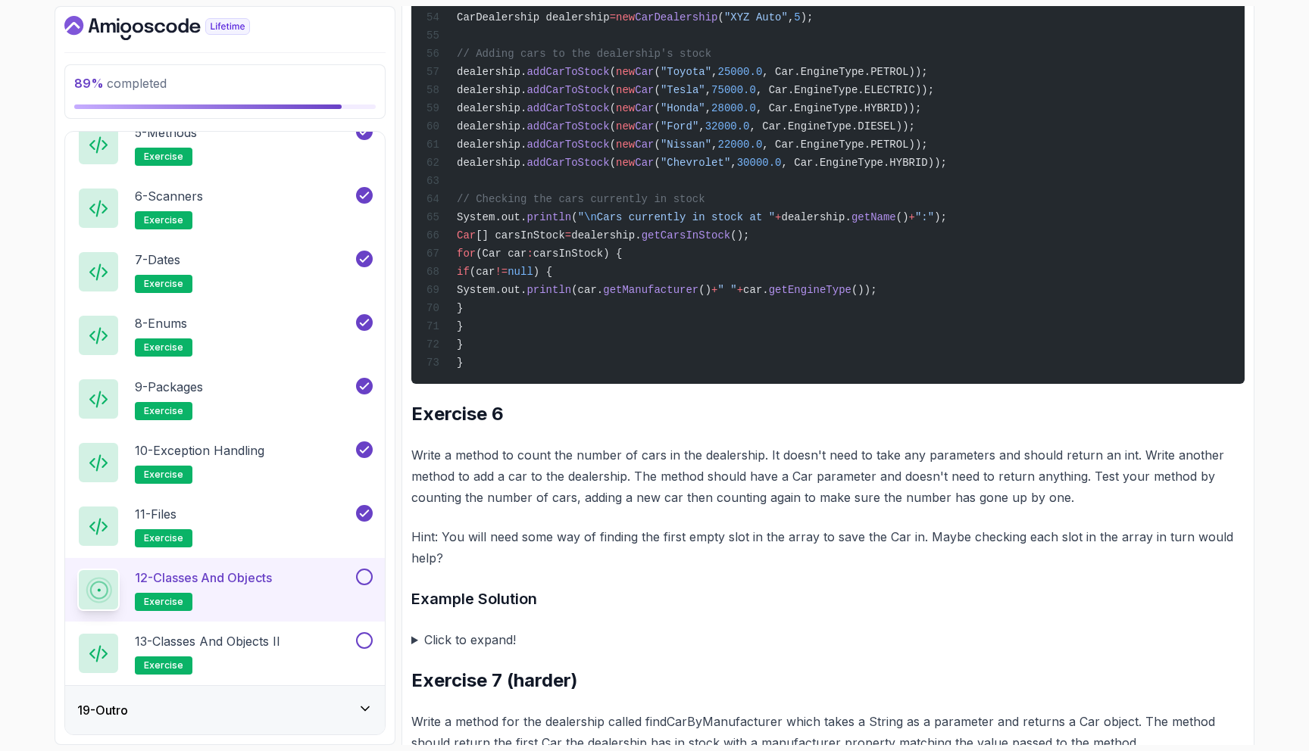
click at [775, 223] on span "Cars currently in stock at "" at bounding box center [686, 217] width 178 height 12
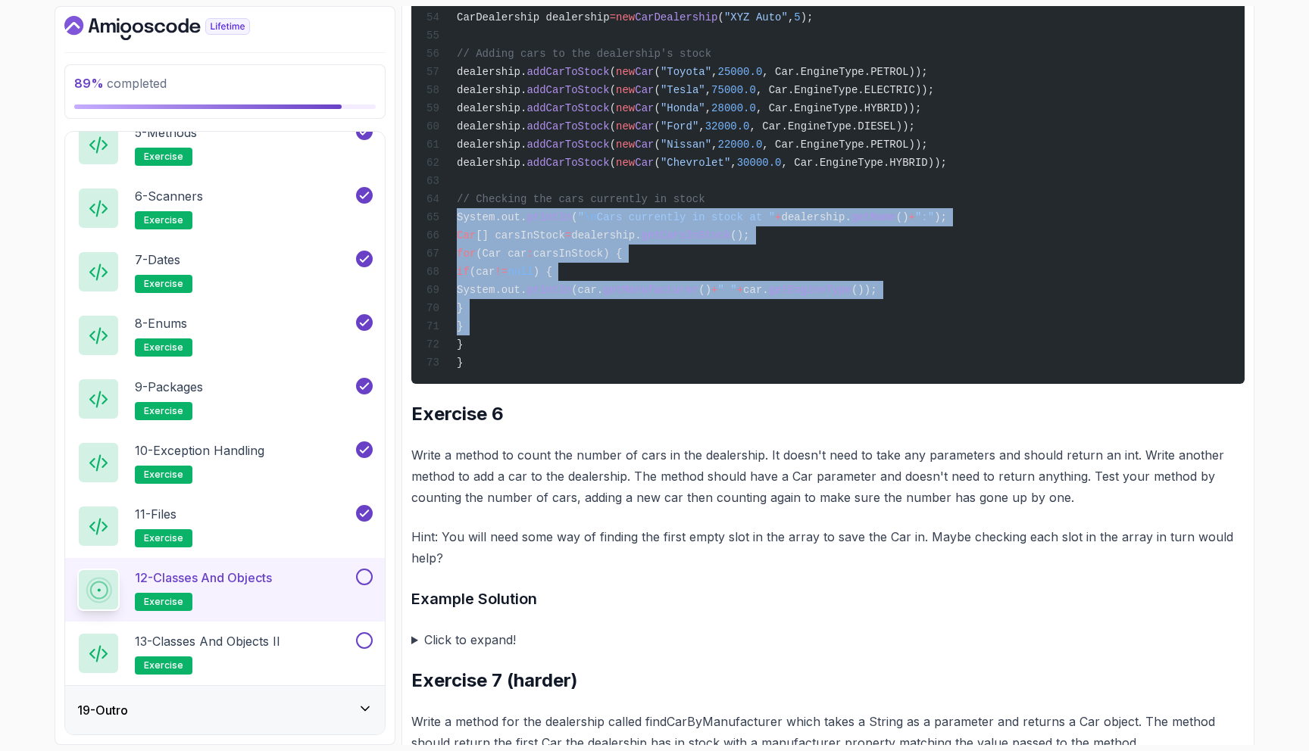
drag, startPoint x: 789, startPoint y: 429, endPoint x: 739, endPoint y: 539, distance: 119.7
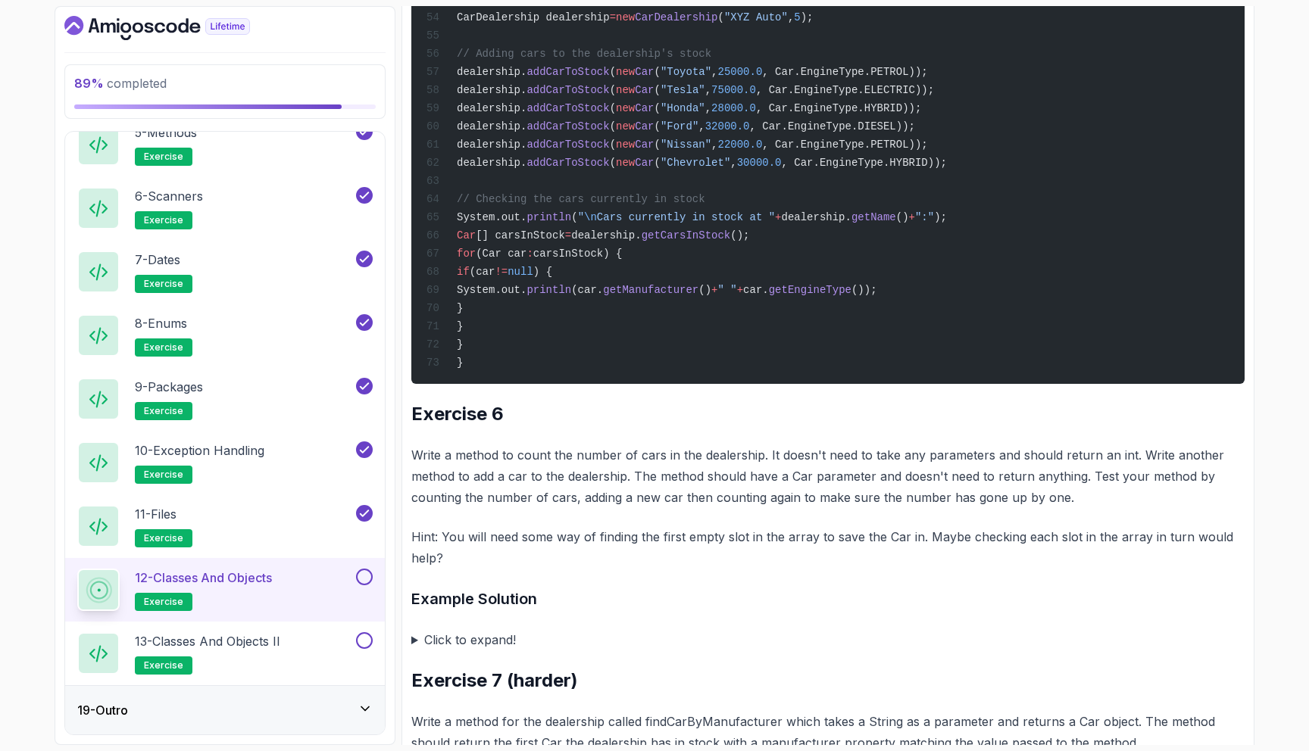
click at [691, 205] on span "// Checking the cars currently in stock" at bounding box center [581, 199] width 248 height 12
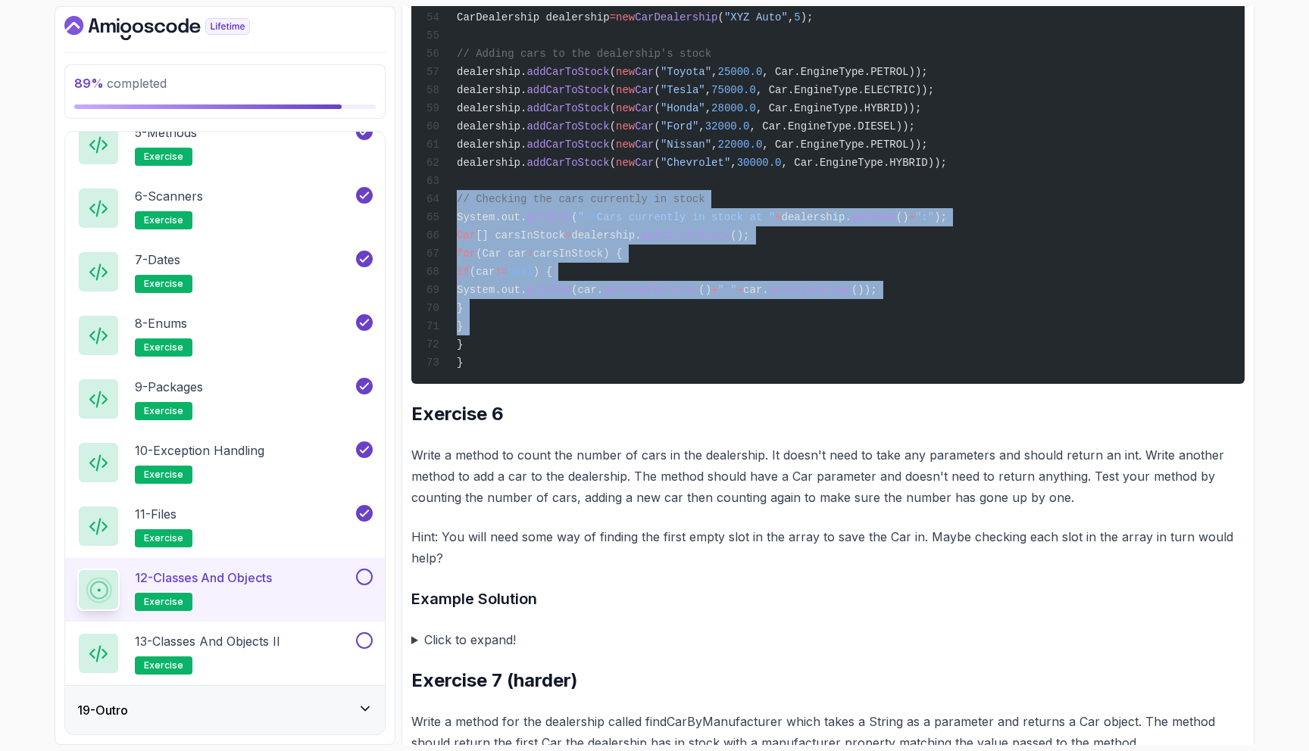
drag, startPoint x: 691, startPoint y: 414, endPoint x: 624, endPoint y: 539, distance: 142.3
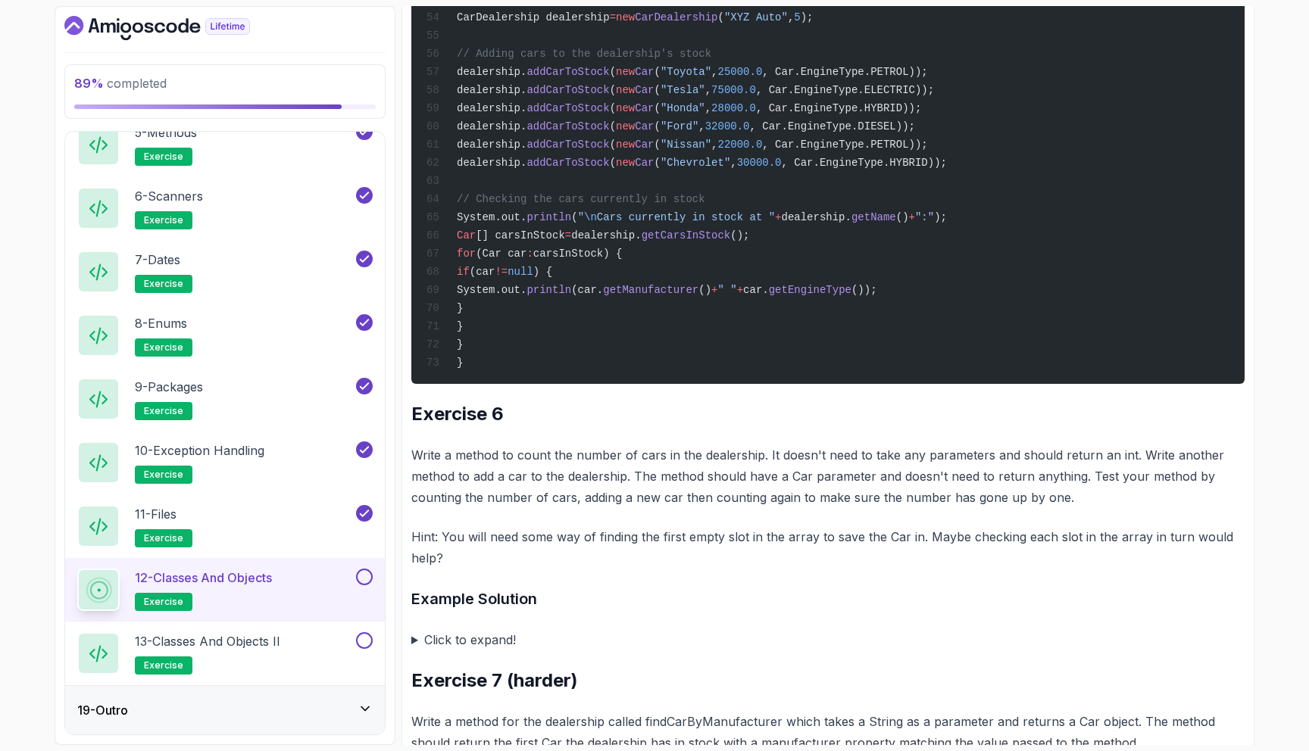
click at [526, 223] on span "System.out." at bounding box center [492, 217] width 70 height 12
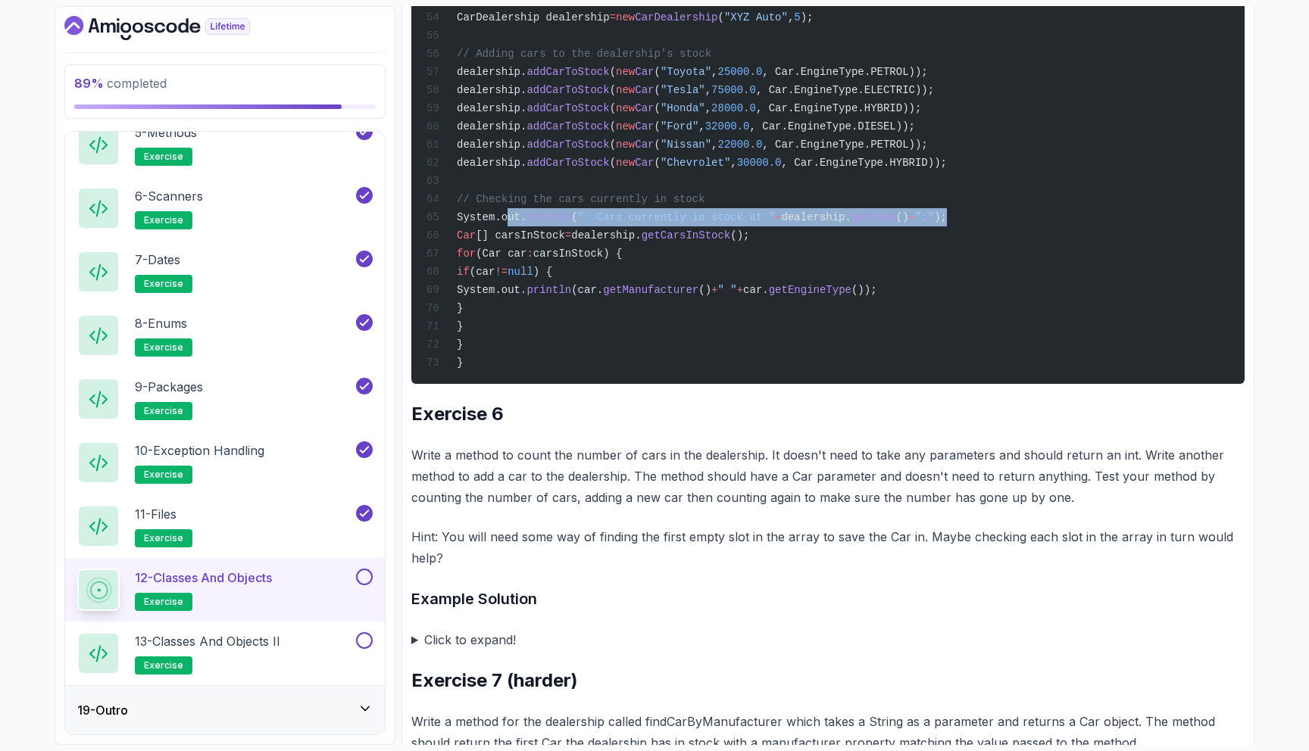
drag, startPoint x: 535, startPoint y: 428, endPoint x: 1021, endPoint y: 433, distance: 486.3
click at [947, 223] on span "System.out. println ( " \n Cars currently in stock at " + dealership. getName (…" at bounding box center [686, 217] width 520 height 12
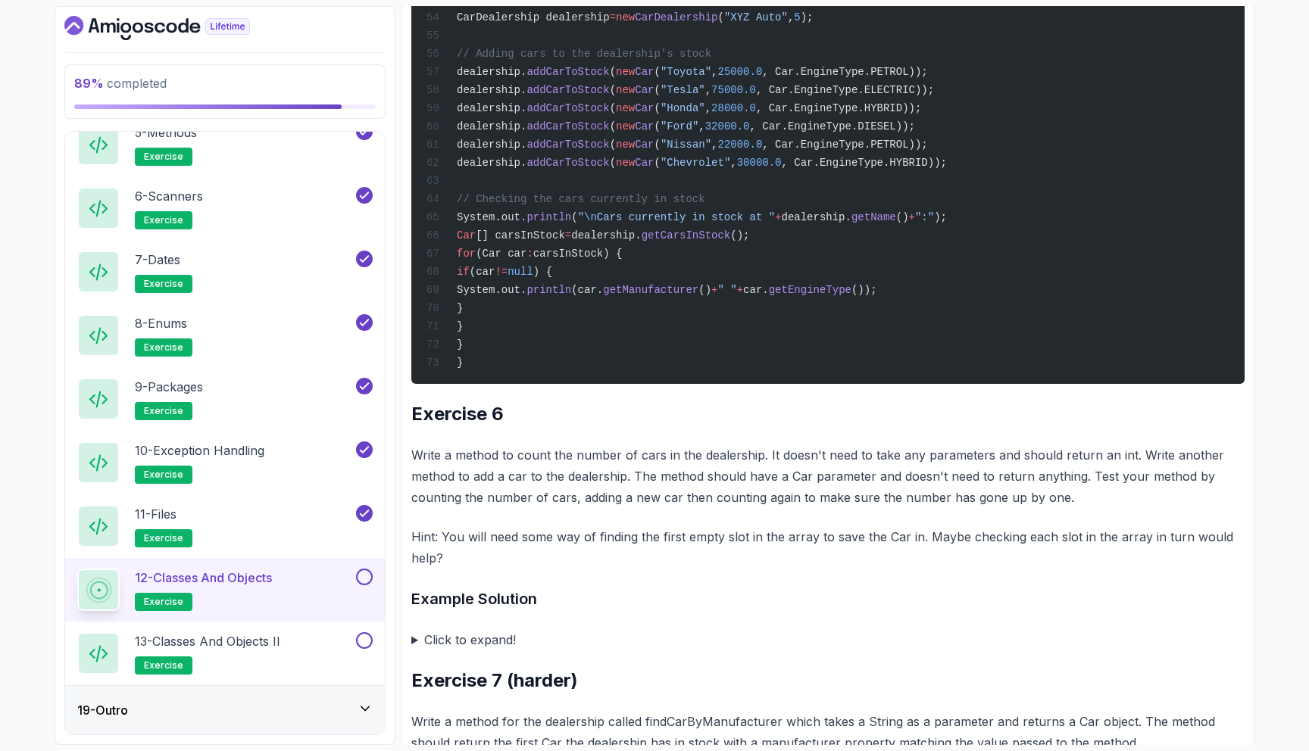
click at [476, 242] on span "Car" at bounding box center [466, 236] width 19 height 12
drag, startPoint x: 518, startPoint y: 447, endPoint x: 882, endPoint y: 445, distance: 363.6
click at [476, 260] on span "for" at bounding box center [466, 254] width 19 height 12
drag, startPoint x: 514, startPoint y: 468, endPoint x: 692, endPoint y: 465, distance: 178.0
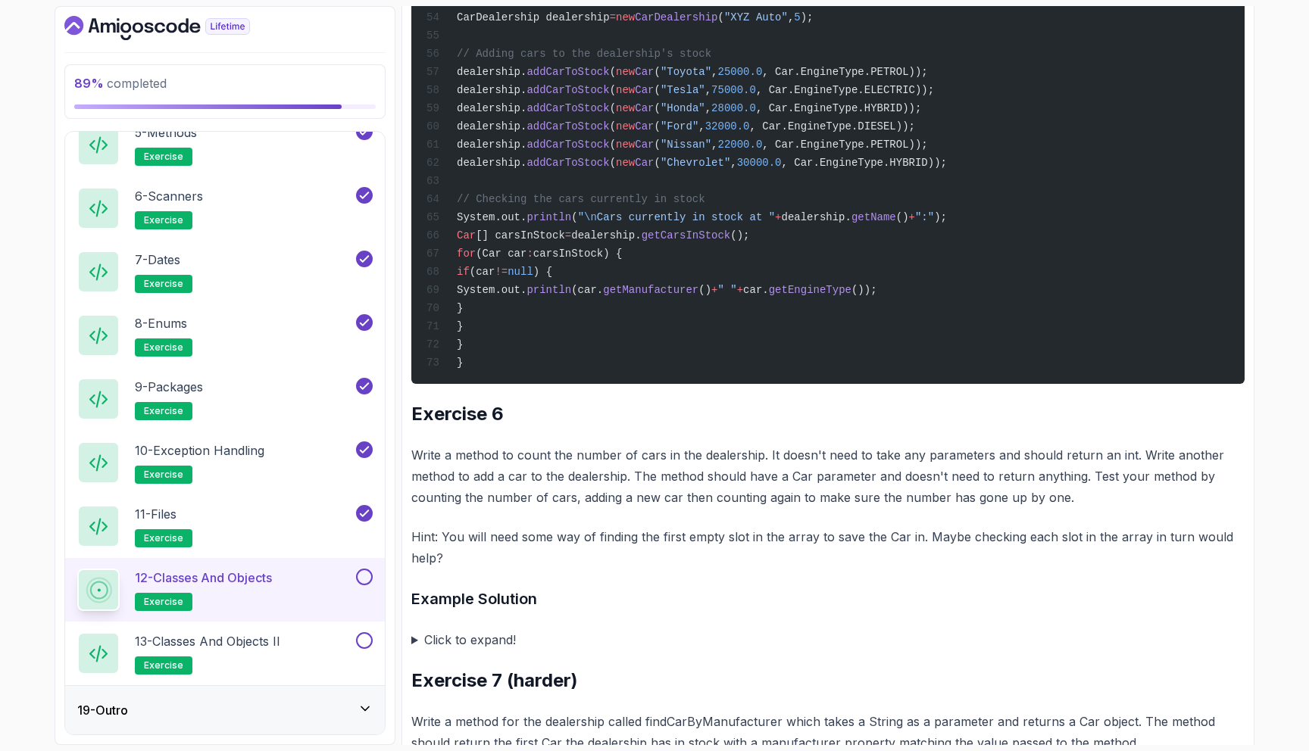
click at [622, 260] on span "for (Car car : carsInStock) {" at bounding box center [523, 254] width 195 height 12
click at [470, 278] on span "if" at bounding box center [463, 272] width 13 height 12
drag, startPoint x: 539, startPoint y: 482, endPoint x: 650, endPoint y: 482, distance: 111.3
click at [526, 296] on span "System.out." at bounding box center [492, 290] width 70 height 12
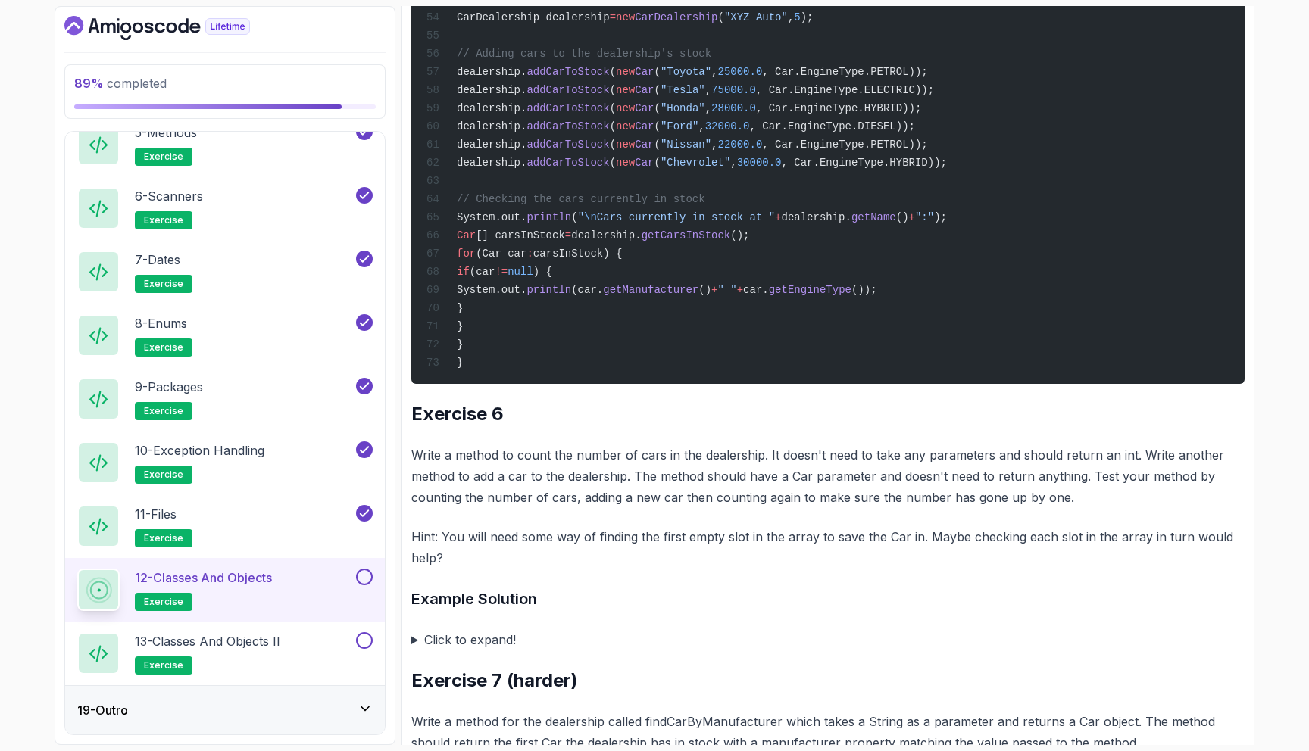
drag, startPoint x: 579, startPoint y: 504, endPoint x: 1001, endPoint y: 497, distance: 422.7
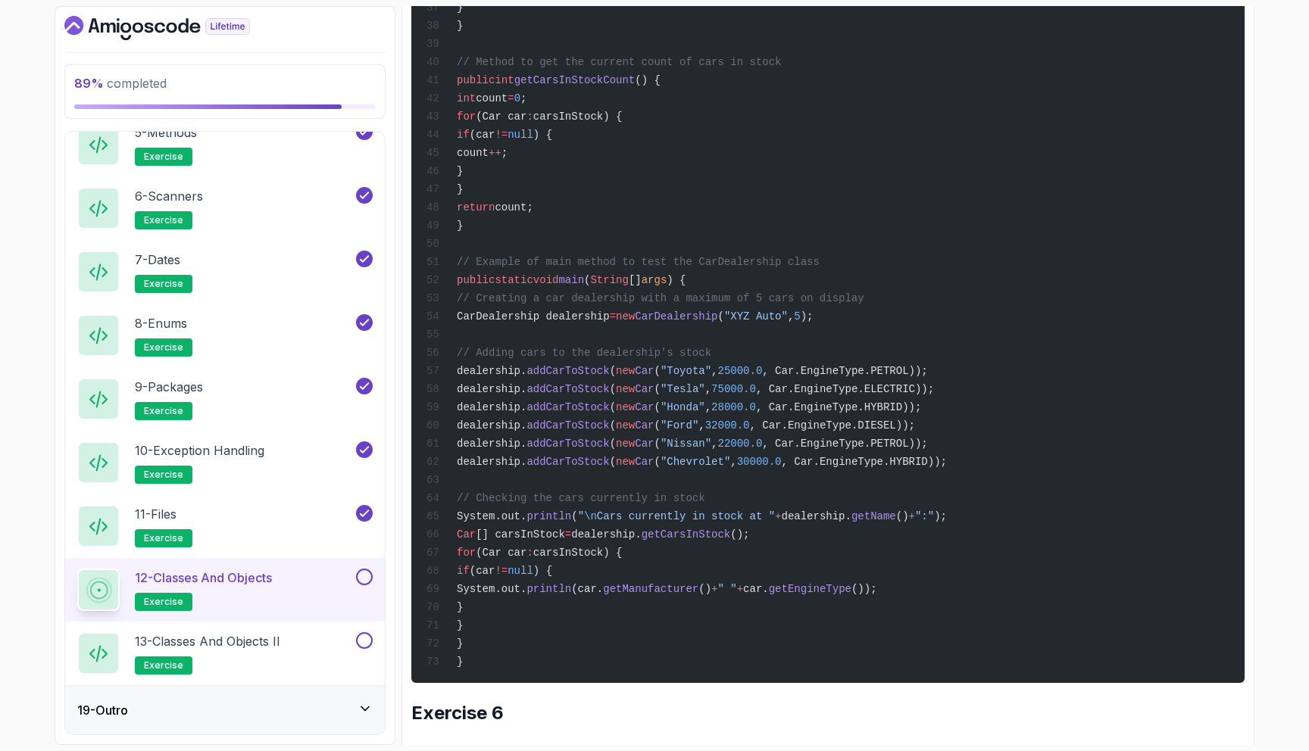
scroll to position [6962, 0]
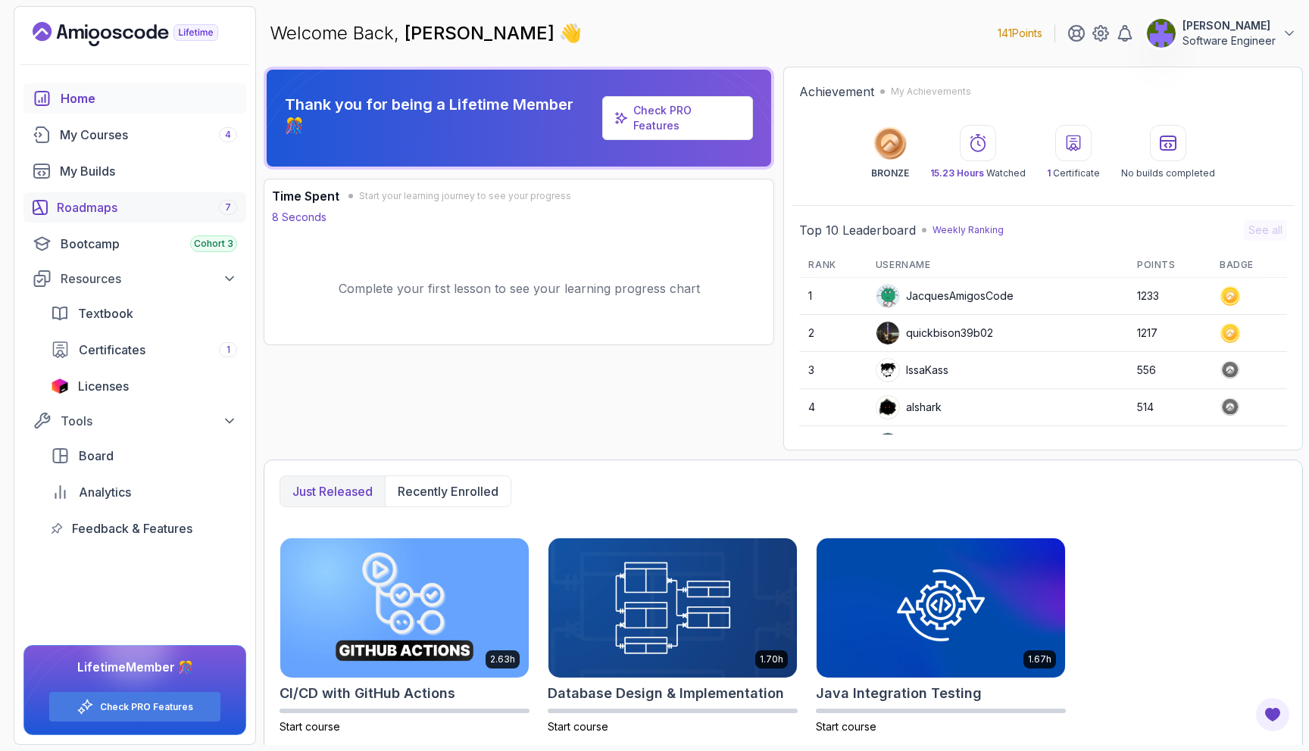
click at [173, 215] on div "Roadmaps 7" at bounding box center [147, 207] width 180 height 18
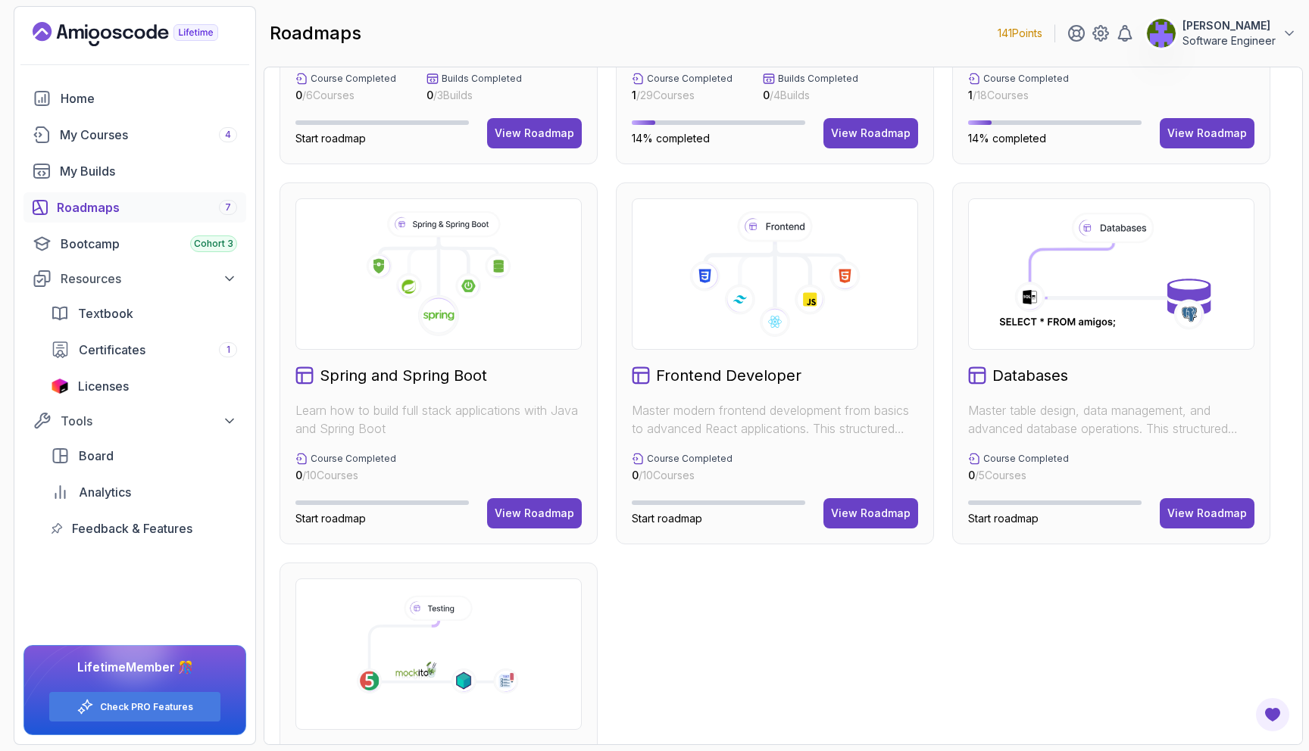
scroll to position [254, 0]
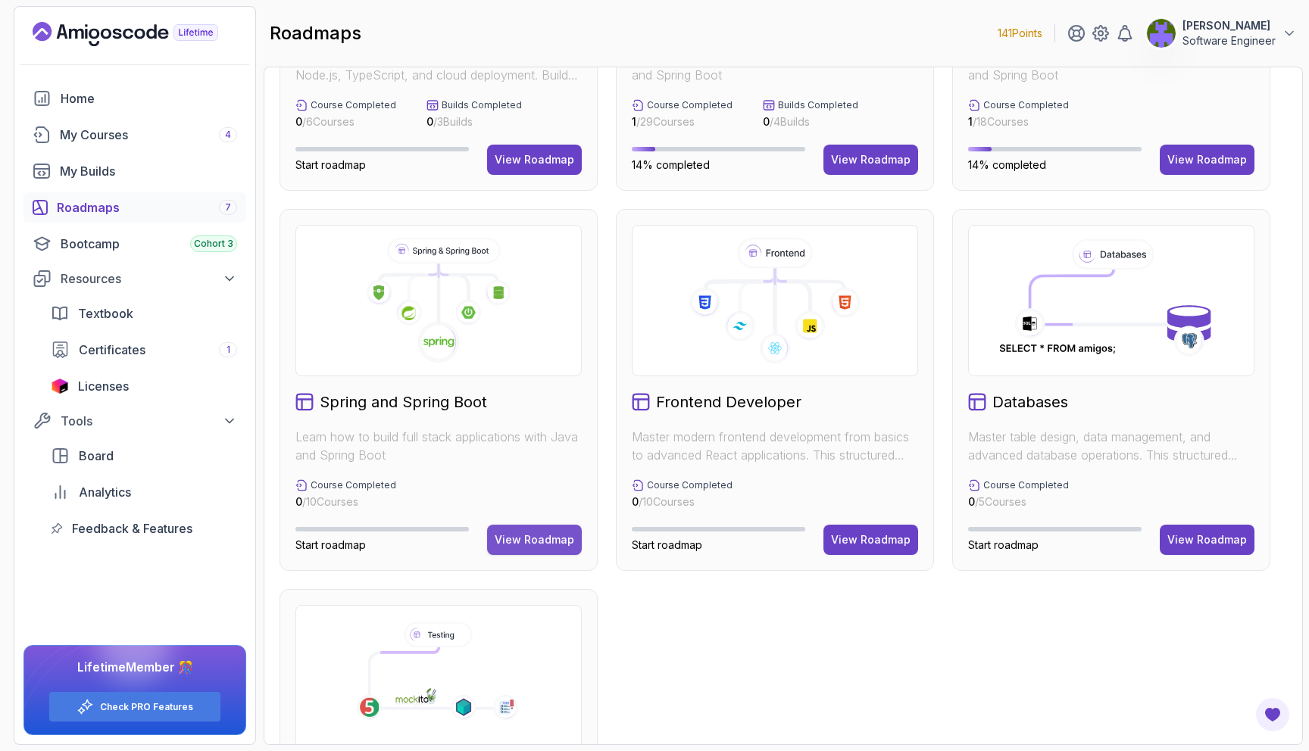
click at [509, 531] on button "View Roadmap" at bounding box center [534, 540] width 95 height 30
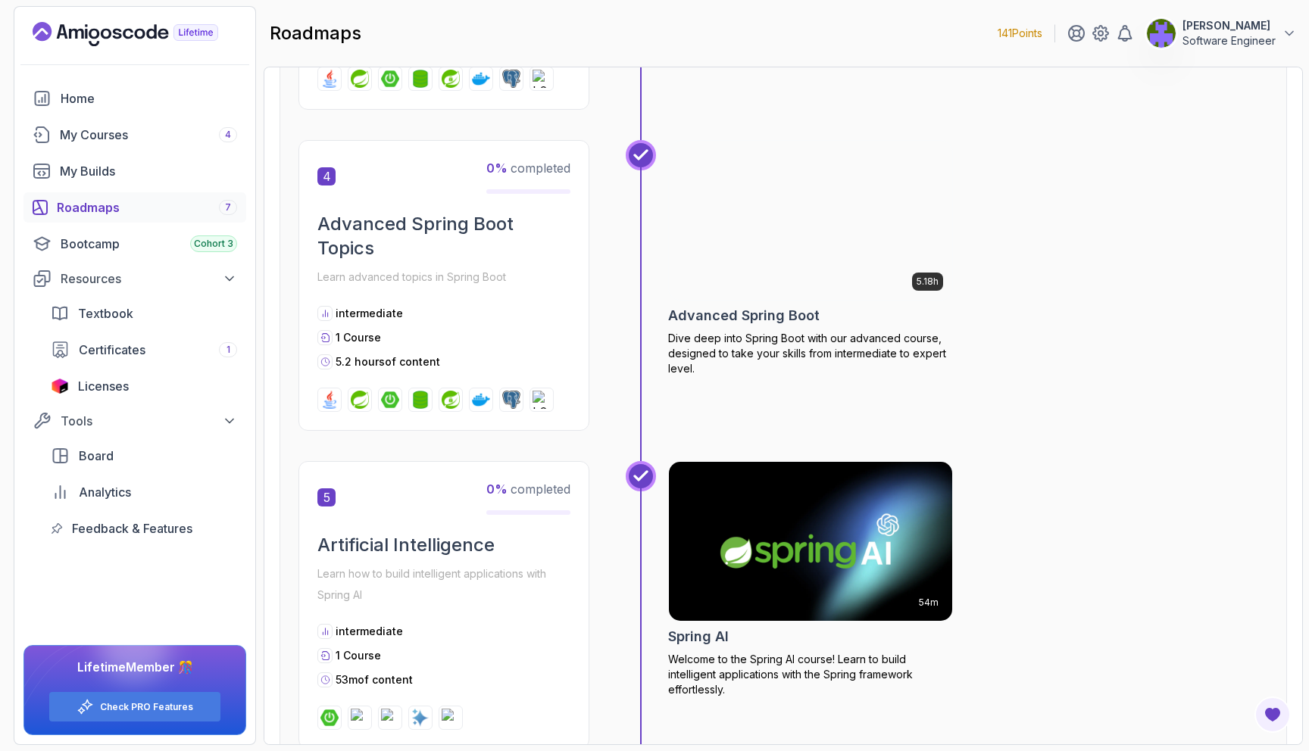
scroll to position [1243, 0]
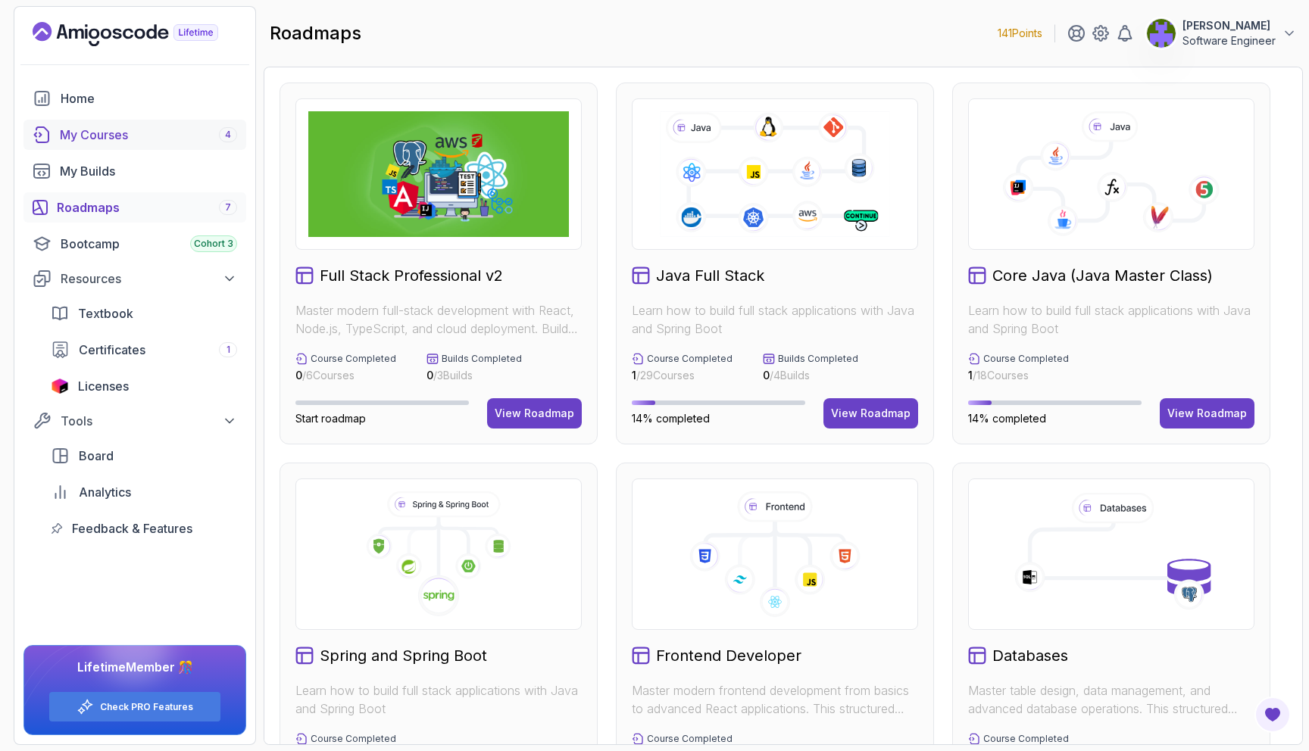
click at [323, 183] on img at bounding box center [438, 174] width 261 height 126
click at [1208, 425] on button "View Roadmap" at bounding box center [1207, 413] width 95 height 30
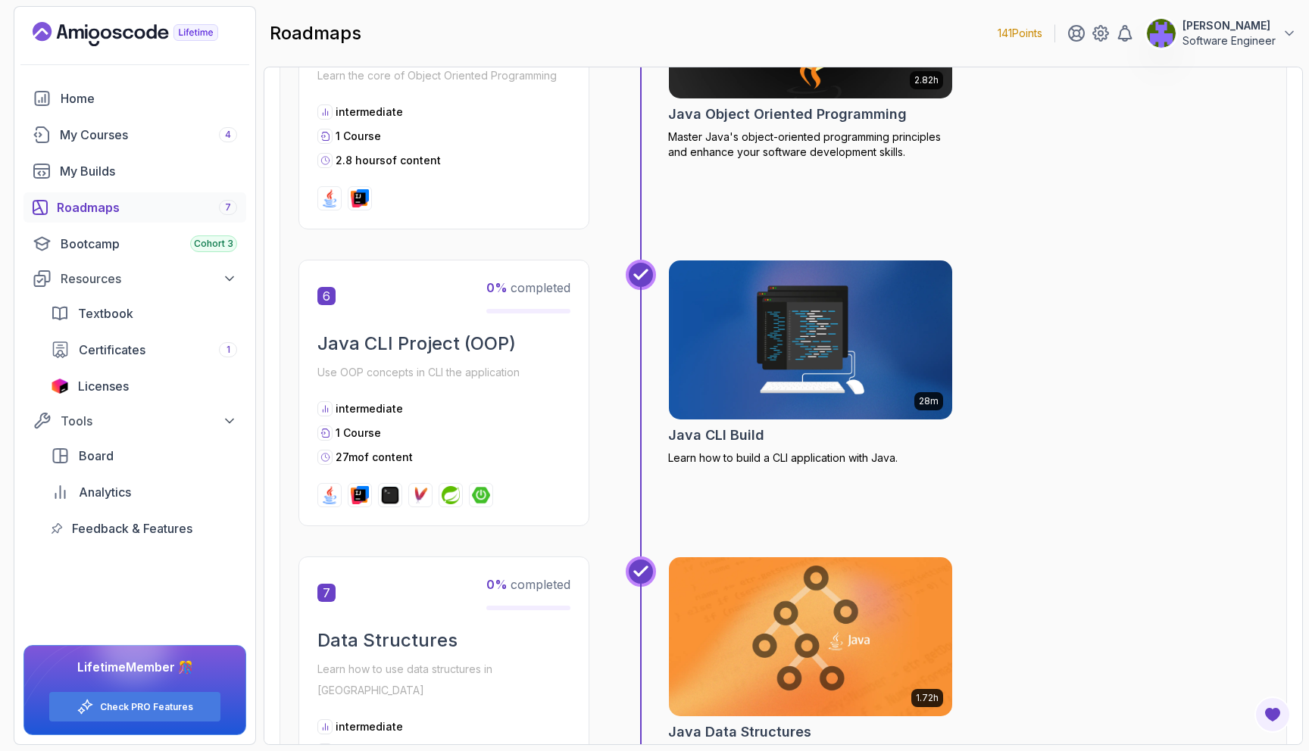
scroll to position [1688, 0]
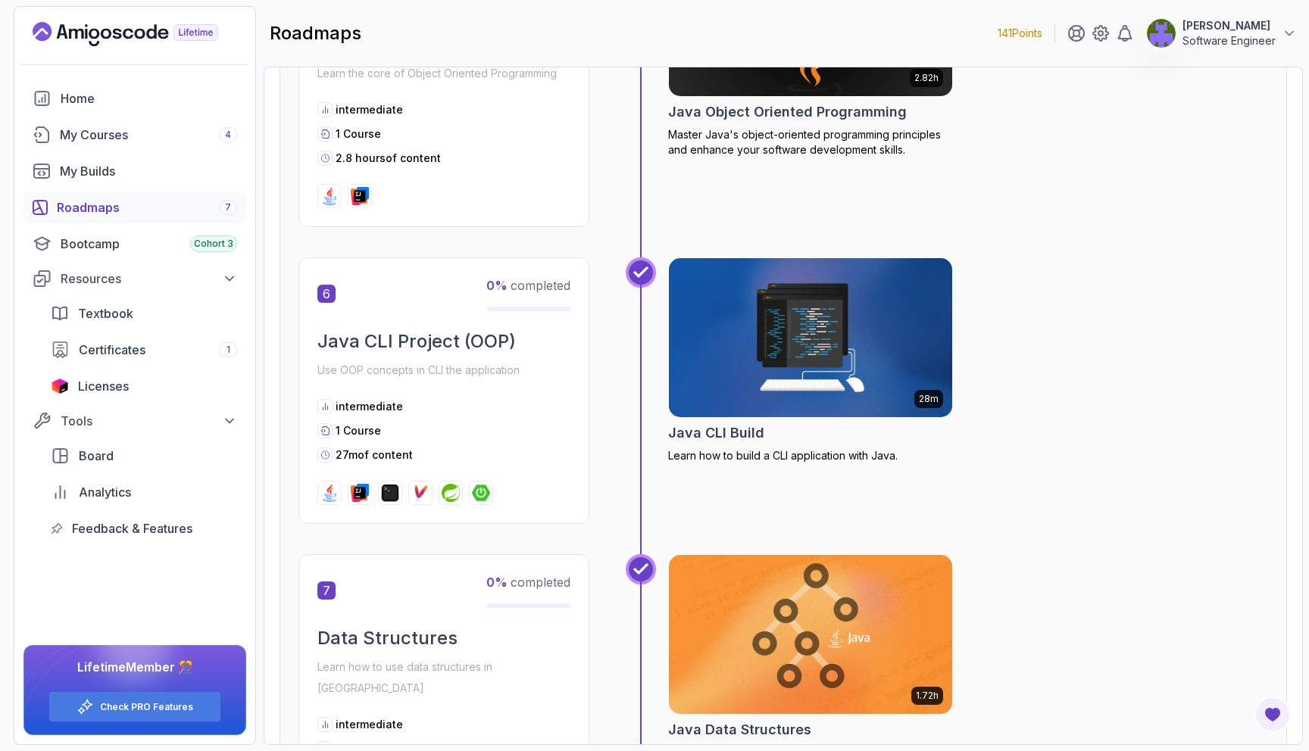
click at [504, 526] on div "6 0 % completed Java CLI Project (OOP) Use OOP concepts in CLI the application …" at bounding box center [783, 406] width 970 height 297
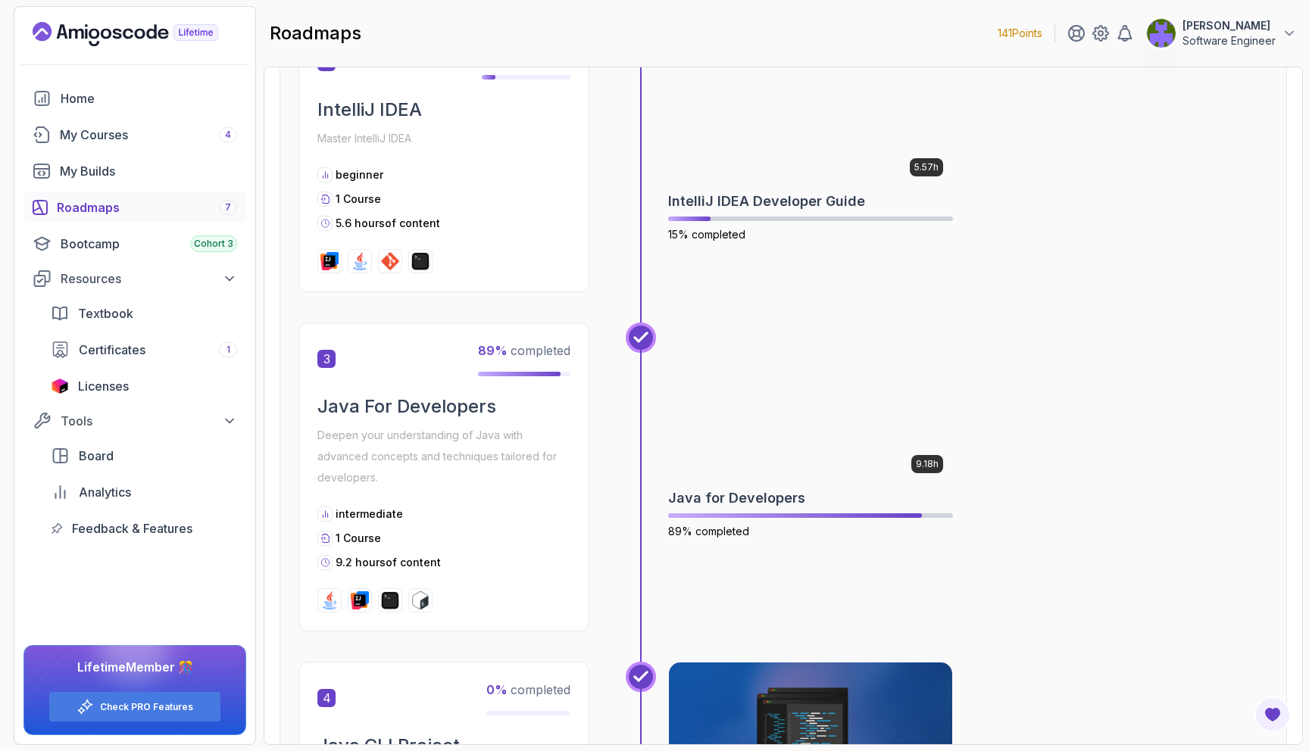
scroll to position [673, 0]
